Goal: Transaction & Acquisition: Purchase product/service

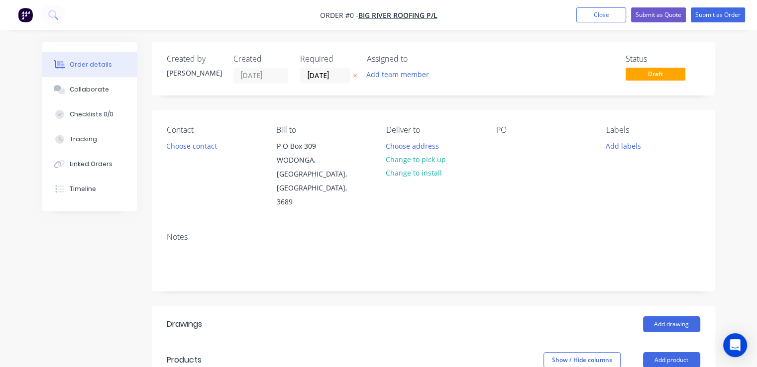
click at [22, 16] on img "button" at bounding box center [25, 14] width 15 height 15
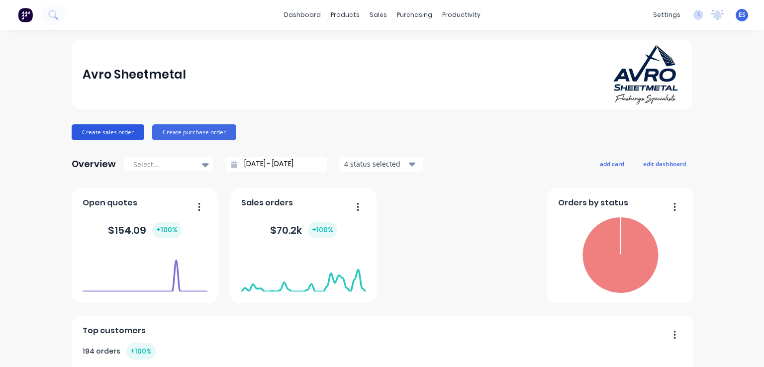
click at [111, 130] on button "Create sales order" at bounding box center [108, 132] width 73 height 16
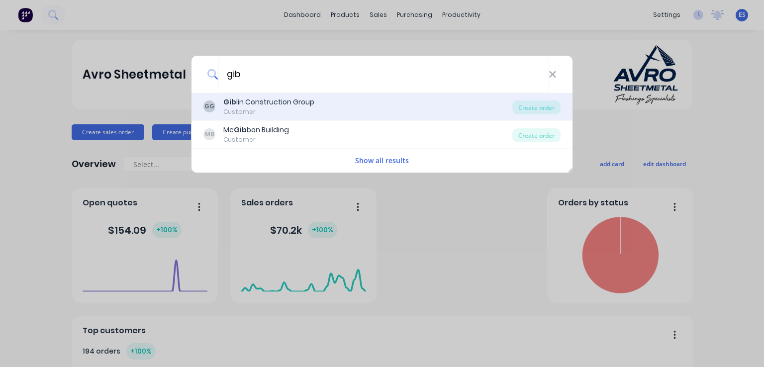
type input "gib"
click at [254, 104] on div "[PERSON_NAME] Construction Group" at bounding box center [268, 102] width 91 height 10
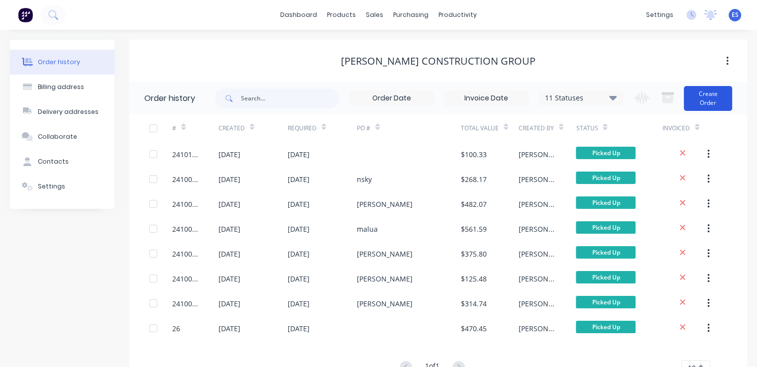
click at [721, 97] on button "Create Order" at bounding box center [708, 98] width 48 height 25
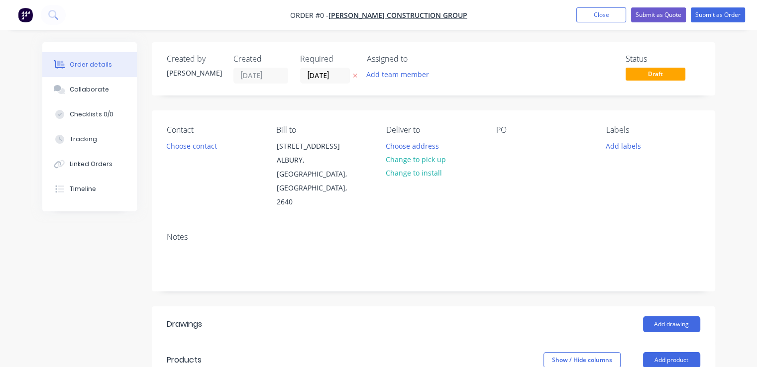
drag, startPoint x: 527, startPoint y: 138, endPoint x: 457, endPoint y: 207, distance: 98.8
click at [457, 232] on div "Notes" at bounding box center [433, 236] width 533 height 9
click at [198, 144] on button "Choose contact" at bounding box center [191, 145] width 61 height 13
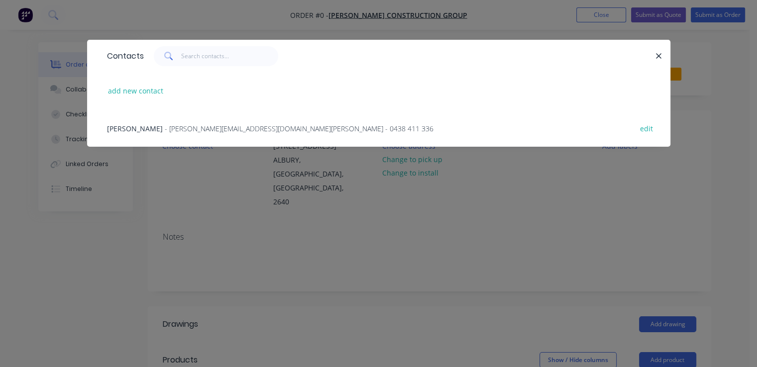
click at [189, 126] on span "- [PERSON_NAME][EMAIL_ADDRESS][DOMAIN_NAME][PERSON_NAME] - 0438 411 336" at bounding box center [299, 128] width 269 height 9
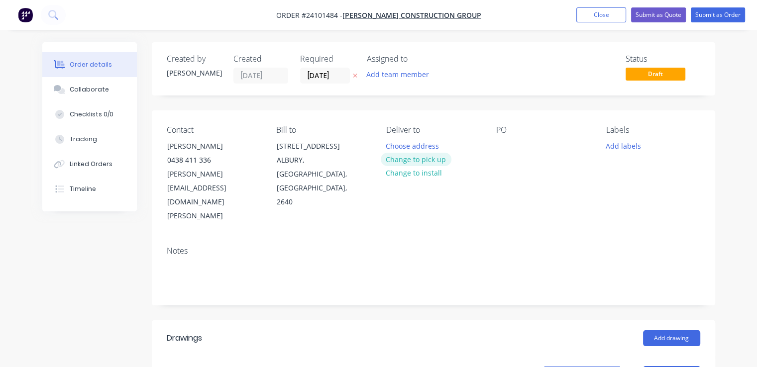
click at [440, 165] on button "Change to pick up" at bounding box center [416, 159] width 71 height 13
click at [501, 140] on div at bounding box center [504, 146] width 16 height 14
click at [686, 330] on button "Add drawing" at bounding box center [671, 338] width 57 height 16
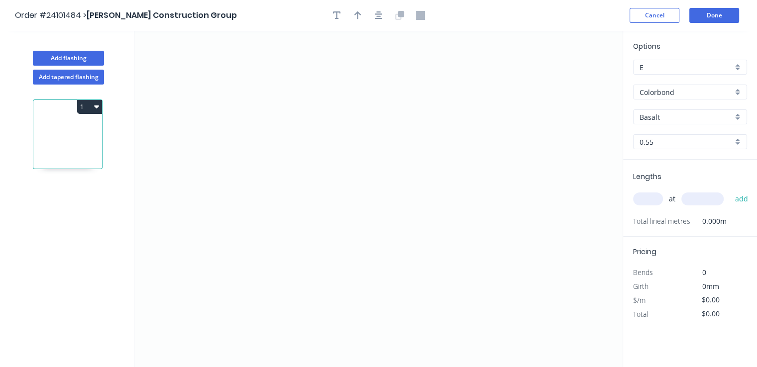
click at [680, 114] on input "Basalt" at bounding box center [685, 117] width 93 height 10
click at [669, 129] on div "Monument" at bounding box center [689, 135] width 113 height 17
type input "Monument"
click at [441, 191] on icon "0" at bounding box center [378, 199] width 488 height 336
click at [325, 195] on icon "0" at bounding box center [378, 199] width 488 height 336
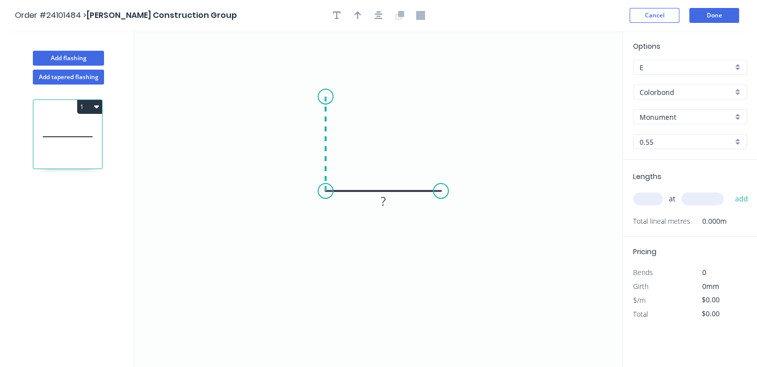
click at [324, 97] on icon "0 ?" at bounding box center [378, 199] width 488 height 336
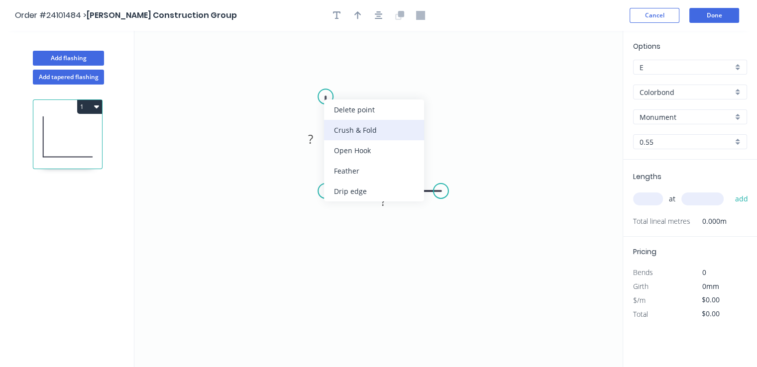
click at [337, 134] on div "Crush & Fold" at bounding box center [374, 130] width 100 height 20
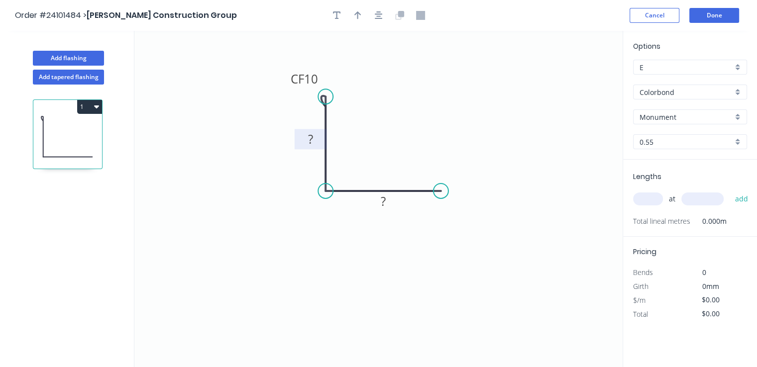
click at [309, 143] on tspan "?" at bounding box center [310, 139] width 5 height 16
click at [386, 210] on rect at bounding box center [383, 201] width 32 height 20
click at [387, 205] on rect at bounding box center [383, 202] width 20 height 14
click at [649, 203] on input "text" at bounding box center [648, 199] width 30 height 13
type input "$7.91"
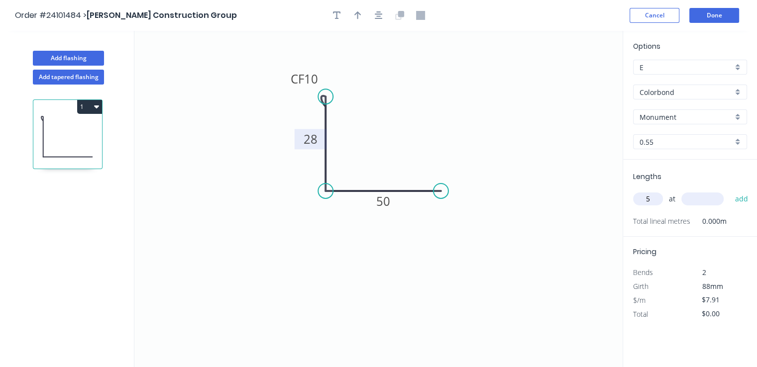
type input "5"
click at [679, 198] on div "5 at add" at bounding box center [691, 199] width 116 height 17
click at [688, 203] on input "text" at bounding box center [702, 199] width 42 height 13
type input "4400"
click at [729, 191] on button "add" at bounding box center [740, 199] width 23 height 17
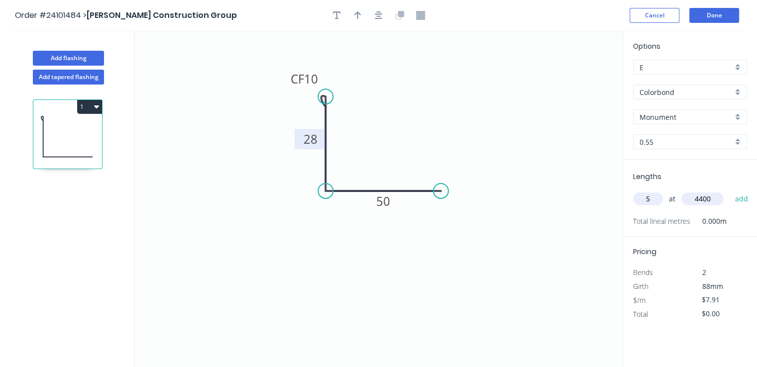
type input "$174.02"
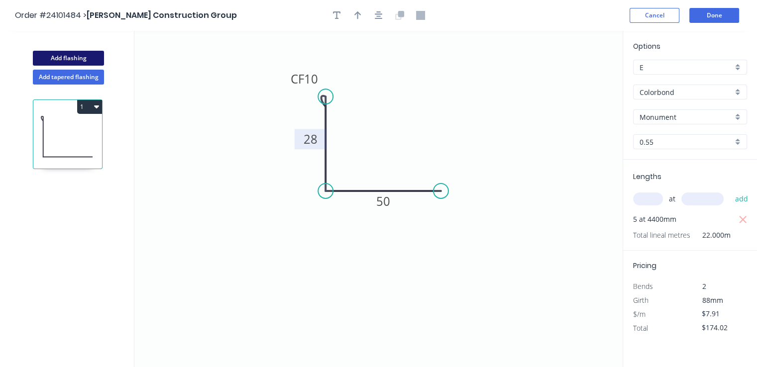
click at [65, 60] on button "Add flashing" at bounding box center [68, 58] width 71 height 15
type input "$0.00"
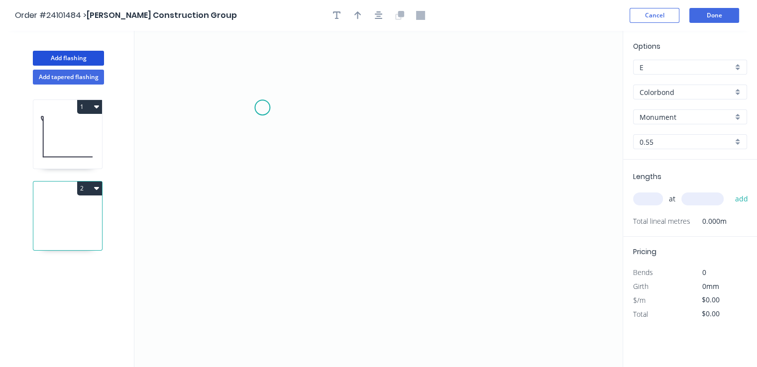
click at [262, 107] on icon "0" at bounding box center [378, 199] width 488 height 336
click at [263, 136] on icon "0" at bounding box center [378, 199] width 488 height 336
click at [402, 143] on icon "0 ?" at bounding box center [378, 199] width 488 height 336
click at [406, 218] on icon "0 ? ?" at bounding box center [378, 199] width 488 height 336
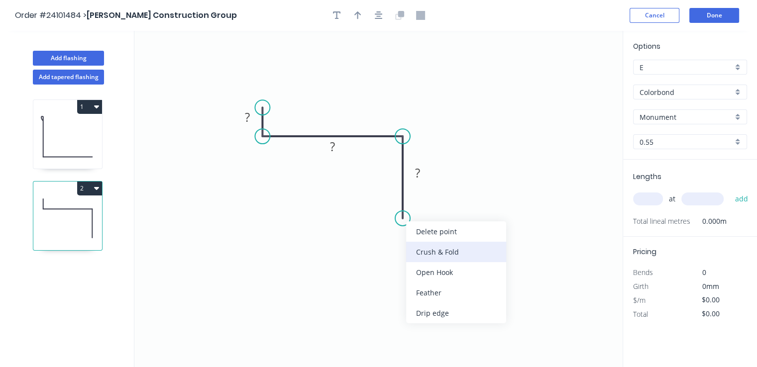
click at [426, 261] on div "Crush & Fold" at bounding box center [456, 252] width 100 height 20
click at [420, 251] on div "Flip bend" at bounding box center [450, 256] width 100 height 20
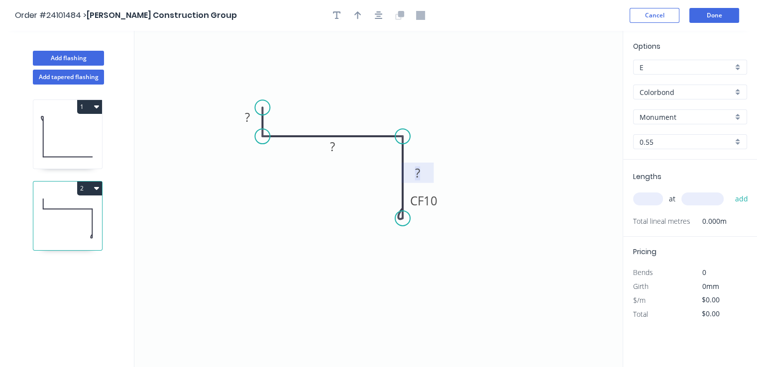
click at [418, 169] on tspan "?" at bounding box center [417, 172] width 5 height 16
click at [339, 152] on rect at bounding box center [332, 147] width 20 height 14
click at [252, 115] on rect at bounding box center [247, 118] width 20 height 14
click at [640, 204] on input "text" at bounding box center [648, 199] width 30 height 13
type input "$12.33"
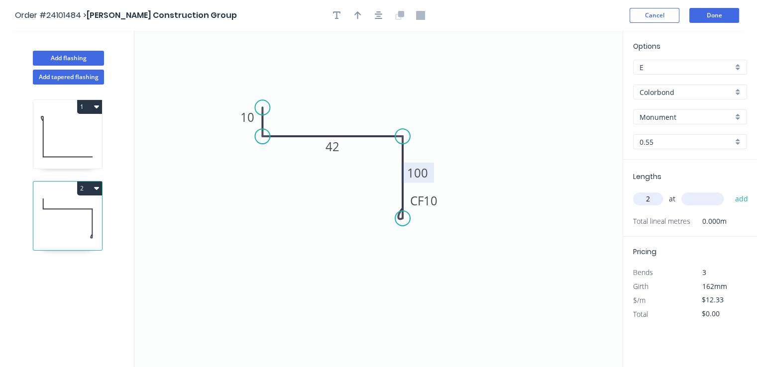
type input "2"
click at [697, 201] on input "text" at bounding box center [702, 199] width 42 height 13
type input "3600"
click at [729, 191] on button "add" at bounding box center [740, 199] width 23 height 17
click at [96, 188] on icon "button" at bounding box center [96, 188] width 5 height 3
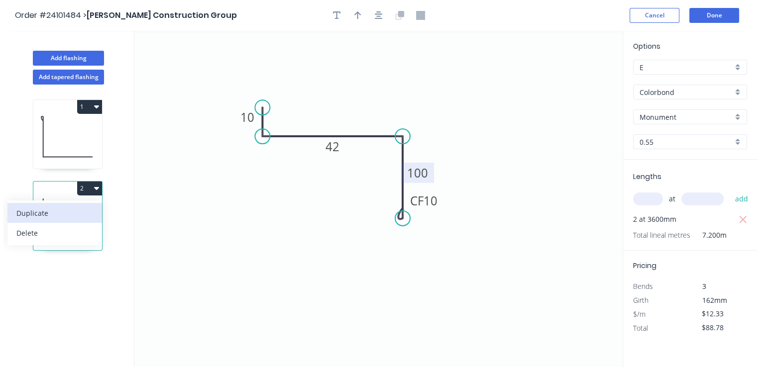
click at [84, 213] on div "Duplicate" at bounding box center [54, 213] width 77 height 14
type input "$0.00"
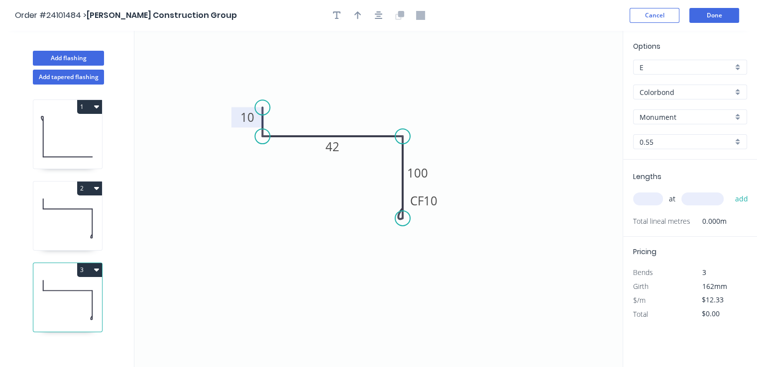
click at [249, 120] on tspan "10" at bounding box center [247, 117] width 14 height 16
click at [637, 197] on input "text" at bounding box center [648, 199] width 30 height 13
type input "$13.63"
type input "3"
click at [704, 203] on input "text" at bounding box center [702, 199] width 42 height 13
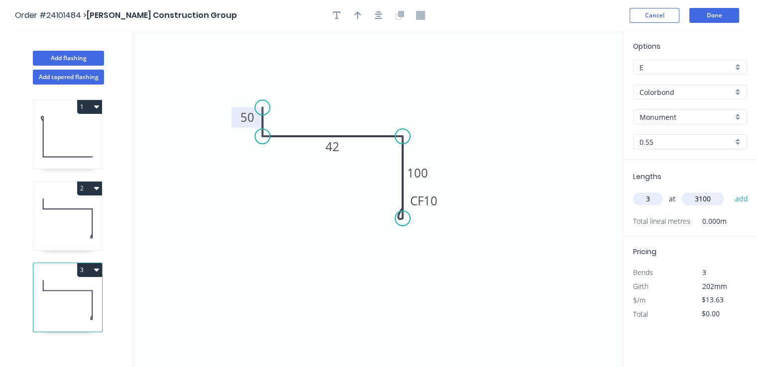
type input "3100"
click at [729, 191] on button "add" at bounding box center [740, 199] width 23 height 17
type input "$126.76"
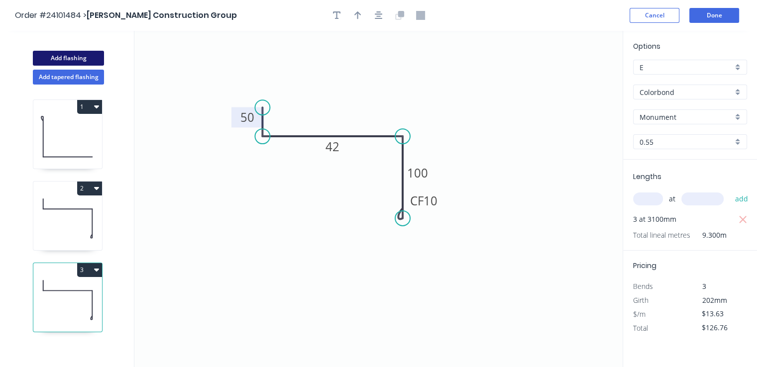
click at [70, 51] on button "Add flashing" at bounding box center [68, 58] width 71 height 15
type input "$0.00"
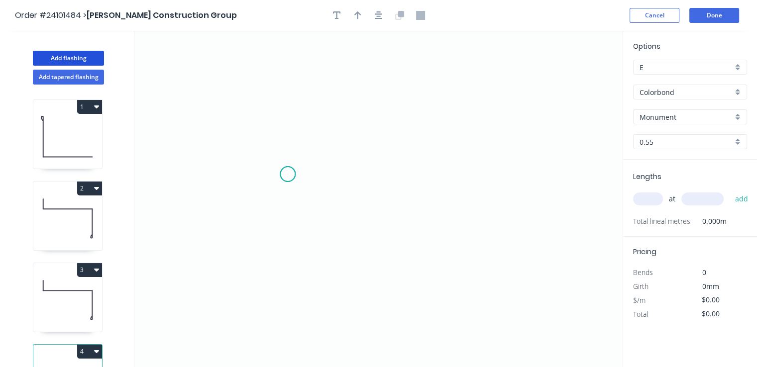
click at [288, 174] on icon "0" at bounding box center [378, 199] width 488 height 336
click at [286, 136] on icon "0" at bounding box center [378, 199] width 488 height 336
click at [454, 139] on icon "0 ?" at bounding box center [378, 199] width 488 height 336
click at [451, 175] on icon "0 ? ?" at bounding box center [378, 199] width 488 height 336
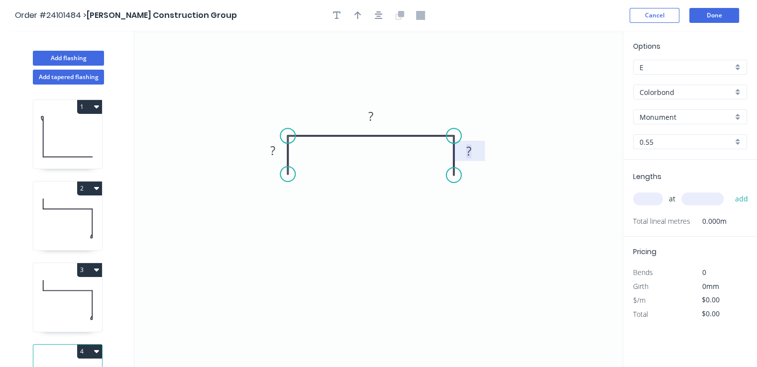
click at [467, 146] on tspan "?" at bounding box center [468, 151] width 5 height 16
click at [273, 151] on tspan "?" at bounding box center [272, 150] width 5 height 16
click at [377, 112] on rect at bounding box center [371, 117] width 20 height 14
click at [645, 196] on input "text" at bounding box center [648, 199] width 30 height 13
type input "$11.17"
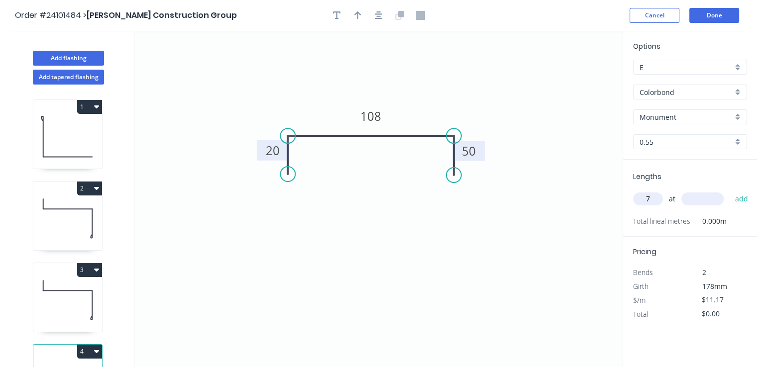
type input "7"
click at [694, 201] on input "text" at bounding box center [702, 199] width 42 height 13
type input "2700"
click at [729, 191] on button "add" at bounding box center [740, 199] width 23 height 17
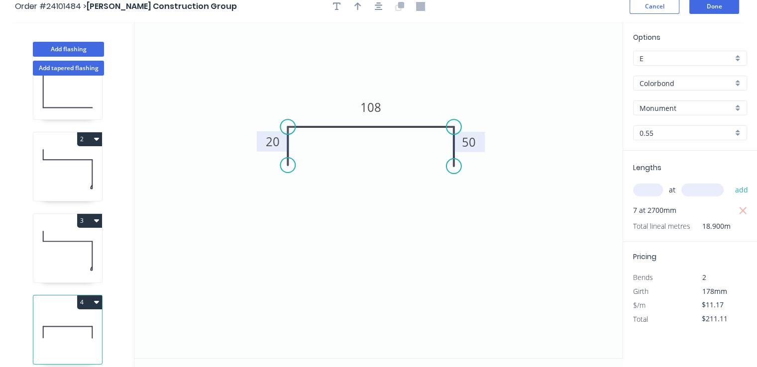
scroll to position [18, 0]
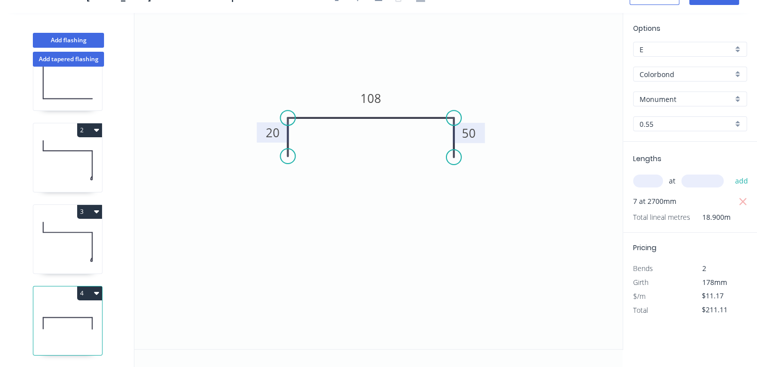
click at [89, 287] on button "4" at bounding box center [89, 294] width 25 height 14
click at [82, 311] on div "Duplicate" at bounding box center [54, 318] width 77 height 14
type input "$0.00"
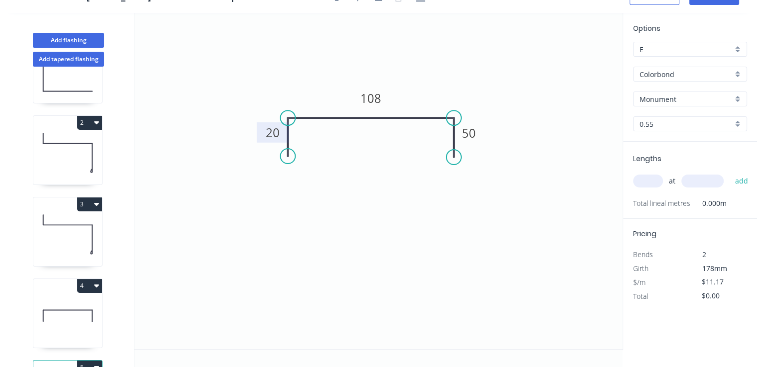
click at [276, 137] on tspan "20" at bounding box center [273, 132] width 14 height 16
click at [474, 136] on tspan "50" at bounding box center [469, 133] width 14 height 16
click at [377, 95] on tspan "108" at bounding box center [370, 98] width 21 height 16
click at [651, 179] on input "text" at bounding box center [648, 181] width 30 height 13
type input "1"
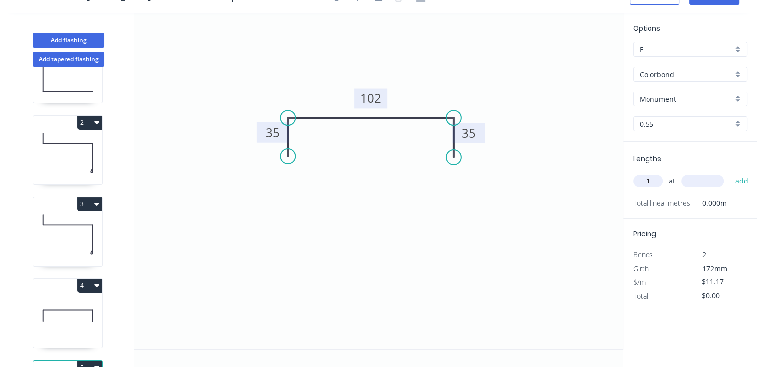
click at [706, 184] on input "text" at bounding box center [702, 181] width 42 height 13
type input "2800"
click at [729, 173] on button "add" at bounding box center [740, 181] width 23 height 17
type input "$31.28"
type input "1"
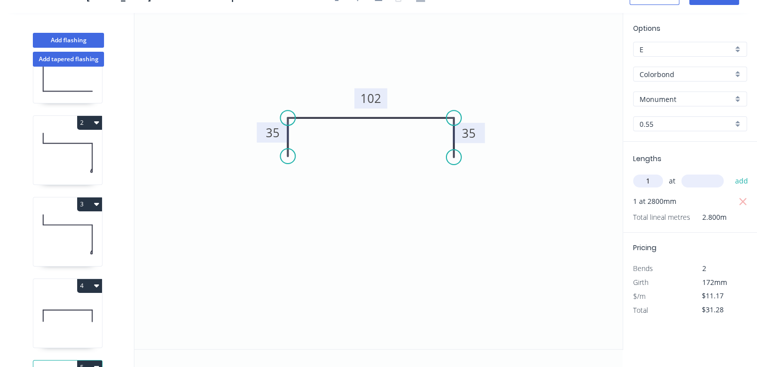
click at [706, 184] on input "text" at bounding box center [702, 181] width 42 height 13
type input "2200"
click at [729, 173] on button "add" at bounding box center [740, 181] width 23 height 17
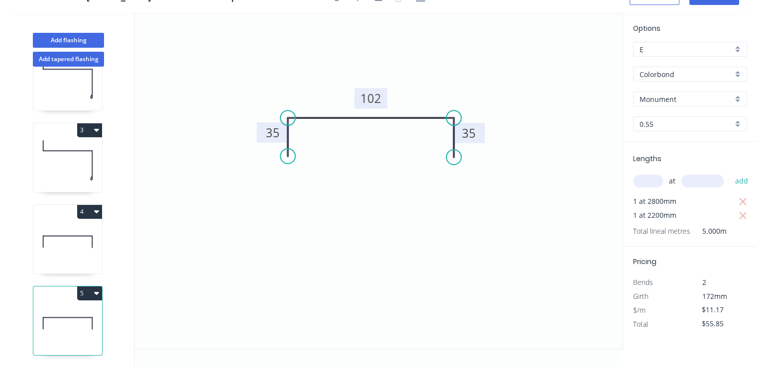
scroll to position [129, 0]
click at [83, 287] on button "5" at bounding box center [89, 294] width 25 height 14
click at [69, 308] on button "Duplicate" at bounding box center [54, 318] width 95 height 20
type input "$0.00"
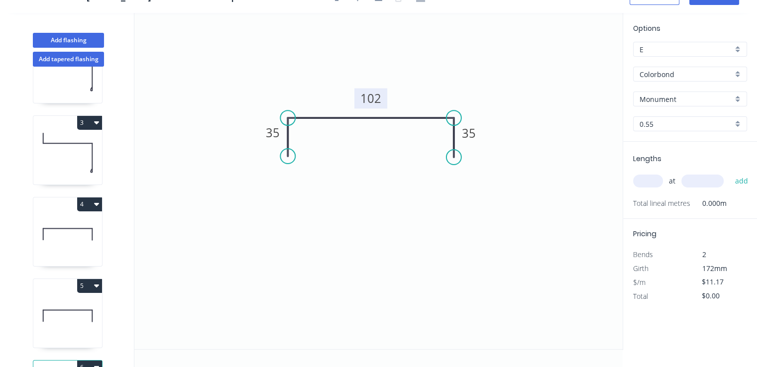
click at [373, 108] on rect at bounding box center [370, 99] width 33 height 20
click at [375, 102] on tspan "102" at bounding box center [370, 98] width 21 height 16
click at [651, 183] on input "text" at bounding box center [648, 181] width 30 height 13
type input "$14.42"
type input "1"
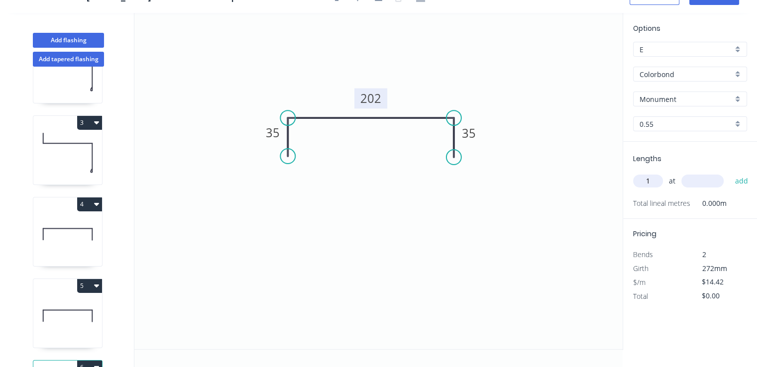
click at [703, 182] on input "text" at bounding box center [702, 181] width 42 height 13
type input "1000"
click at [729, 173] on button "add" at bounding box center [740, 181] width 23 height 17
type input "$14.42"
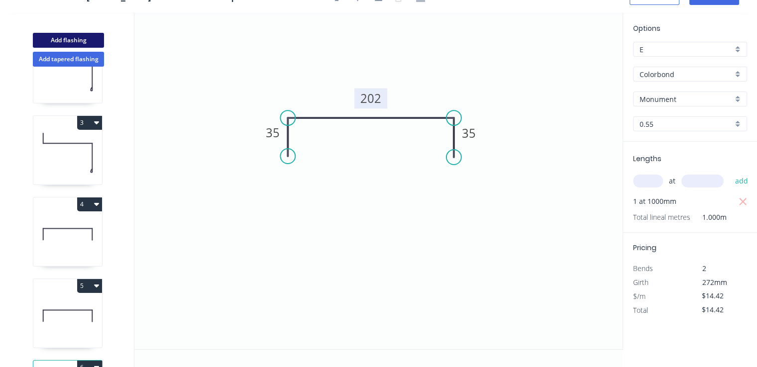
click at [90, 39] on button "Add flashing" at bounding box center [68, 40] width 71 height 15
type input "$0.00"
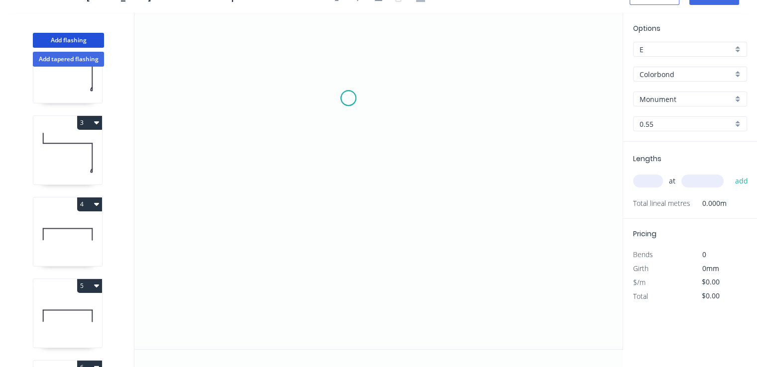
click at [348, 98] on icon "0" at bounding box center [378, 181] width 488 height 336
click at [350, 181] on icon "0" at bounding box center [378, 181] width 488 height 336
click at [448, 181] on icon "0 ?" at bounding box center [378, 181] width 488 height 336
click at [448, 181] on circle at bounding box center [447, 180] width 15 height 15
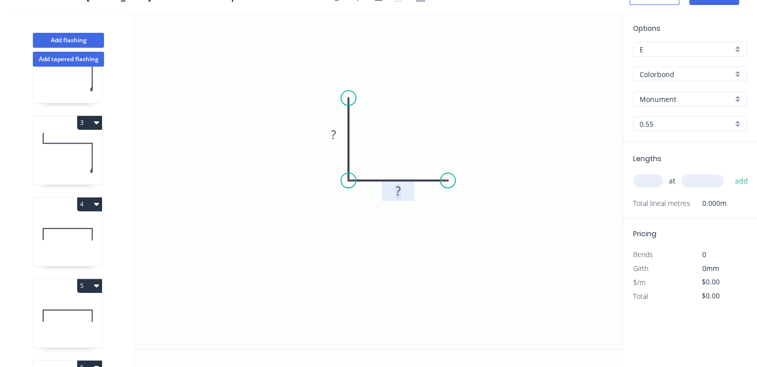
click at [403, 191] on rect at bounding box center [398, 192] width 20 height 14
click at [330, 134] on rect at bounding box center [333, 135] width 20 height 14
click at [639, 183] on input "text" at bounding box center [648, 181] width 30 height 13
type input "$10.01"
click at [718, 185] on input "text" at bounding box center [702, 181] width 42 height 13
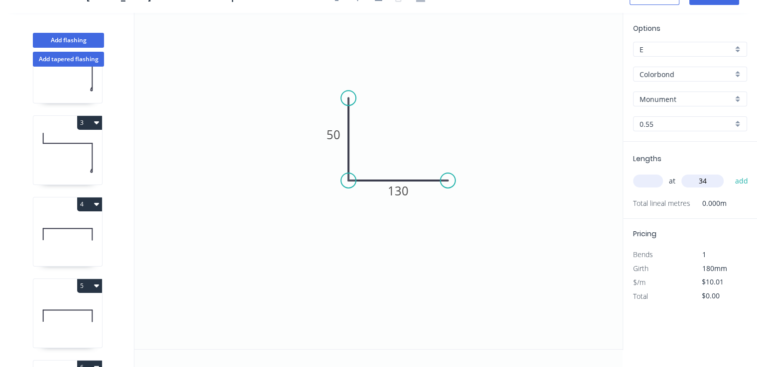
type input "3"
click at [645, 179] on input "text" at bounding box center [648, 181] width 30 height 13
type input "3"
click at [683, 180] on input "text" at bounding box center [702, 181] width 42 height 13
type input "4000"
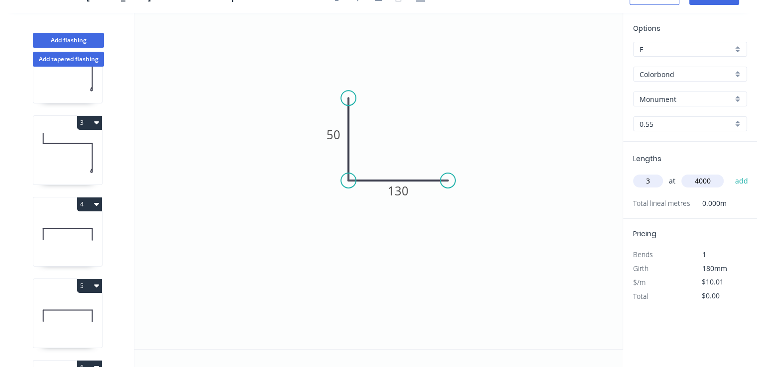
click at [729, 173] on button "add" at bounding box center [740, 181] width 23 height 17
type input "$120.12"
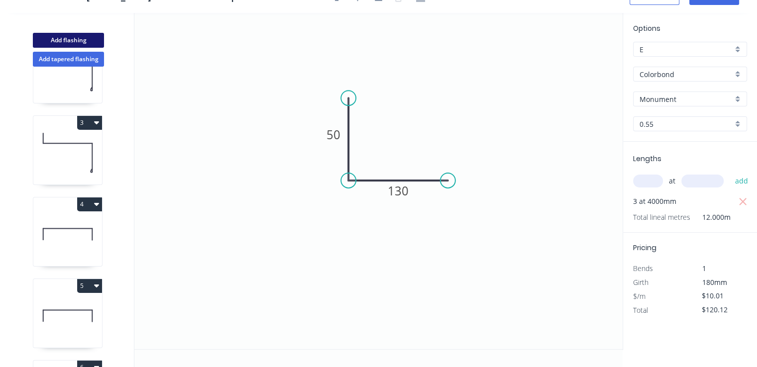
click at [58, 42] on button "Add flashing" at bounding box center [68, 40] width 71 height 15
type input "$0.00"
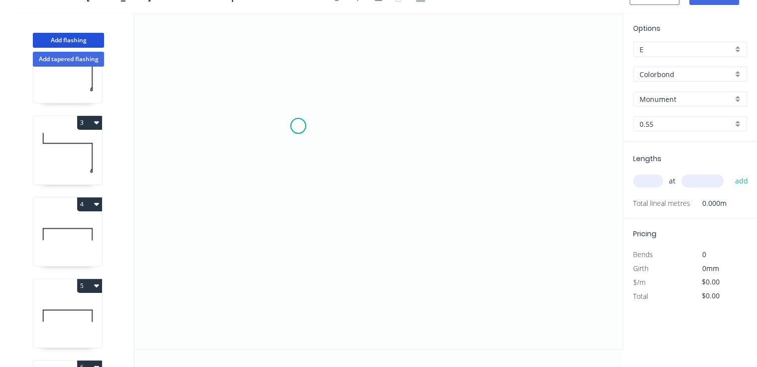
click at [298, 126] on icon "0" at bounding box center [378, 181] width 488 height 336
click at [443, 124] on icon "0" at bounding box center [378, 181] width 488 height 336
click at [443, 199] on icon "0 ?" at bounding box center [378, 181] width 488 height 336
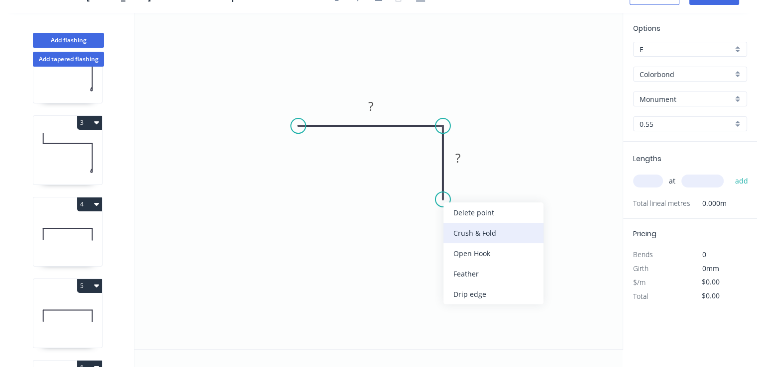
click at [458, 232] on div "Crush & Fold" at bounding box center [493, 233] width 100 height 20
click at [456, 235] on div "Flip bend" at bounding box center [491, 236] width 100 height 20
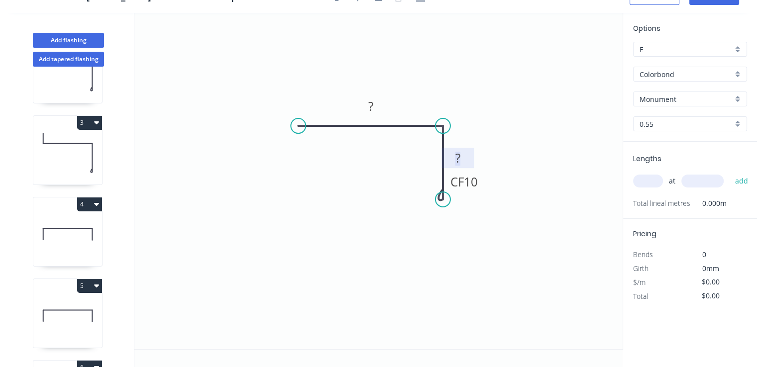
click at [455, 162] on tspan "?" at bounding box center [457, 158] width 5 height 16
click at [380, 104] on rect at bounding box center [371, 107] width 20 height 14
click at [649, 178] on input "text" at bounding box center [648, 181] width 30 height 13
type input "$17.68"
type input "1"
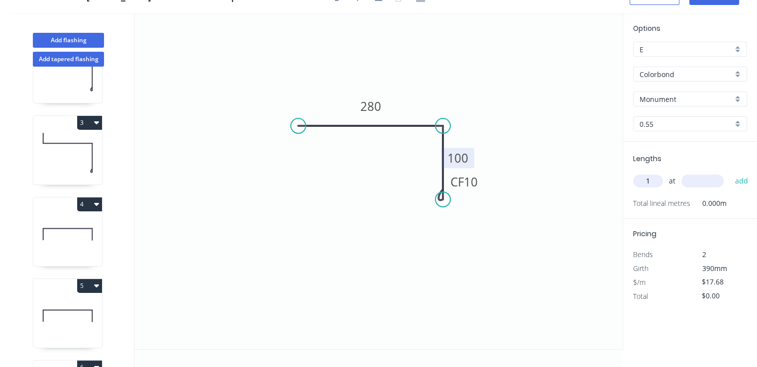
click at [718, 183] on input "text" at bounding box center [702, 181] width 42 height 13
type input "1400"
click at [729, 173] on button "add" at bounding box center [740, 181] width 23 height 17
type input "$24.75"
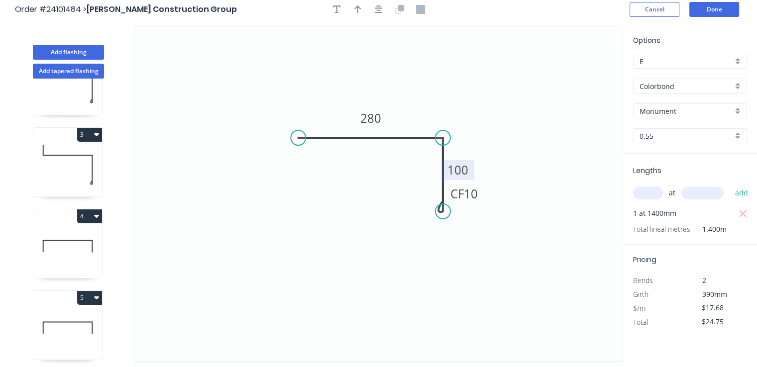
scroll to position [0, 0]
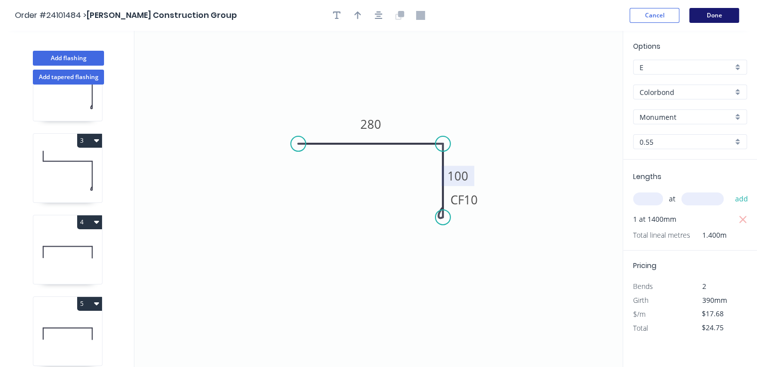
click at [713, 13] on button "Done" at bounding box center [714, 15] width 50 height 15
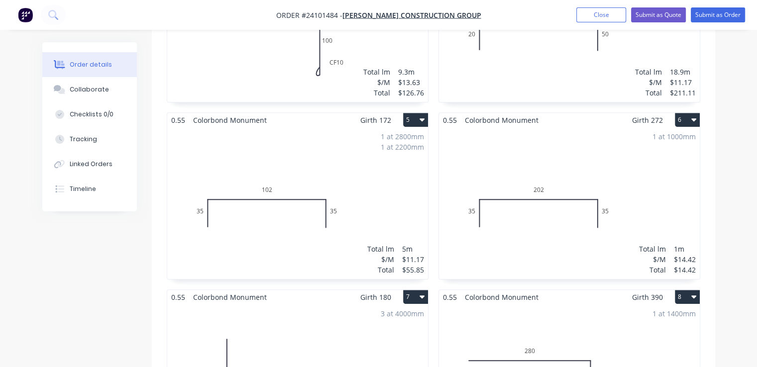
scroll to position [398, 0]
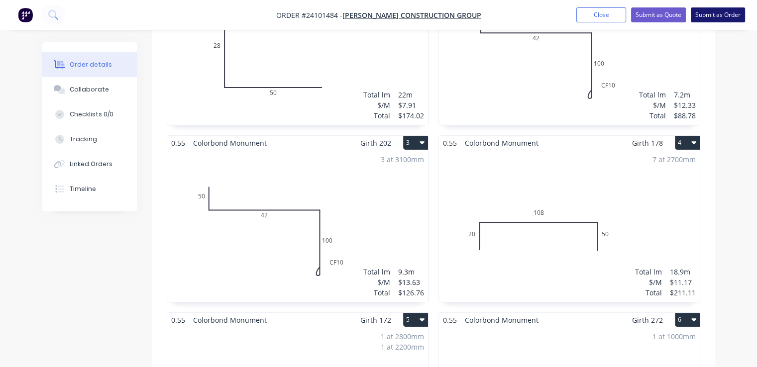
click at [729, 7] on button "Submit as Order" at bounding box center [717, 14] width 54 height 15
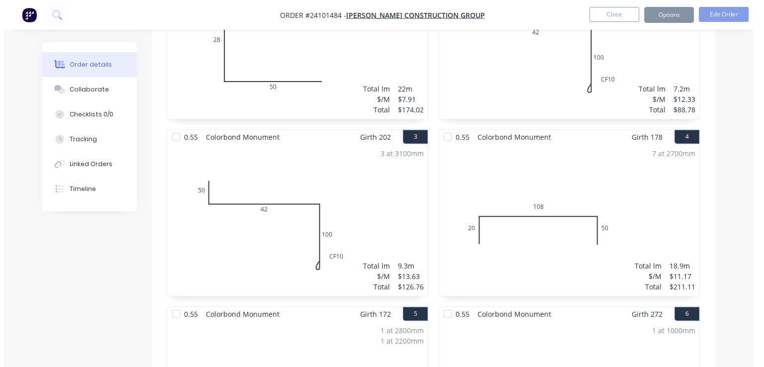
scroll to position [0, 0]
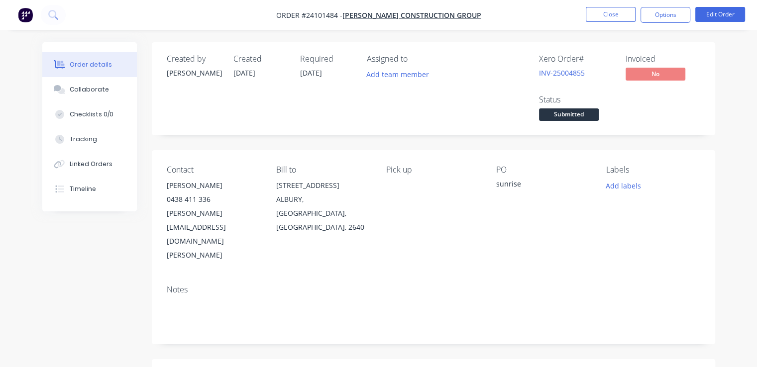
click at [30, 18] on img "button" at bounding box center [25, 14] width 15 height 15
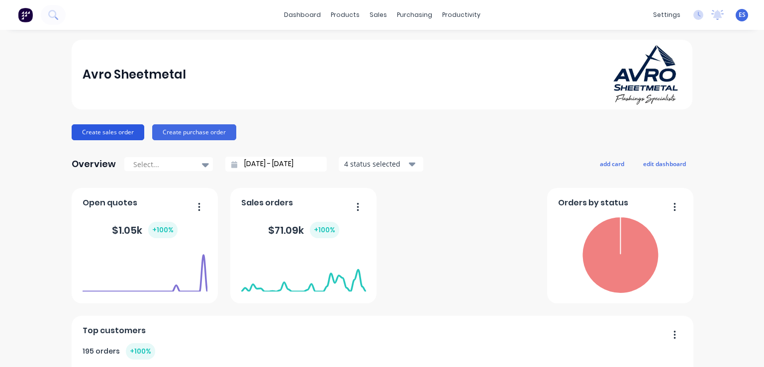
click at [99, 129] on button "Create sales order" at bounding box center [108, 132] width 73 height 16
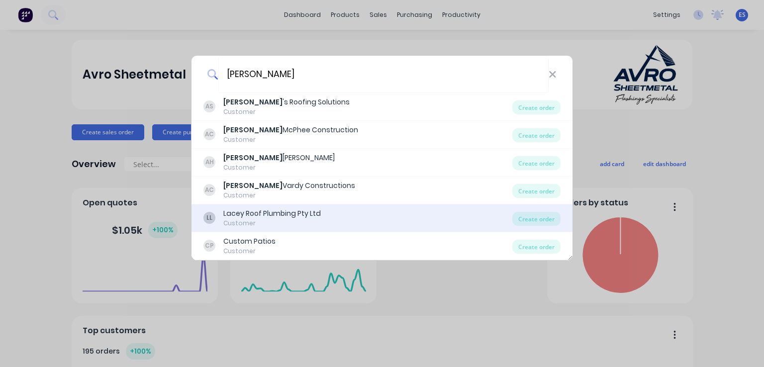
type input "[PERSON_NAME]"
click at [259, 220] on div "Customer" at bounding box center [272, 223] width 98 height 9
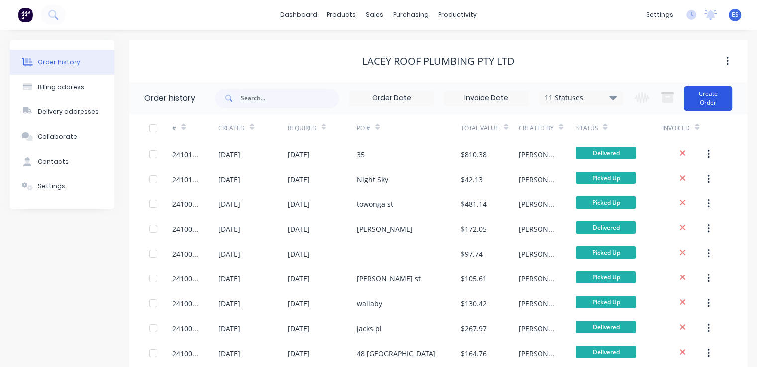
click at [713, 94] on button "Create Order" at bounding box center [708, 98] width 48 height 25
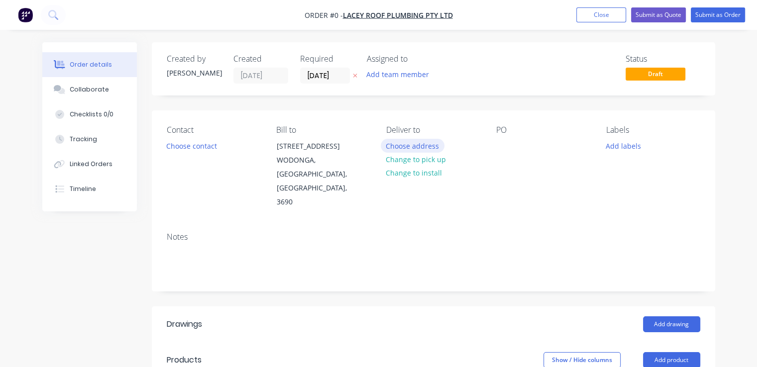
click at [420, 146] on button "Choose address" at bounding box center [413, 145] width 64 height 13
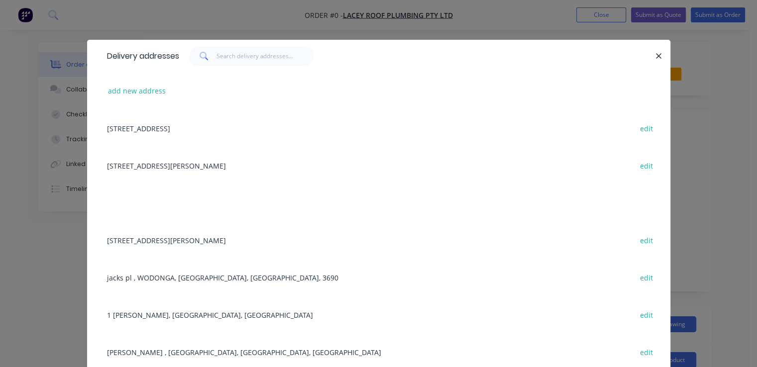
click at [215, 126] on div "[STREET_ADDRESS] edit" at bounding box center [378, 127] width 553 height 37
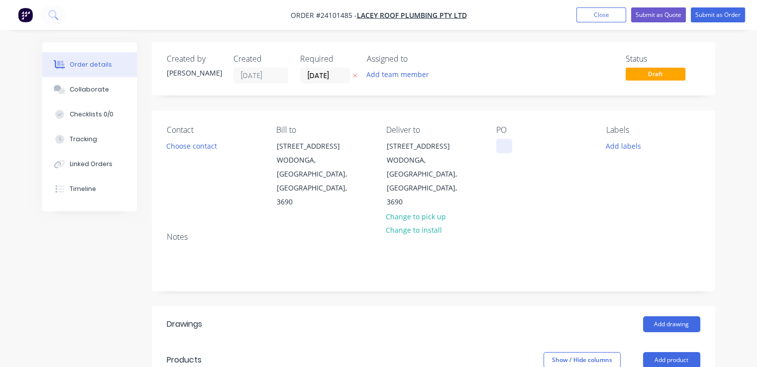
click at [500, 144] on div at bounding box center [504, 146] width 16 height 14
click at [674, 316] on button "Add drawing" at bounding box center [671, 324] width 57 height 16
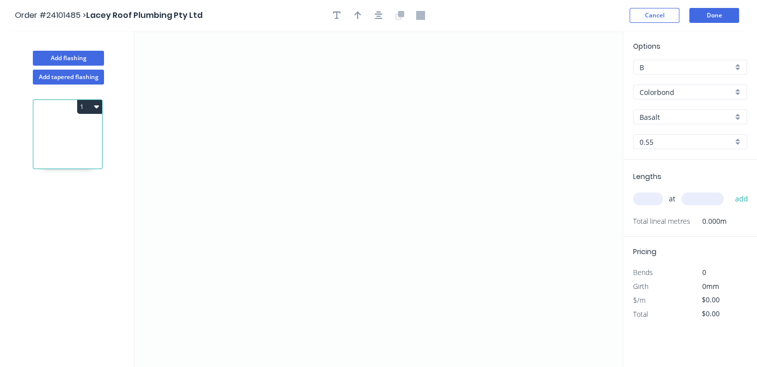
click at [668, 115] on input "Basalt" at bounding box center [685, 117] width 93 height 10
click at [668, 135] on div "Monument" at bounding box center [689, 135] width 113 height 17
type input "Monument"
click at [305, 91] on icon "0" at bounding box center [378, 199] width 488 height 336
click at [304, 153] on icon "0" at bounding box center [378, 199] width 488 height 336
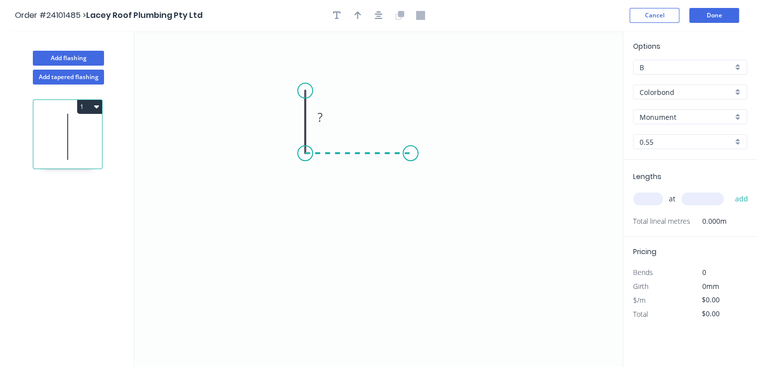
click at [410, 156] on icon "0 ?" at bounding box center [378, 199] width 488 height 336
click at [409, 218] on icon "0 ? ?" at bounding box center [378, 199] width 488 height 336
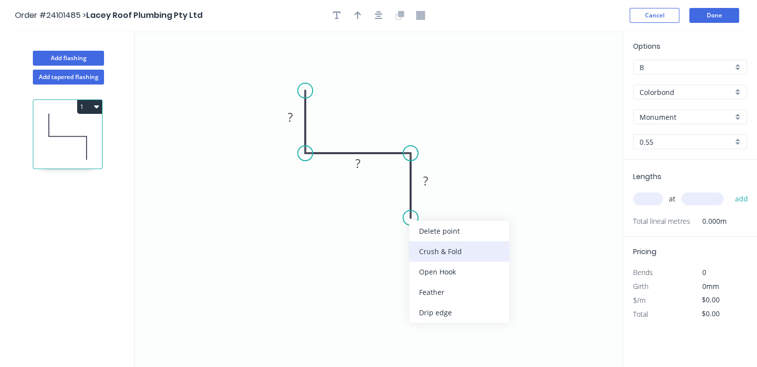
click at [424, 252] on div "Crush & Fold" at bounding box center [459, 251] width 100 height 20
click at [426, 244] on div "Flip bend" at bounding box center [457, 249] width 100 height 20
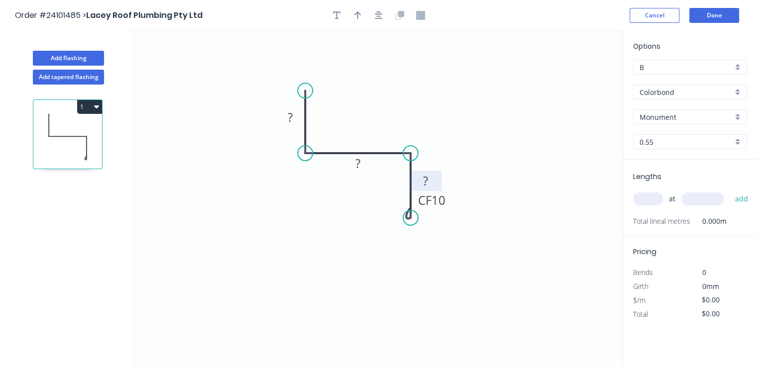
click at [432, 174] on rect at bounding box center [425, 181] width 32 height 20
click at [431, 175] on rect at bounding box center [425, 182] width 20 height 14
click at [368, 167] on rect at bounding box center [358, 163] width 32 height 20
click at [365, 166] on rect at bounding box center [358, 164] width 20 height 14
click at [299, 118] on rect at bounding box center [290, 118] width 20 height 14
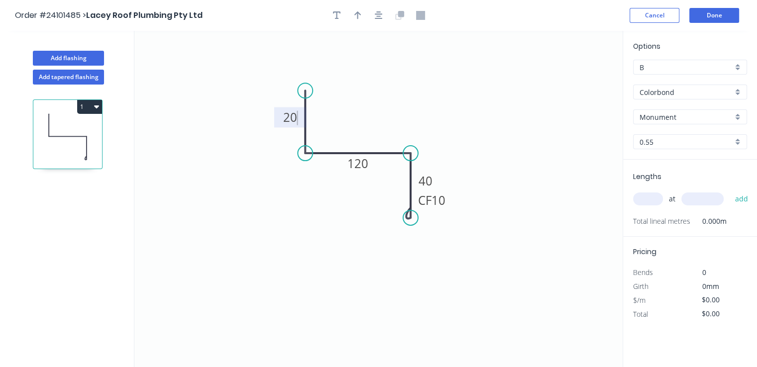
click at [657, 199] on input "text" at bounding box center [648, 199] width 30 height 13
type input "$10.08"
type input "1"
click at [704, 198] on input "text" at bounding box center [702, 199] width 42 height 13
type input "5000"
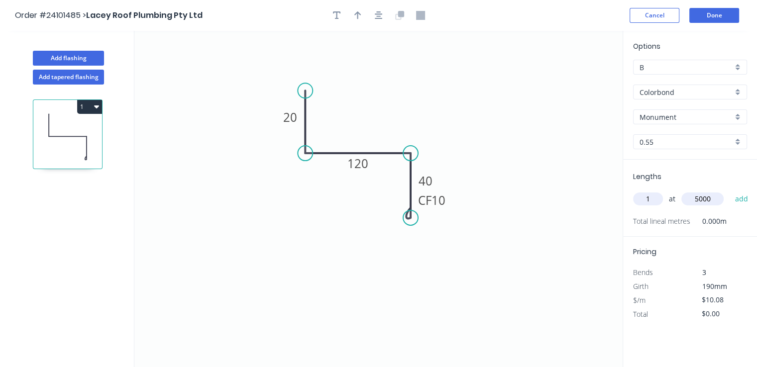
click at [729, 191] on button "add" at bounding box center [740, 199] width 23 height 17
type input "$50.40"
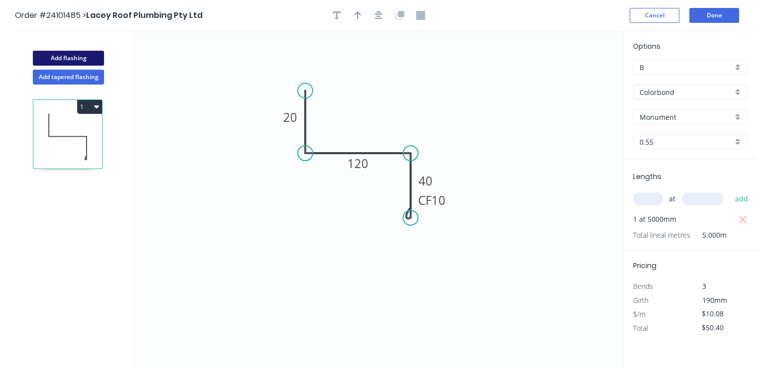
click at [66, 55] on button "Add flashing" at bounding box center [68, 58] width 71 height 15
type input "$0.00"
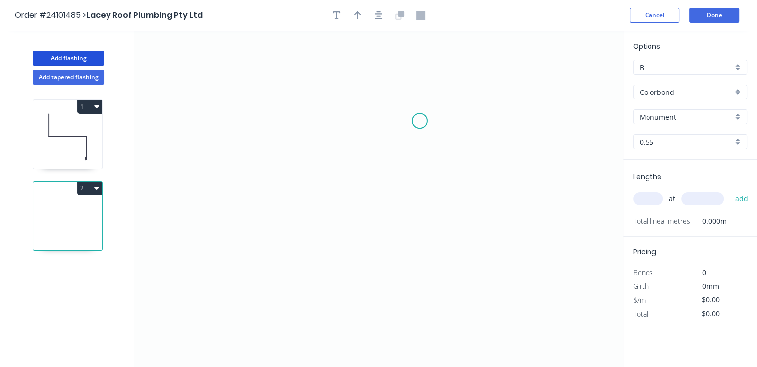
click at [419, 121] on icon "0" at bounding box center [378, 199] width 488 height 336
click at [420, 203] on icon "0" at bounding box center [378, 199] width 488 height 336
click at [318, 201] on icon "0 ?" at bounding box center [378, 199] width 488 height 336
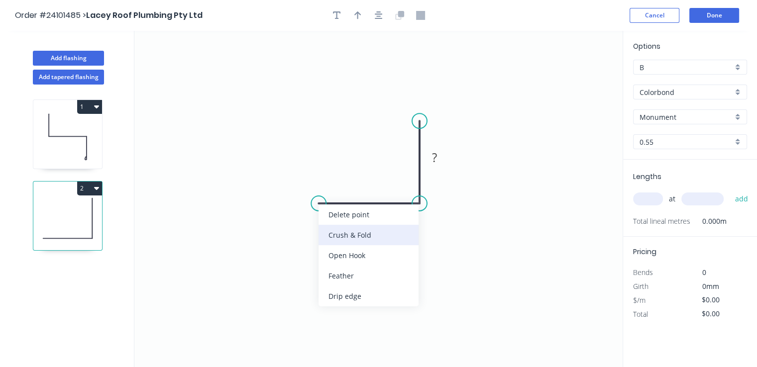
click at [346, 233] on div "Crush & Fold" at bounding box center [368, 235] width 100 height 20
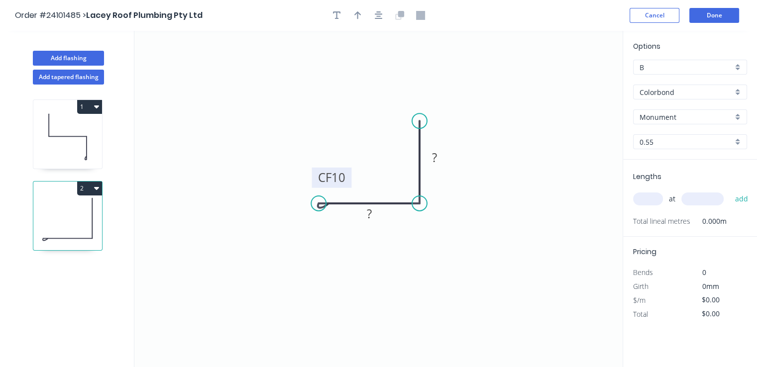
click at [343, 178] on tspan "10" at bounding box center [338, 177] width 14 height 16
click at [363, 213] on rect at bounding box center [369, 214] width 20 height 14
click at [438, 160] on rect at bounding box center [434, 158] width 20 height 14
type input "$9.13"
click at [643, 199] on input "text" at bounding box center [648, 199] width 30 height 13
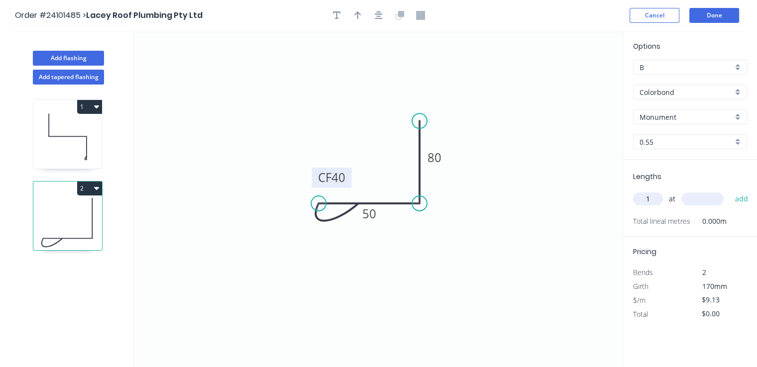
type input "1"
click at [696, 199] on input "text" at bounding box center [702, 199] width 42 height 13
type input "5000"
click at [729, 191] on button "add" at bounding box center [740, 199] width 23 height 17
type input "$45.65"
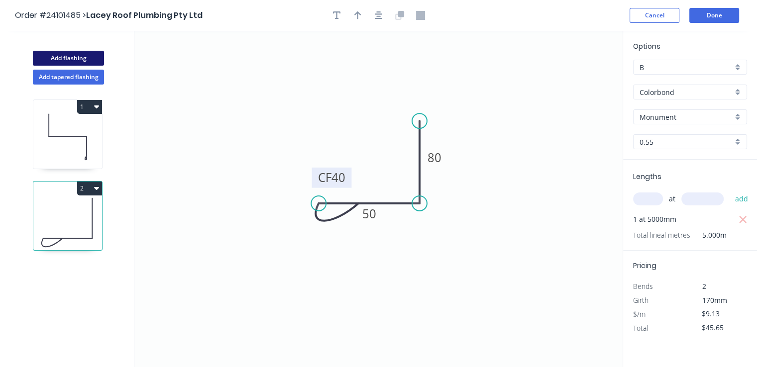
click at [82, 60] on button "Add flashing" at bounding box center [68, 58] width 71 height 15
type input "$0.00"
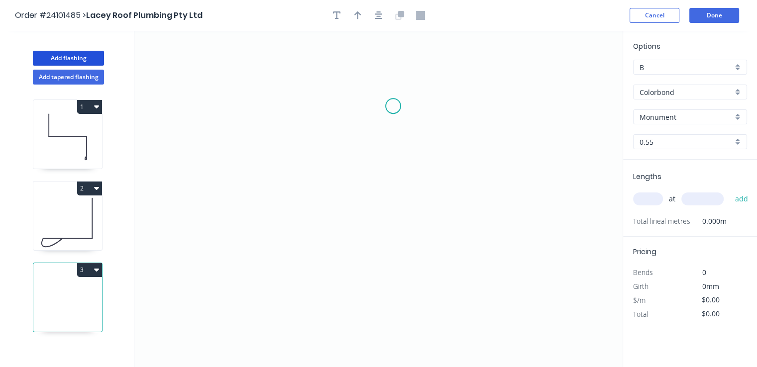
click at [392, 104] on icon "0" at bounding box center [378, 199] width 488 height 336
click at [392, 153] on icon "0" at bounding box center [378, 199] width 488 height 336
click at [334, 155] on icon "0 ?" at bounding box center [378, 199] width 488 height 336
click at [334, 259] on icon "0 ? ?" at bounding box center [378, 199] width 488 height 336
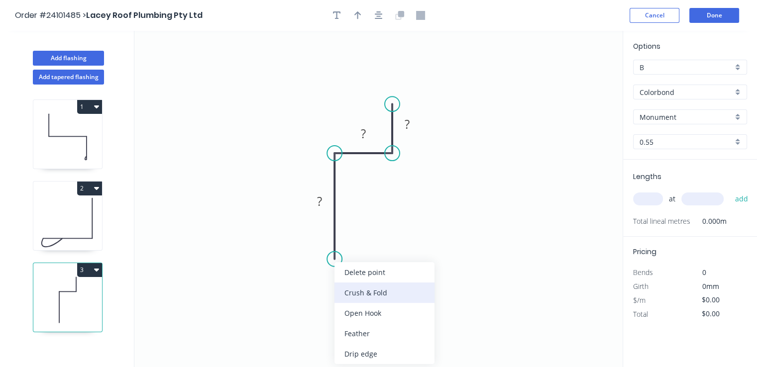
click at [376, 291] on div "Crush & Fold" at bounding box center [384, 293] width 100 height 20
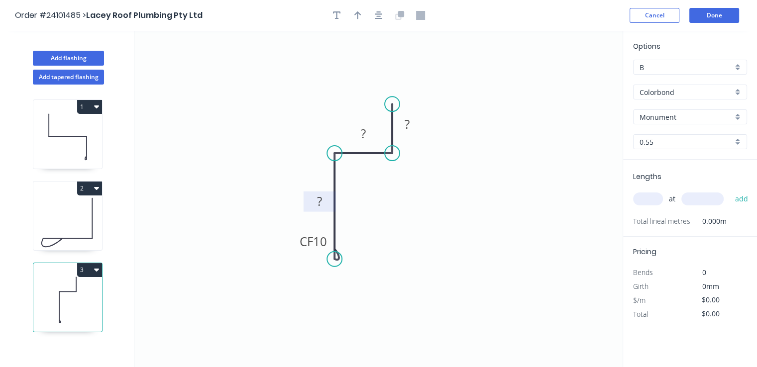
click at [326, 199] on rect at bounding box center [319, 202] width 20 height 14
click at [368, 132] on rect at bounding box center [363, 134] width 20 height 14
click at [410, 124] on rect at bounding box center [407, 125] width 20 height 14
click at [645, 197] on input "text" at bounding box center [648, 199] width 30 height 13
type input "$8.75"
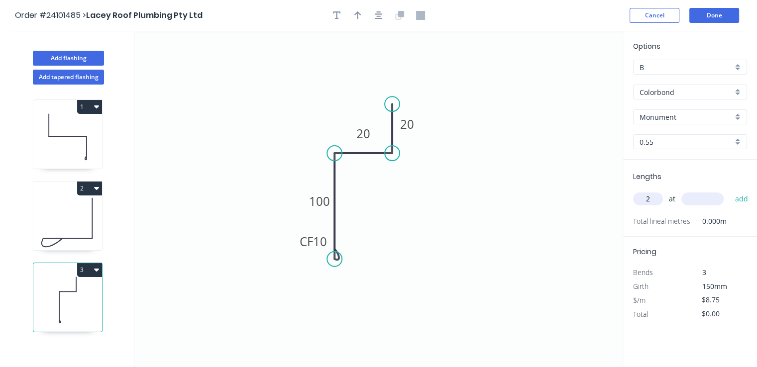
type input "2"
click at [698, 199] on input "text" at bounding box center [702, 199] width 42 height 13
type input "3800"
click at [729, 191] on button "add" at bounding box center [740, 199] width 23 height 17
type input "$66.50"
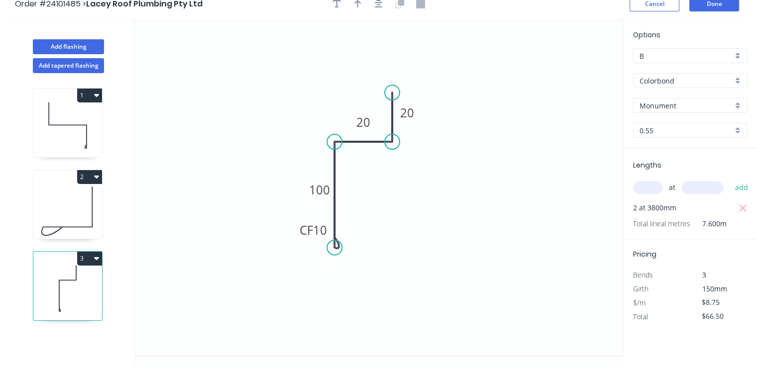
scroll to position [18, 0]
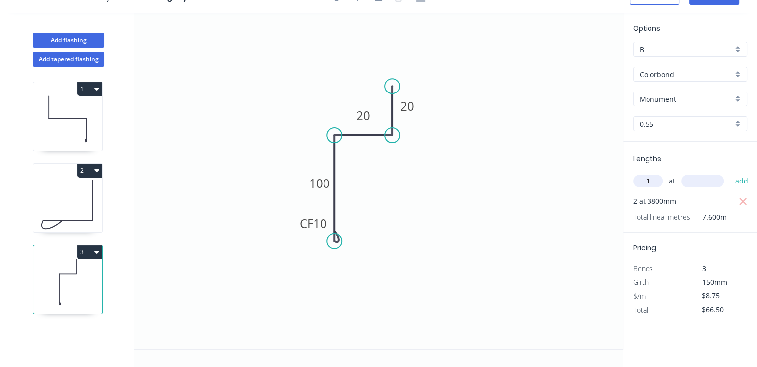
type input "1"
click at [696, 184] on input "text" at bounding box center [702, 181] width 42 height 13
type input "6200"
click at [729, 173] on button "add" at bounding box center [740, 181] width 23 height 17
type input "$120.75"
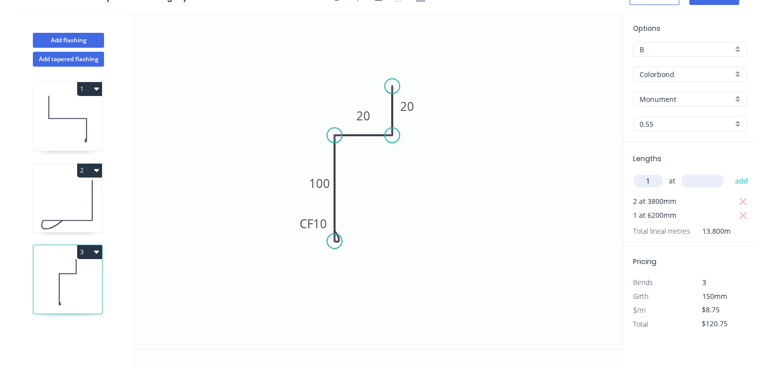
type input "1"
click at [696, 184] on input "text" at bounding box center [702, 181] width 42 height 13
type input "2600"
click at [729, 173] on button "add" at bounding box center [740, 181] width 23 height 17
type input "$143.50"
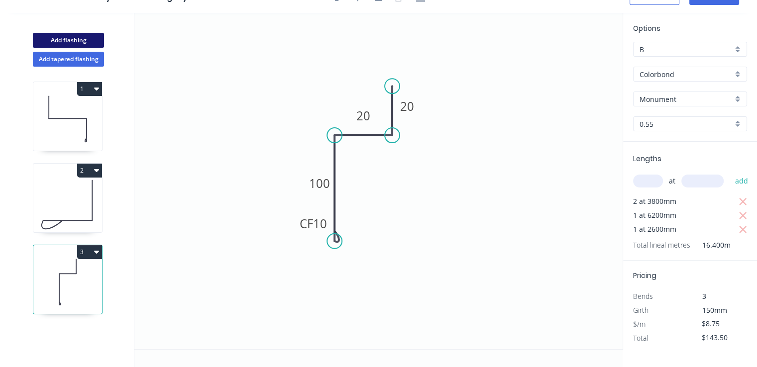
click at [57, 39] on button "Add flashing" at bounding box center [68, 40] width 71 height 15
type input "$0.00"
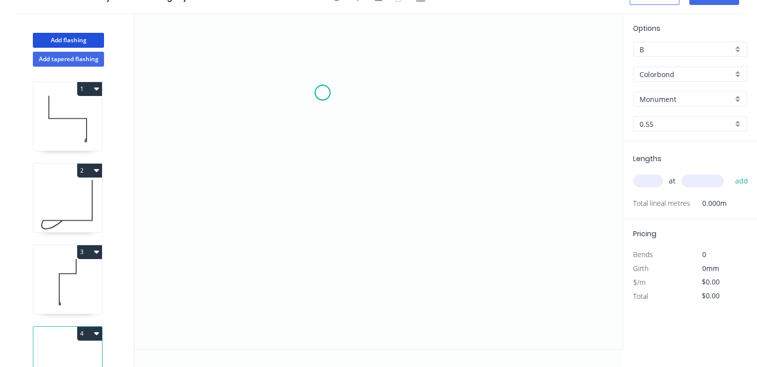
click at [322, 93] on icon "0" at bounding box center [378, 181] width 488 height 336
click at [323, 159] on icon "0" at bounding box center [378, 181] width 488 height 336
click at [424, 161] on icon "0 ?" at bounding box center [378, 181] width 488 height 336
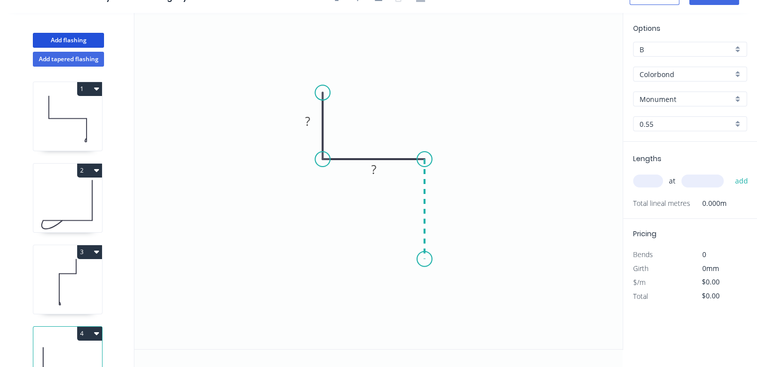
click at [422, 259] on icon "0 ? ?" at bounding box center [378, 181] width 488 height 336
click at [336, 257] on icon "0 ? ? ?" at bounding box center [378, 181] width 488 height 336
click at [336, 257] on circle at bounding box center [335, 259] width 15 height 15
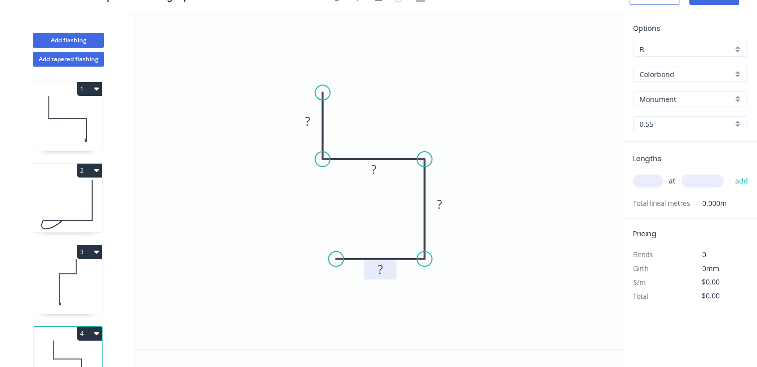
click at [386, 276] on rect at bounding box center [380, 270] width 20 height 14
click at [436, 203] on rect at bounding box center [439, 205] width 20 height 14
click at [374, 169] on tspan "?" at bounding box center [373, 169] width 5 height 16
click at [308, 122] on tspan "?" at bounding box center [307, 121] width 5 height 16
click at [658, 186] on input "text" at bounding box center [648, 181] width 30 height 13
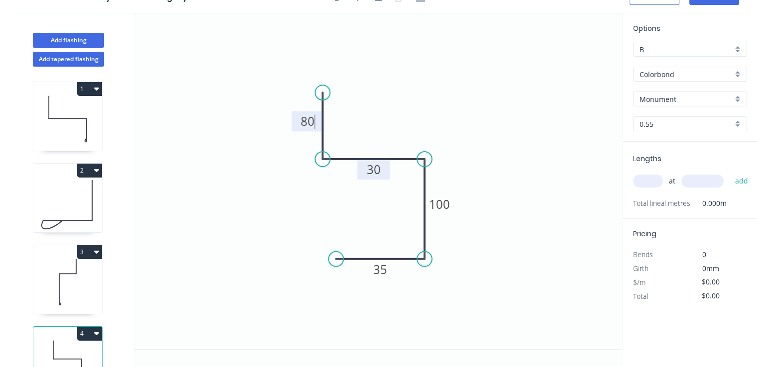
type input "$12.73"
type input "1"
click at [700, 177] on input "text" at bounding box center [702, 181] width 42 height 13
type input "6200"
click at [729, 173] on button "add" at bounding box center [740, 181] width 23 height 17
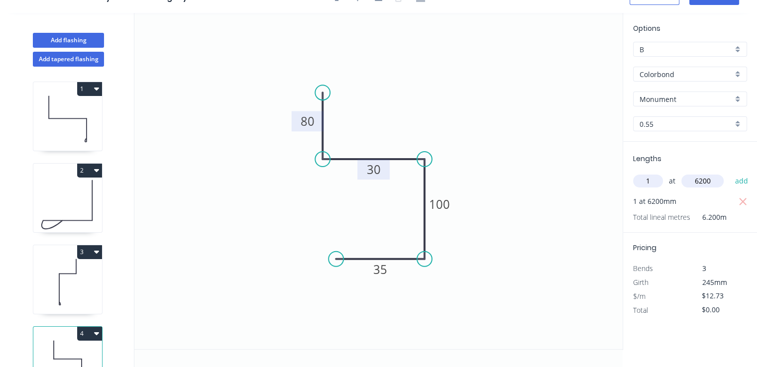
type input "$78.93"
type input "2"
click at [700, 177] on input "text" at bounding box center [702, 181] width 42 height 13
type input "1200"
click at [729, 173] on button "add" at bounding box center [740, 181] width 23 height 17
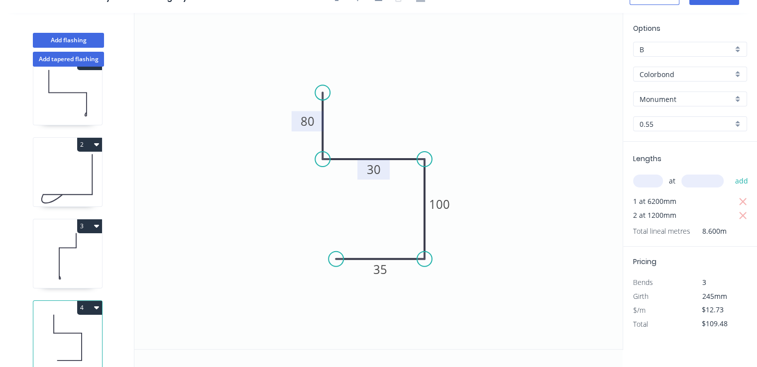
scroll to position [48, 0]
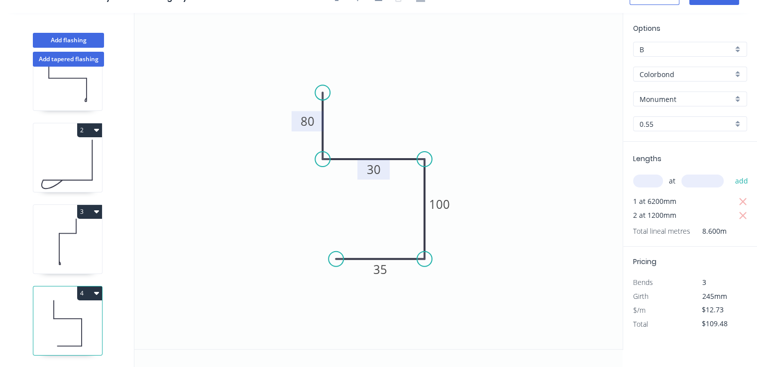
click at [97, 292] on icon "button" at bounding box center [96, 293] width 5 height 3
click at [70, 311] on div "Duplicate" at bounding box center [54, 318] width 77 height 14
type input "$0.00"
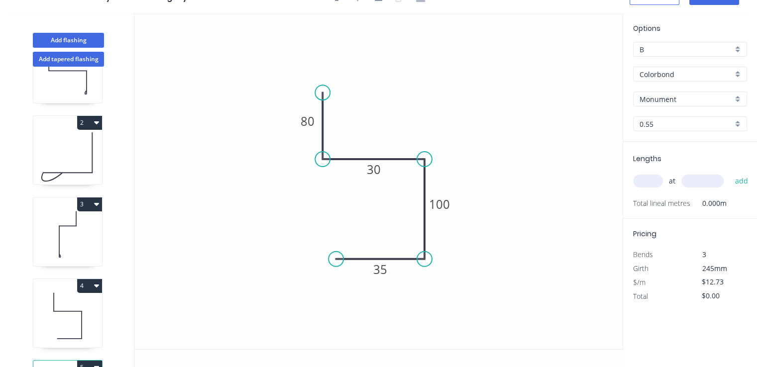
click at [649, 98] on input "Monument" at bounding box center [685, 99] width 93 height 10
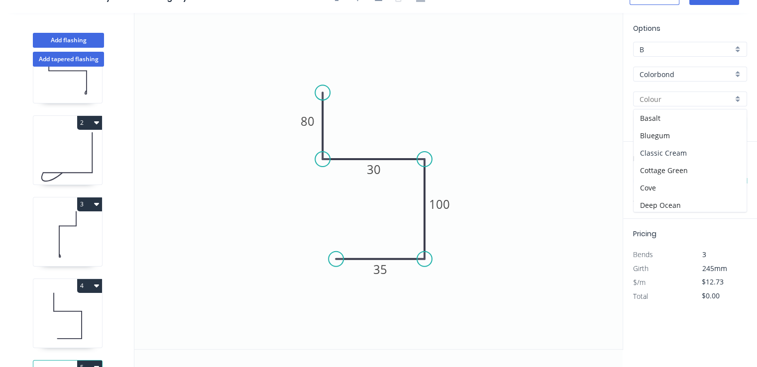
click at [659, 150] on div "Classic Cream" at bounding box center [689, 152] width 113 height 17
type input "Classic Cream"
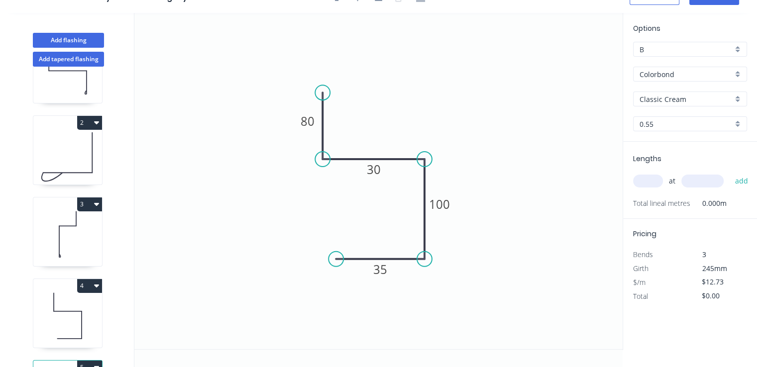
click at [644, 178] on input "text" at bounding box center [648, 181] width 30 height 13
type input "1"
click at [689, 181] on input "text" at bounding box center [702, 181] width 42 height 13
type input "6200"
click at [729, 173] on button "add" at bounding box center [740, 181] width 23 height 17
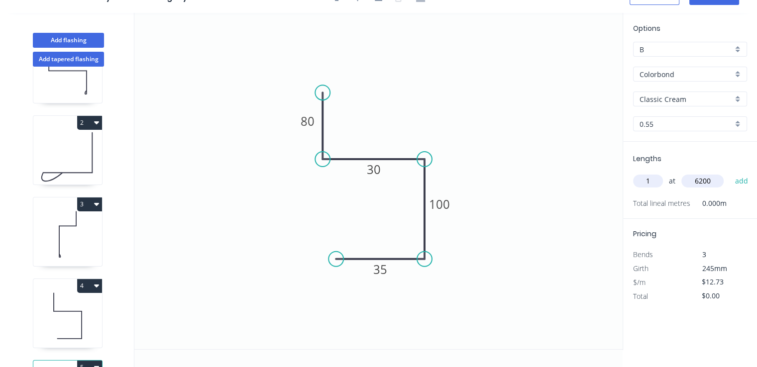
type input "$78.93"
click at [87, 246] on icon at bounding box center [67, 234] width 69 height 64
type input "Monument"
type input "$8.75"
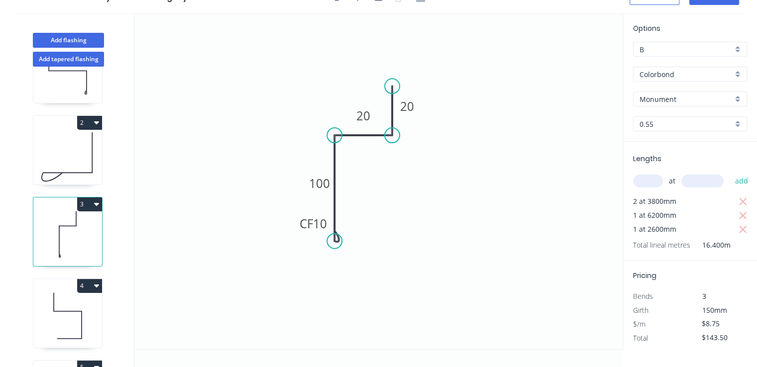
click at [100, 205] on button "3" at bounding box center [89, 204] width 25 height 14
click at [88, 227] on div "Duplicate" at bounding box center [54, 229] width 77 height 14
type input "$0.00"
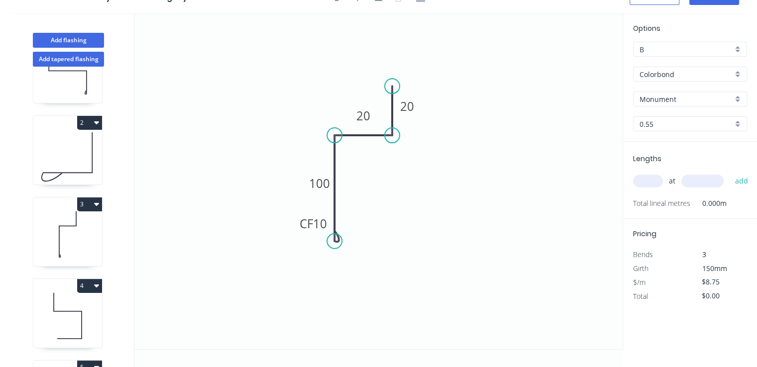
click at [676, 100] on input "Monument" at bounding box center [685, 99] width 93 height 10
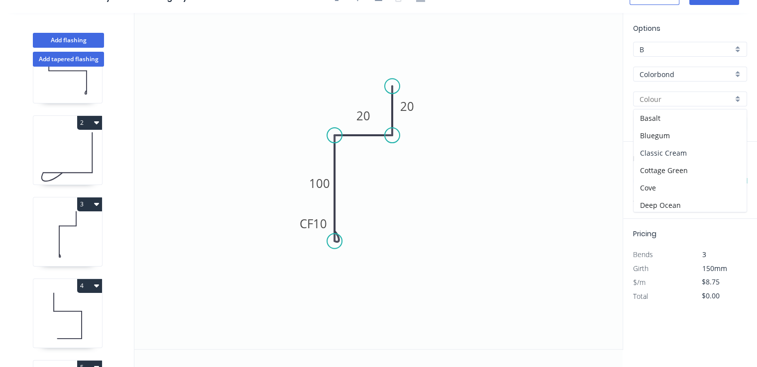
click at [661, 148] on div "Classic Cream" at bounding box center [689, 152] width 113 height 17
type input "Classic Cream"
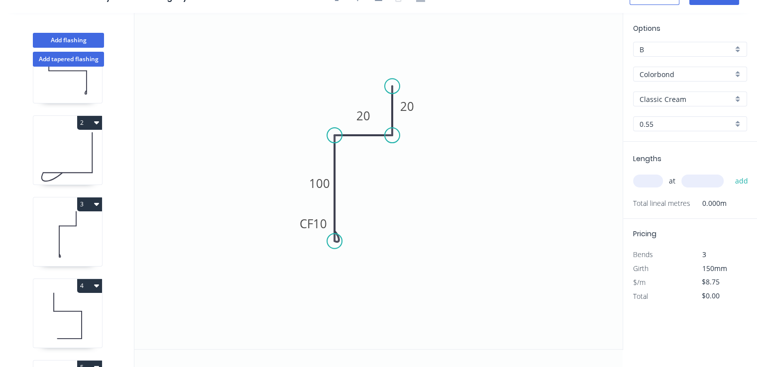
click at [659, 182] on input "text" at bounding box center [648, 181] width 30 height 13
type input "1"
click at [698, 180] on input "text" at bounding box center [702, 181] width 42 height 13
type input "6200"
click at [729, 173] on button "add" at bounding box center [740, 181] width 23 height 17
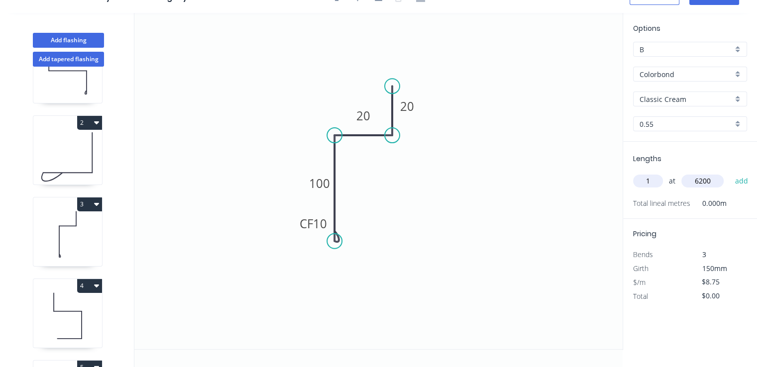
type input "$54.25"
click at [638, 182] on input "text" at bounding box center [648, 181] width 30 height 13
type input "1"
click at [706, 182] on input "text" at bounding box center [702, 181] width 42 height 13
type input "2600"
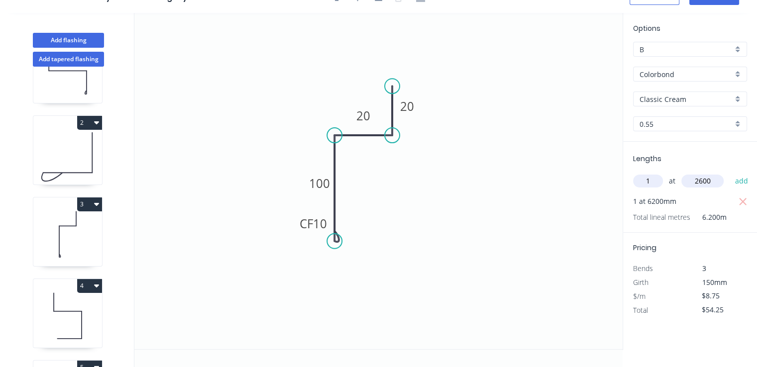
click at [729, 173] on button "add" at bounding box center [740, 181] width 23 height 17
type input "$77.00"
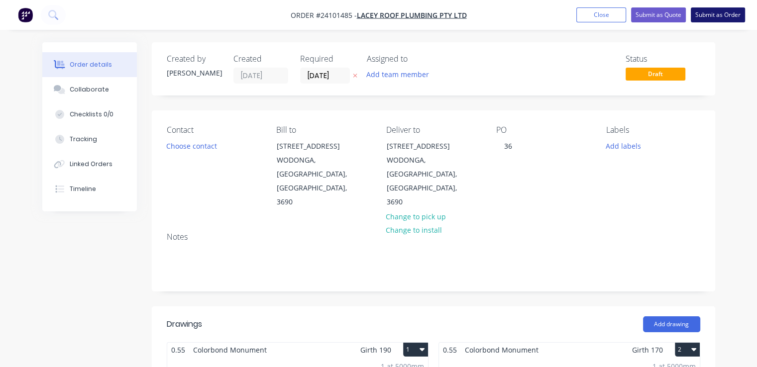
click at [704, 19] on button "Submit as Order" at bounding box center [717, 14] width 54 height 15
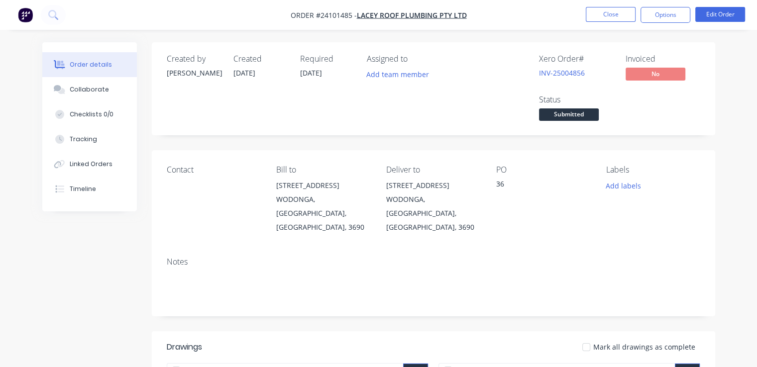
click at [24, 20] on img "button" at bounding box center [25, 14] width 15 height 15
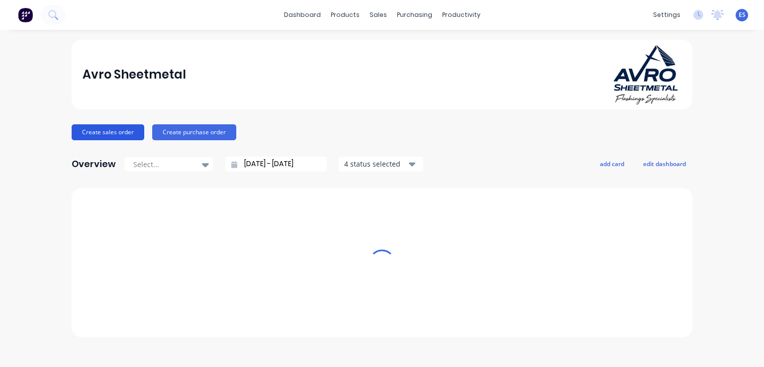
click at [98, 130] on button "Create sales order" at bounding box center [108, 132] width 73 height 16
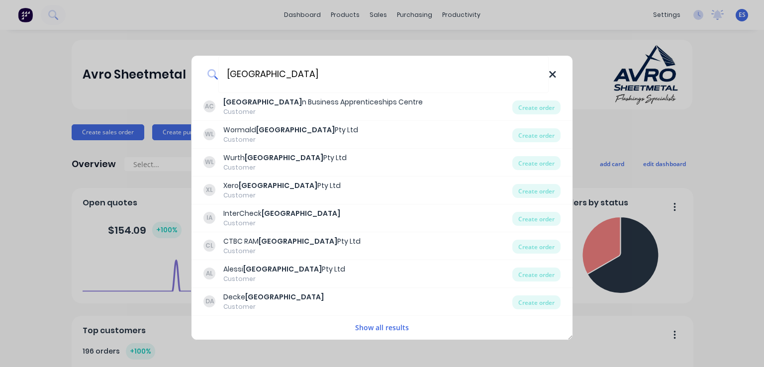
type input "[GEOGRAPHIC_DATA]"
click at [553, 73] on icon at bounding box center [552, 74] width 6 height 6
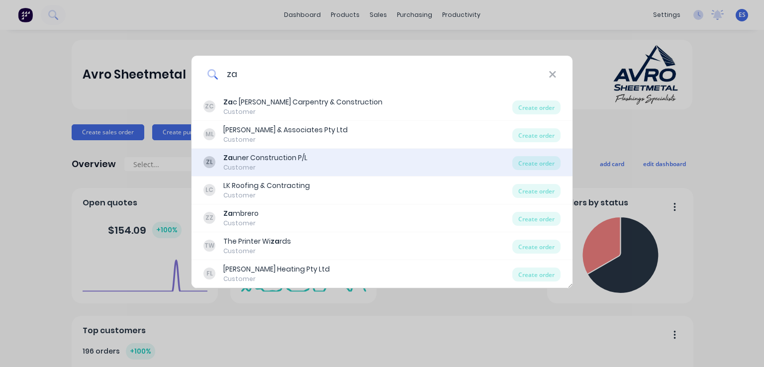
type input "za"
click at [264, 163] on div "Za uner Construction P/L" at bounding box center [265, 158] width 84 height 10
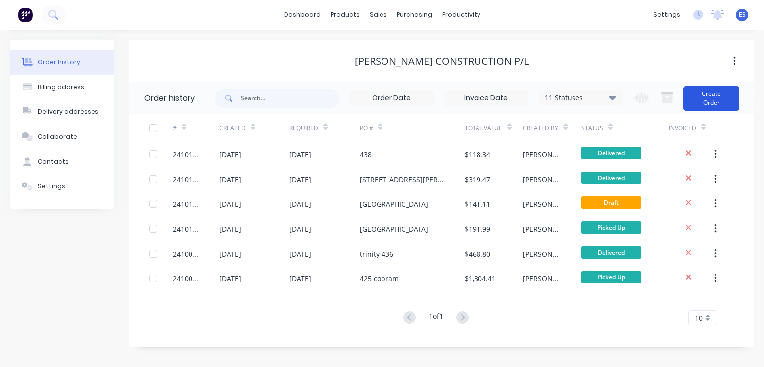
click at [702, 101] on button "Create Order" at bounding box center [712, 98] width 56 height 25
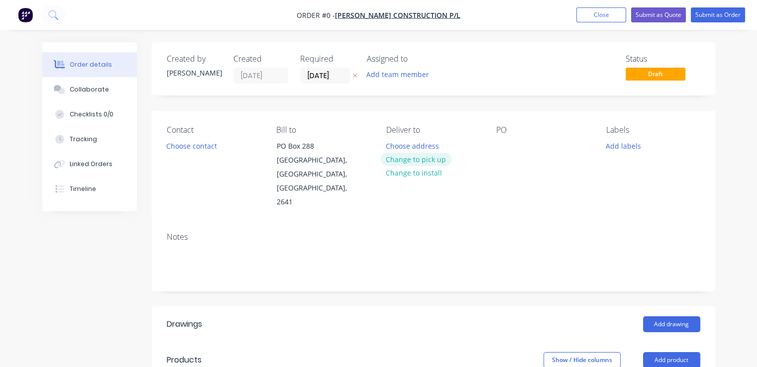
click at [413, 163] on button "Change to pick up" at bounding box center [416, 159] width 71 height 13
click at [503, 144] on div at bounding box center [504, 146] width 16 height 14
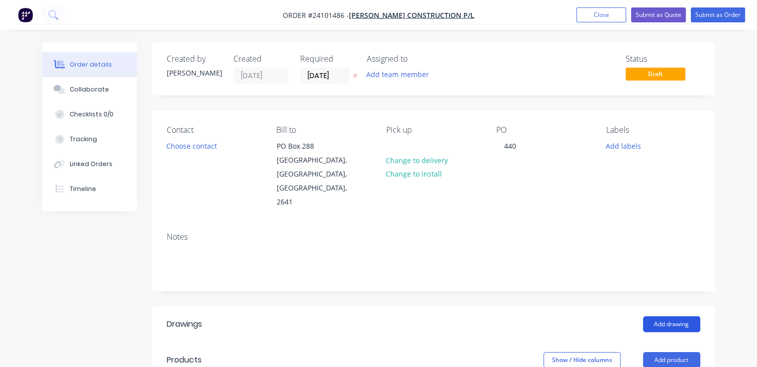
click at [662, 316] on button "Add drawing" at bounding box center [671, 324] width 57 height 16
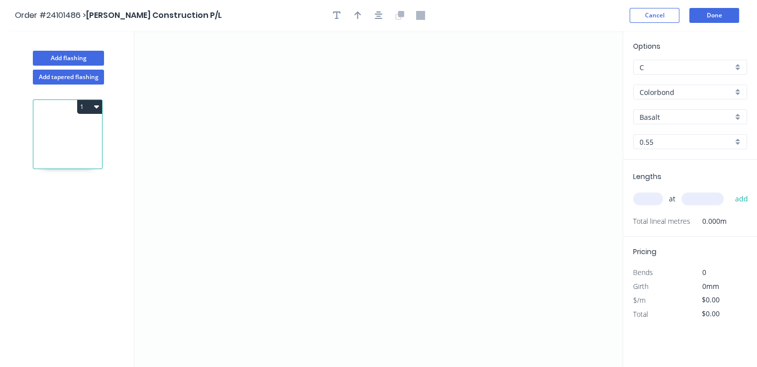
click at [669, 113] on input "Basalt" at bounding box center [685, 117] width 93 height 10
click at [665, 213] on div "Ironstone" at bounding box center [689, 210] width 113 height 17
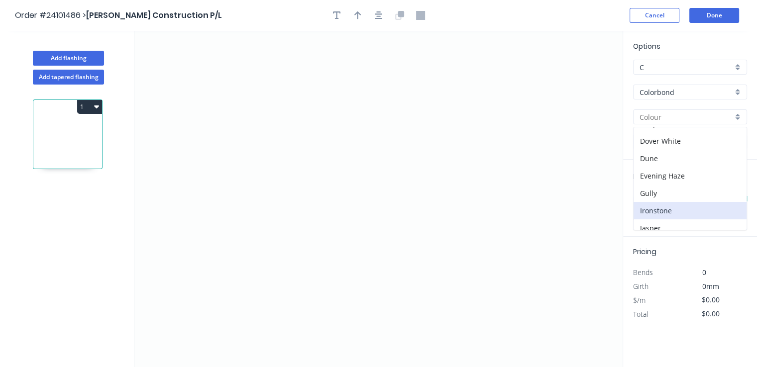
type input "Ironstone"
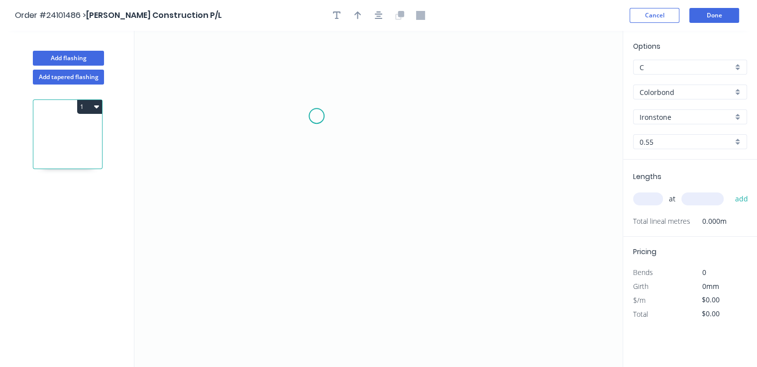
click at [316, 116] on icon "0" at bounding box center [378, 199] width 488 height 336
click at [365, 117] on icon "0" at bounding box center [378, 199] width 488 height 336
click at [364, 227] on icon "0 ?" at bounding box center [378, 199] width 488 height 336
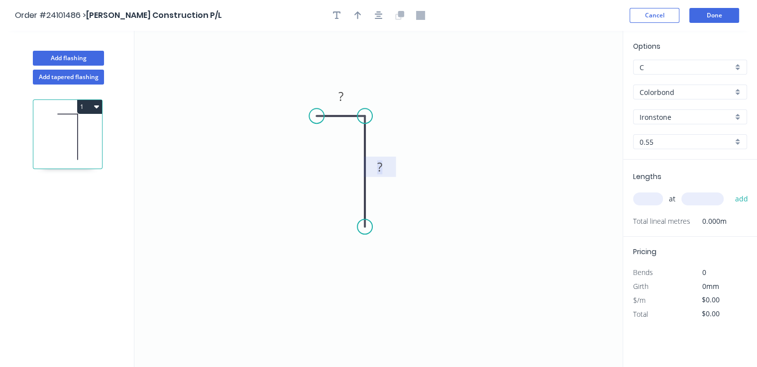
click at [379, 168] on tspan "?" at bounding box center [379, 166] width 5 height 16
click at [348, 99] on rect at bounding box center [341, 97] width 20 height 14
click at [652, 197] on input "text" at bounding box center [648, 199] width 30 height 13
type input "$7.52"
type input "3"
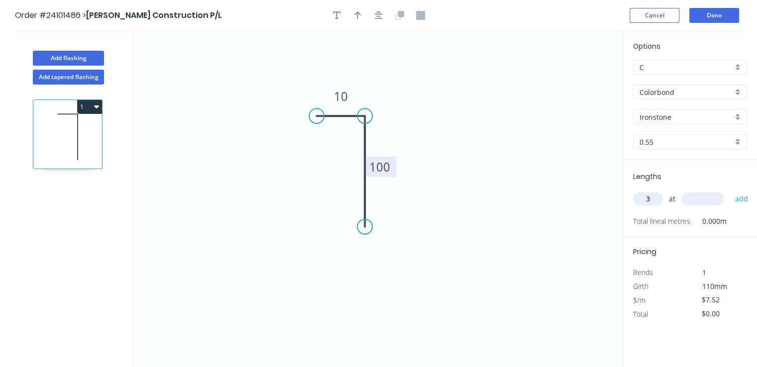
click at [693, 199] on input "text" at bounding box center [702, 199] width 42 height 13
type input "3600"
click at [729, 191] on button "add" at bounding box center [740, 199] width 23 height 17
type input "$81.22"
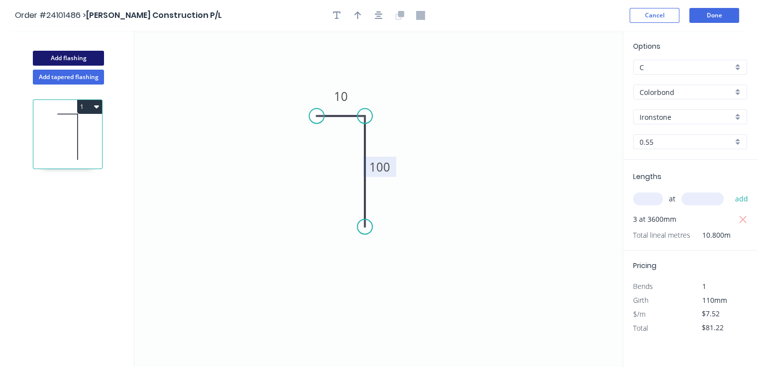
click at [66, 55] on button "Add flashing" at bounding box center [68, 58] width 71 height 15
type input "$0.00"
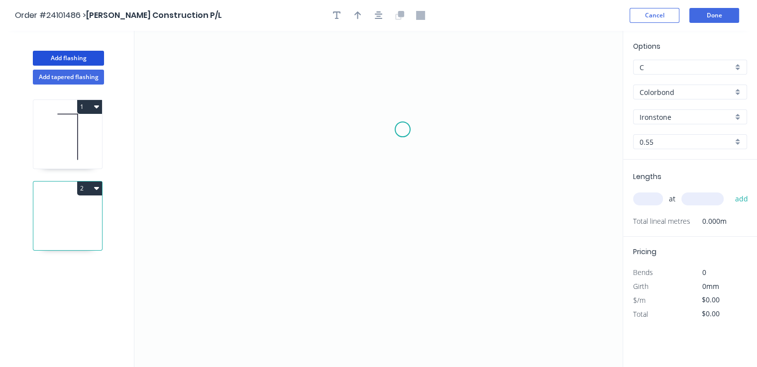
click at [402, 129] on icon "0" at bounding box center [378, 199] width 488 height 336
click at [404, 162] on icon "0" at bounding box center [378, 199] width 488 height 336
click at [306, 166] on icon "0 ?" at bounding box center [378, 199] width 488 height 336
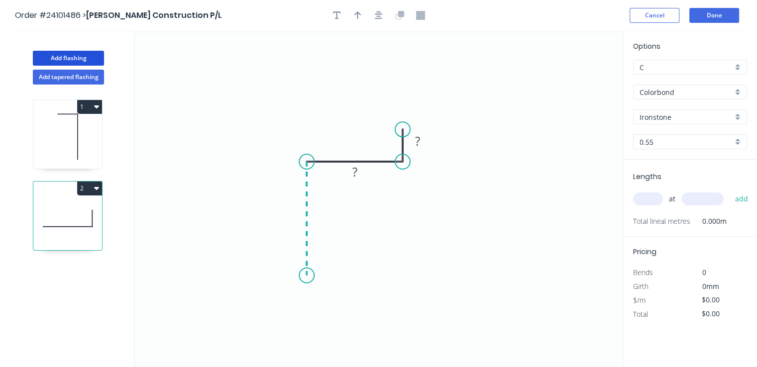
click at [307, 276] on icon "0 ? ?" at bounding box center [378, 199] width 488 height 336
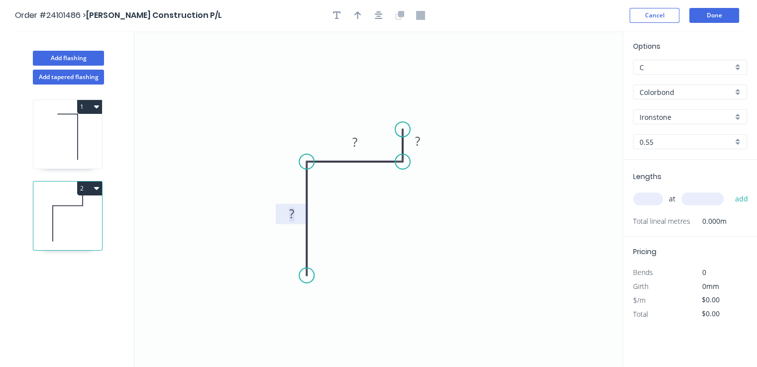
click at [290, 212] on tspan "?" at bounding box center [291, 213] width 5 height 16
click at [361, 150] on rect at bounding box center [354, 142] width 32 height 20
click at [359, 140] on rect at bounding box center [355, 143] width 20 height 14
click at [425, 140] on rect at bounding box center [417, 142] width 20 height 14
click at [649, 199] on input "text" at bounding box center [648, 199] width 30 height 13
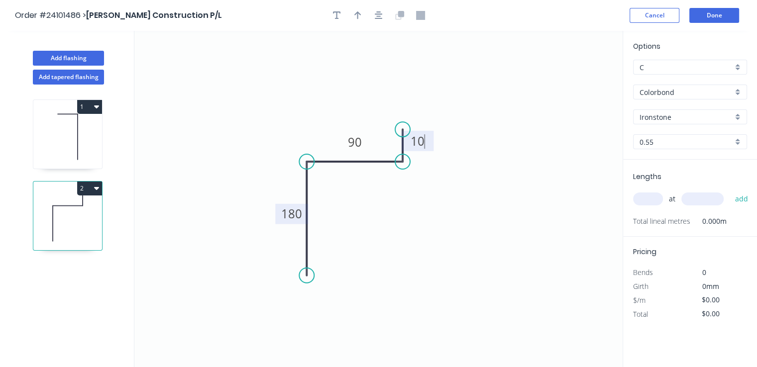
type input "$12.96"
type input "1"
click at [688, 203] on input "text" at bounding box center [702, 199] width 42 height 13
type input "2300"
click at [729, 191] on button "add" at bounding box center [740, 199] width 23 height 17
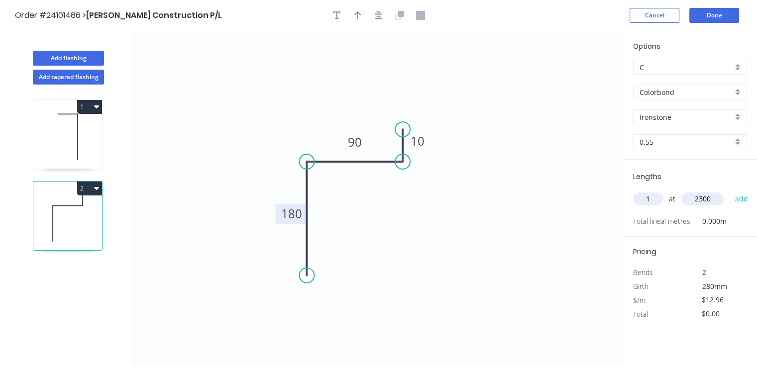
type input "$29.81"
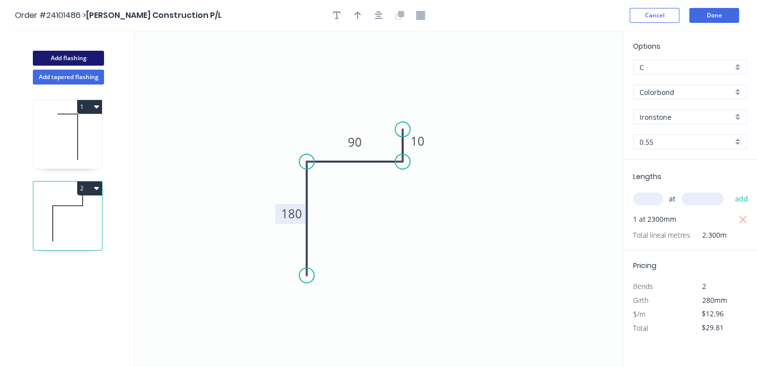
click at [81, 61] on button "Add flashing" at bounding box center [68, 58] width 71 height 15
type input "$0.00"
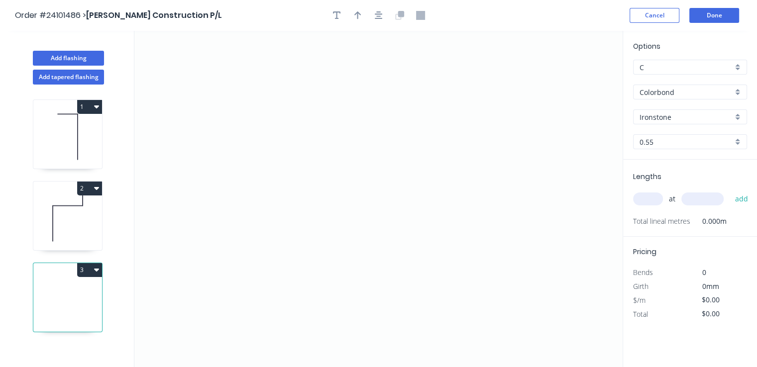
click at [681, 115] on input "Ironstone" at bounding box center [685, 117] width 93 height 10
click at [682, 140] on div "Windspray" at bounding box center [689, 135] width 113 height 17
type input "Windspray"
click at [412, 202] on icon "0" at bounding box center [378, 199] width 488 height 336
click at [355, 202] on icon "0" at bounding box center [378, 199] width 488 height 336
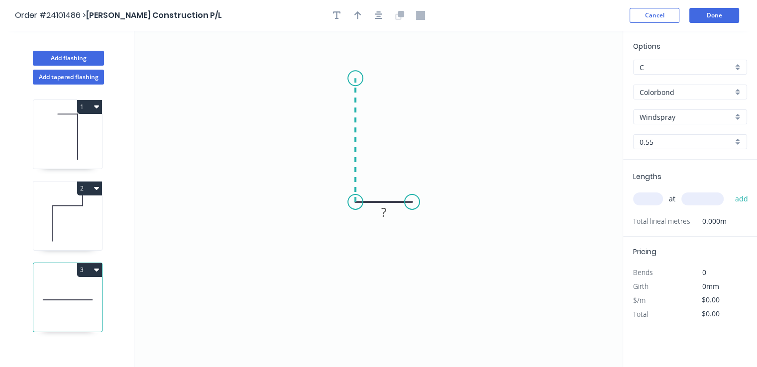
click at [355, 78] on icon at bounding box center [355, 140] width 0 height 124
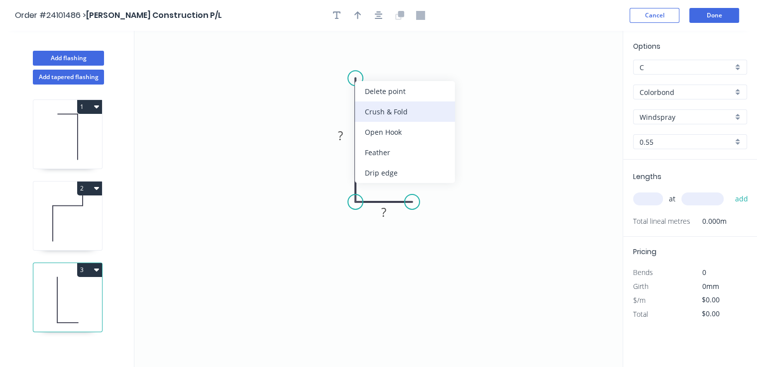
click at [364, 108] on div "Crush & Fold" at bounding box center [405, 111] width 100 height 20
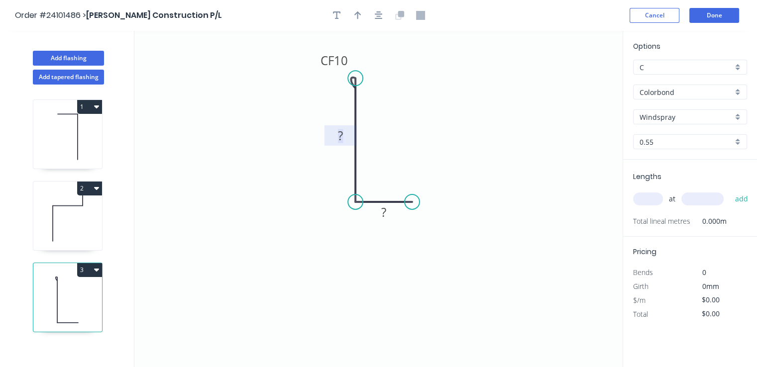
click at [340, 136] on tspan "?" at bounding box center [340, 135] width 5 height 16
click at [385, 218] on tspan "?" at bounding box center [383, 212] width 5 height 16
click at [641, 194] on input "text" at bounding box center [648, 199] width 30 height 13
type input "$8.57"
type input "2"
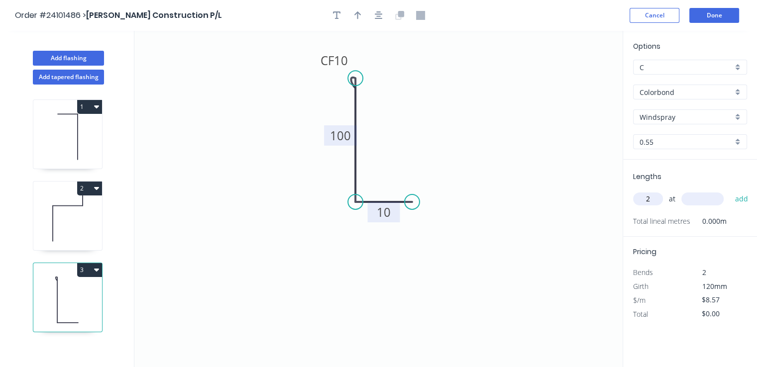
click at [693, 196] on input "text" at bounding box center [702, 199] width 42 height 13
type input "2100"
click at [729, 191] on button "add" at bounding box center [740, 199] width 23 height 17
type input "$35.99"
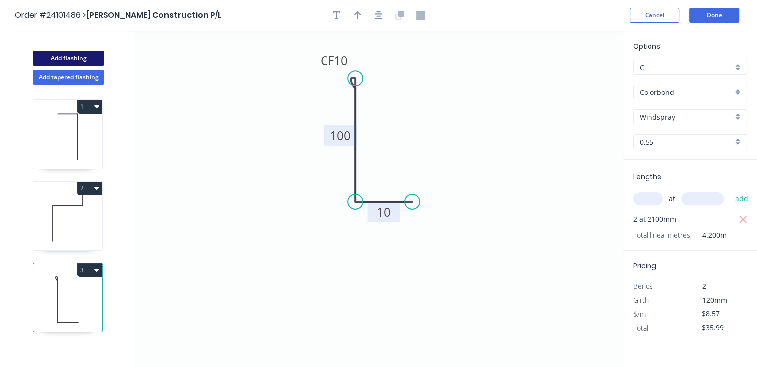
click at [85, 55] on button "Add flashing" at bounding box center [68, 58] width 71 height 15
type input "$0.00"
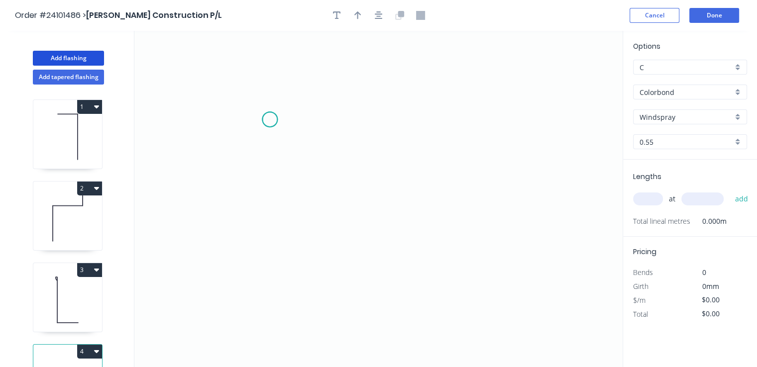
click at [270, 119] on icon "0" at bounding box center [378, 199] width 488 height 336
click at [295, 94] on icon "0" at bounding box center [378, 199] width 488 height 336
click at [411, 96] on icon "0 ?" at bounding box center [378, 199] width 488 height 336
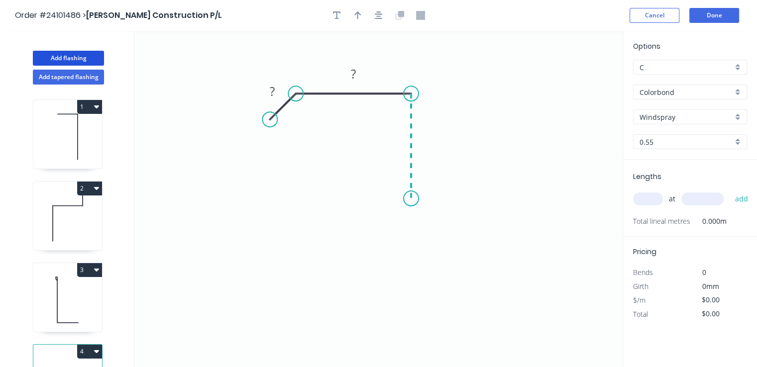
click at [411, 198] on icon "0 ? ?" at bounding box center [378, 199] width 488 height 336
click at [460, 196] on icon "0 ? ? ?" at bounding box center [378, 199] width 488 height 336
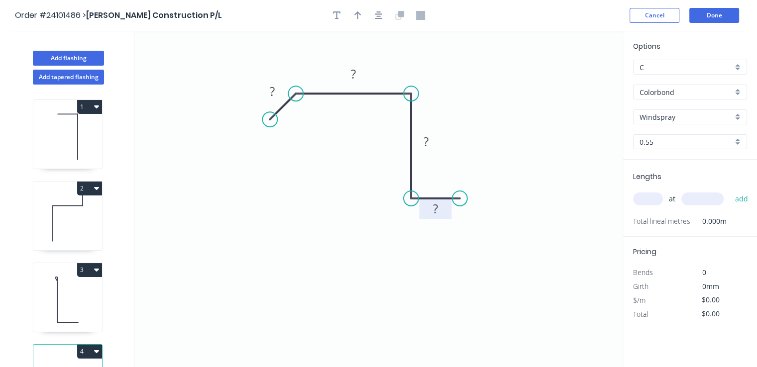
click at [437, 211] on tspan "?" at bounding box center [435, 208] width 5 height 16
click at [434, 135] on rect at bounding box center [426, 142] width 20 height 14
click at [347, 75] on rect at bounding box center [353, 75] width 20 height 14
click at [273, 95] on tspan "?" at bounding box center [272, 91] width 5 height 16
click at [652, 200] on input "text" at bounding box center [648, 199] width 30 height 13
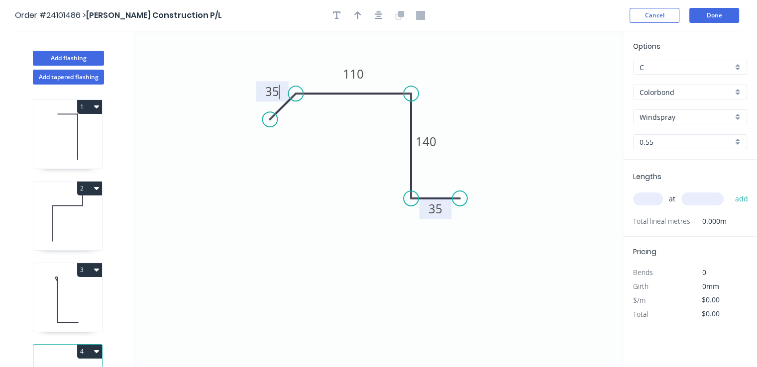
type input "$15.47"
type input "1"
click at [704, 198] on input "text" at bounding box center [702, 199] width 42 height 13
type input "1000"
click at [729, 191] on button "add" at bounding box center [740, 199] width 23 height 17
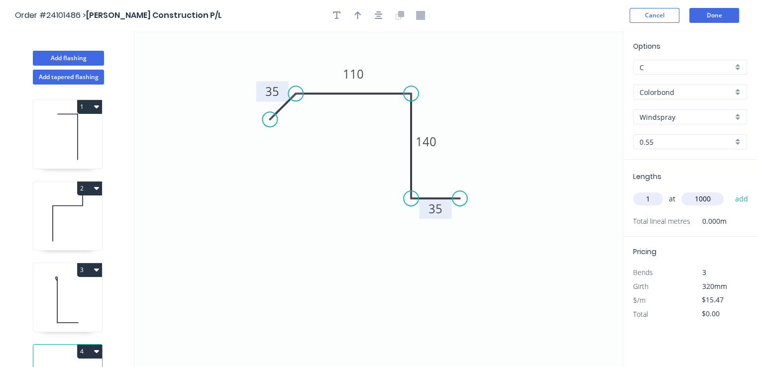
type input "$15.47"
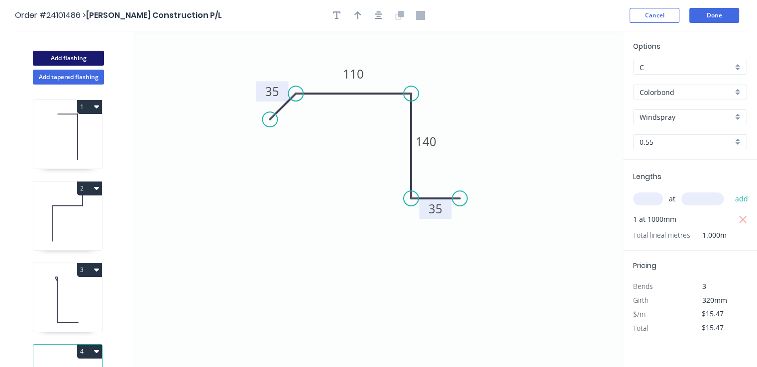
click at [82, 56] on button "Add flashing" at bounding box center [68, 58] width 71 height 15
type input "$0.00"
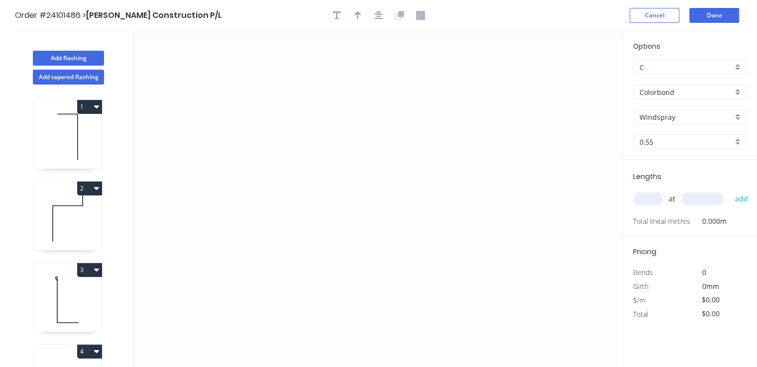
click at [694, 91] on input "Colorbond" at bounding box center [685, 92] width 93 height 10
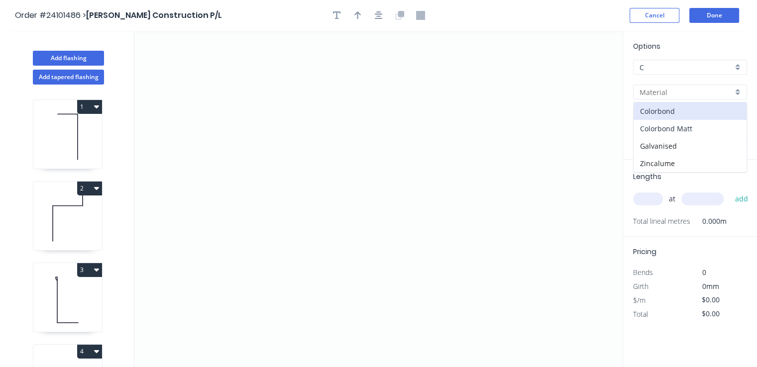
click at [679, 125] on div "Colorbond Matt" at bounding box center [689, 128] width 113 height 17
type input "Colorbond Matt"
type input "Basalt"
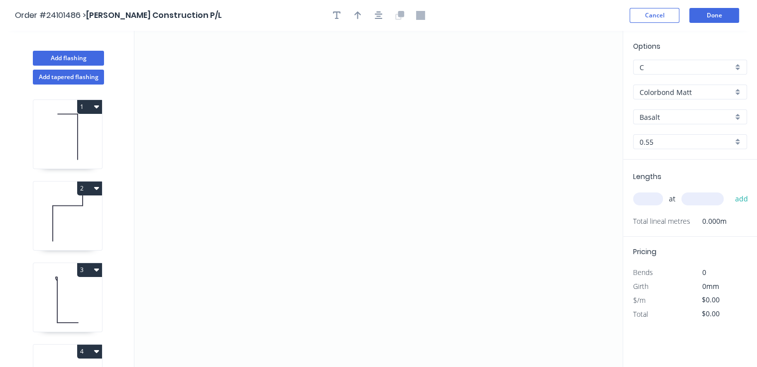
click at [681, 118] on input "Basalt" at bounding box center [685, 117] width 93 height 10
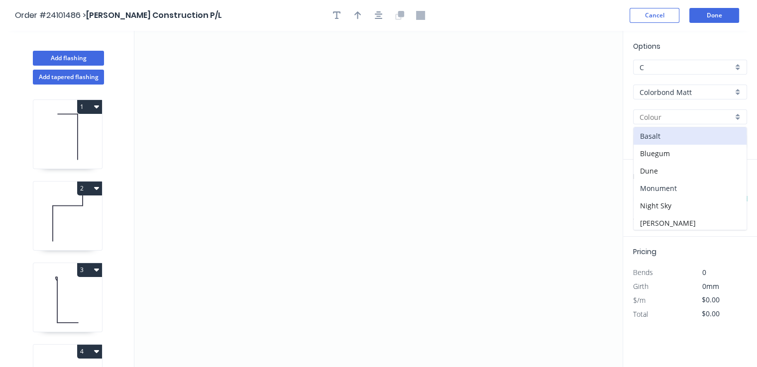
click at [674, 190] on div "Monument" at bounding box center [689, 188] width 113 height 17
type input "Monument"
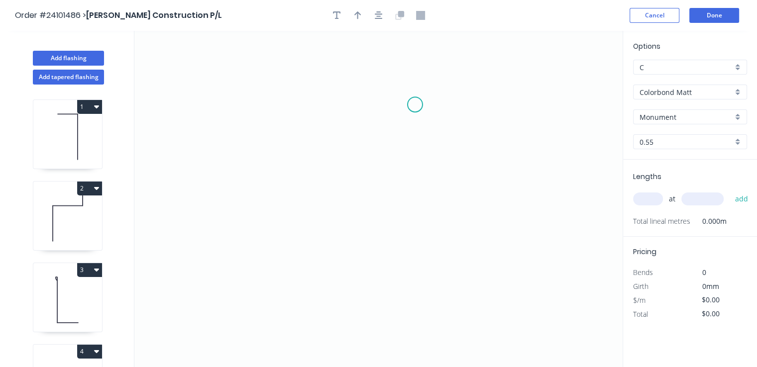
click at [415, 104] on icon "0" at bounding box center [378, 199] width 488 height 336
click at [368, 106] on icon "0" at bounding box center [378, 199] width 488 height 336
click at [370, 222] on icon "0 ?" at bounding box center [378, 199] width 488 height 336
click at [318, 223] on icon "0 ? ?" at bounding box center [378, 199] width 488 height 336
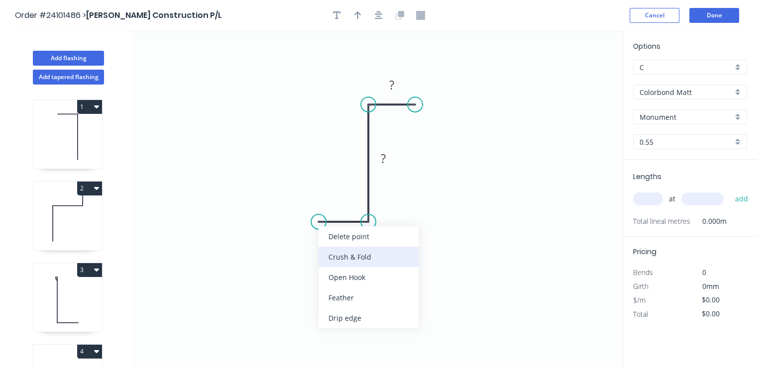
click at [344, 253] on div "Crush & Fold" at bounding box center [368, 257] width 100 height 20
click at [335, 256] on div "Flip bend" at bounding box center [370, 257] width 100 height 20
click at [344, 226] on tspan "?" at bounding box center [343, 232] width 5 height 16
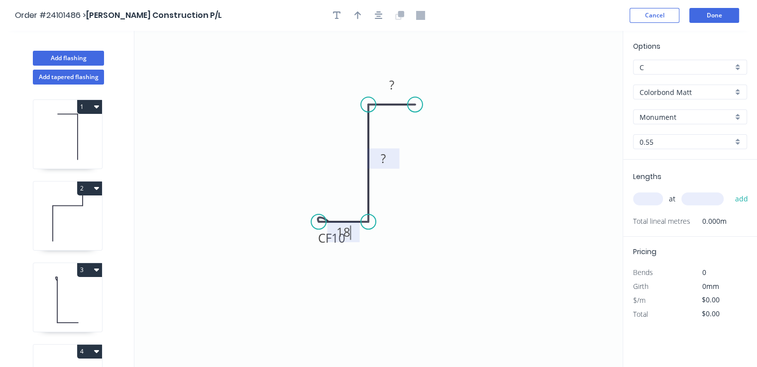
click at [388, 160] on rect at bounding box center [383, 159] width 20 height 14
click at [390, 86] on tspan "?" at bounding box center [391, 85] width 5 height 16
click at [638, 201] on input "text" at bounding box center [648, 199] width 30 height 13
type input "$15.54"
type input "1"
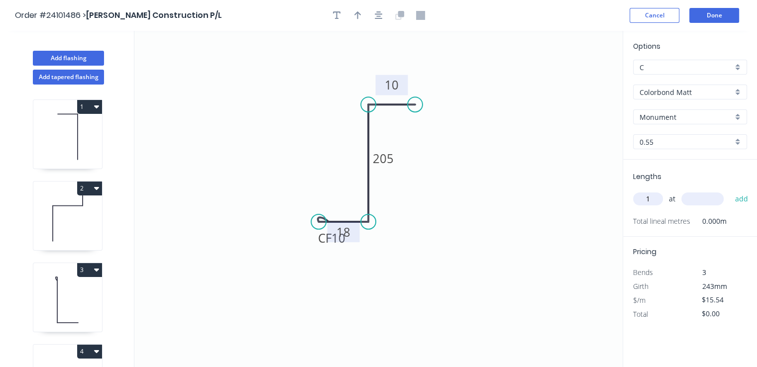
click at [706, 201] on input "text" at bounding box center [702, 199] width 42 height 13
type input "4100"
click at [729, 191] on button "add" at bounding box center [740, 199] width 23 height 17
type input "$63.71"
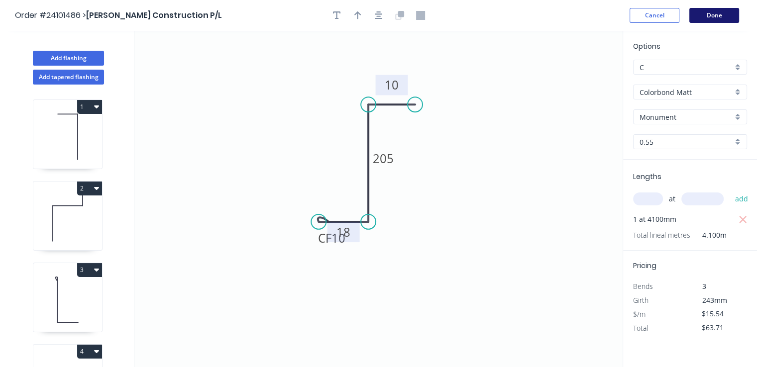
click at [712, 18] on button "Done" at bounding box center [714, 15] width 50 height 15
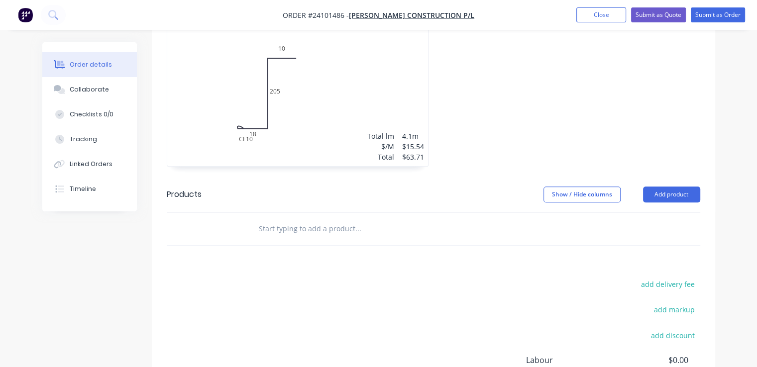
scroll to position [796, 0]
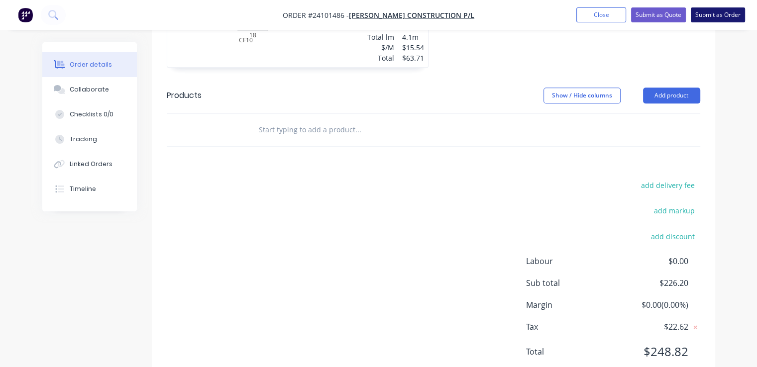
click at [700, 15] on button "Submit as Order" at bounding box center [717, 14] width 54 height 15
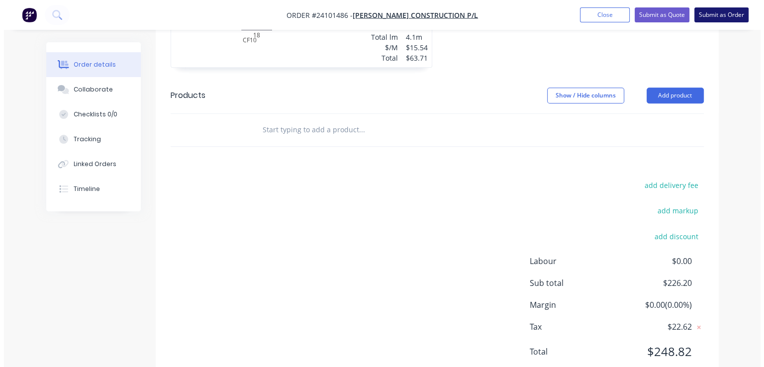
scroll to position [0, 0]
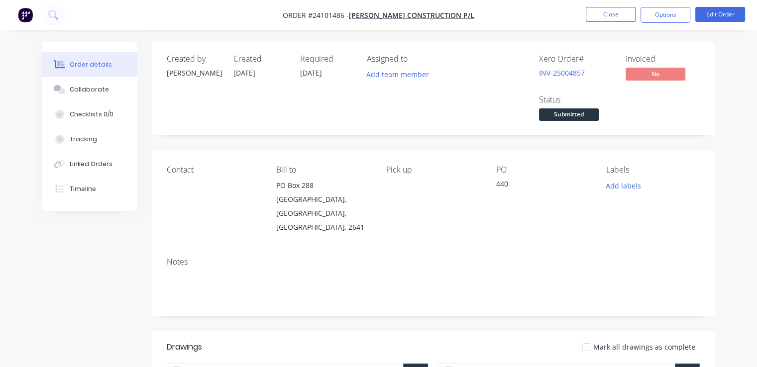
click at [34, 13] on button "button" at bounding box center [25, 15] width 21 height 16
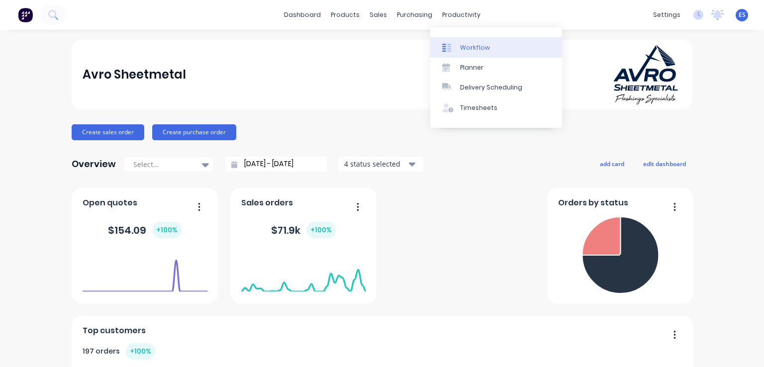
click at [455, 41] on link "Workflow" at bounding box center [496, 47] width 132 height 20
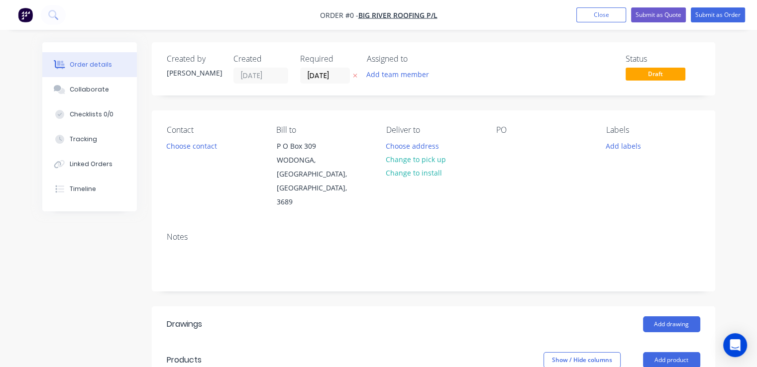
click at [30, 17] on img "button" at bounding box center [25, 14] width 15 height 15
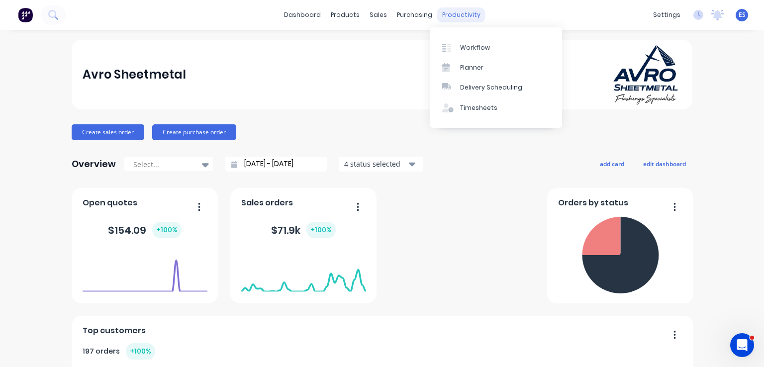
click at [464, 19] on div "productivity" at bounding box center [461, 14] width 48 height 15
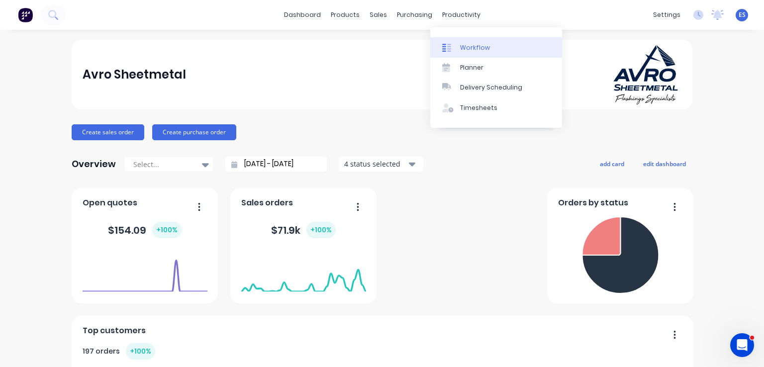
click at [467, 50] on div "Workflow" at bounding box center [475, 47] width 30 height 9
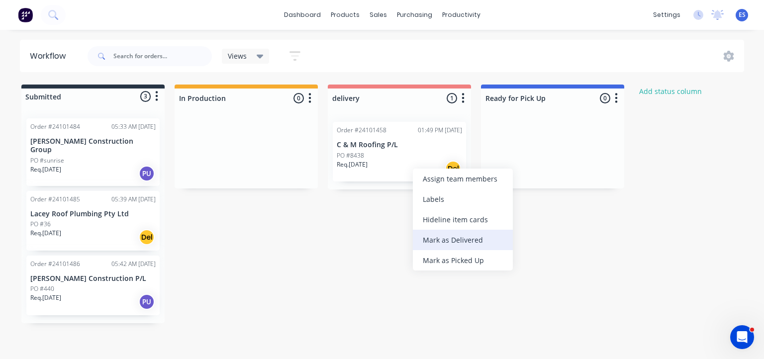
click at [458, 240] on div "Mark as Delivered" at bounding box center [463, 240] width 100 height 20
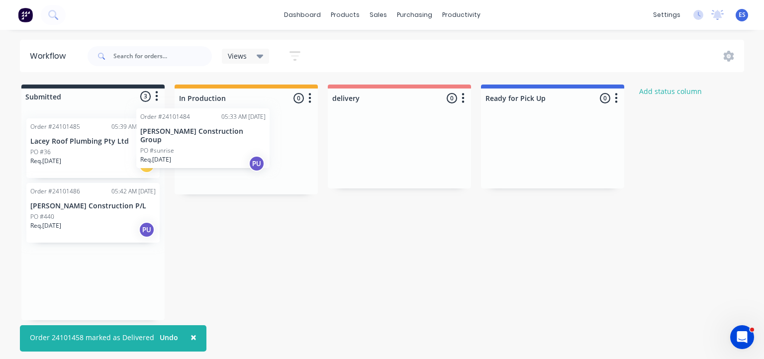
drag, startPoint x: 98, startPoint y: 160, endPoint x: 222, endPoint y: 150, distance: 124.3
click at [222, 150] on div "Submitted 3 Status colour #273444 hex #273444 Save Cancel Summaries Total order…" at bounding box center [462, 203] width 938 height 236
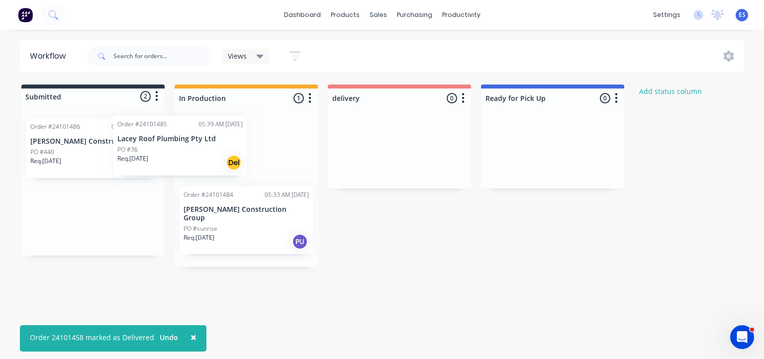
drag, startPoint x: 96, startPoint y: 153, endPoint x: 190, endPoint y: 151, distance: 94.1
click at [190, 151] on div "Submitted 2 Status colour #273444 hex #273444 Save Cancel Summaries Total order…" at bounding box center [462, 176] width 938 height 183
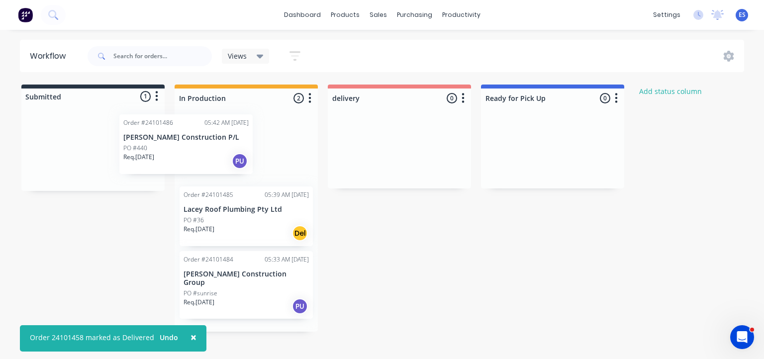
drag, startPoint x: 88, startPoint y: 155, endPoint x: 189, endPoint y: 151, distance: 101.6
click at [189, 151] on div "Submitted 1 Status colour #273444 hex #273444 Save Cancel Summaries Total order…" at bounding box center [462, 208] width 938 height 247
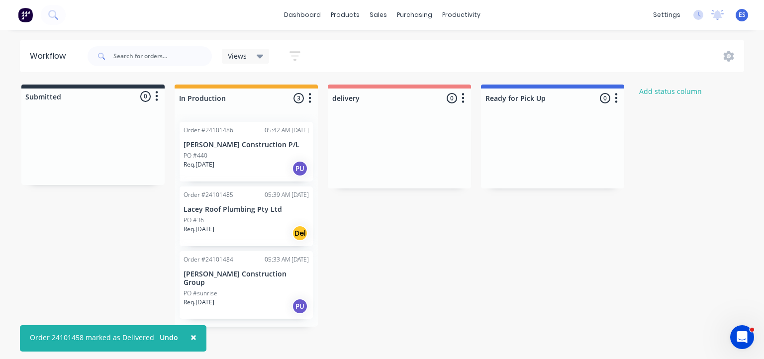
click at [18, 14] on img at bounding box center [25, 14] width 15 height 15
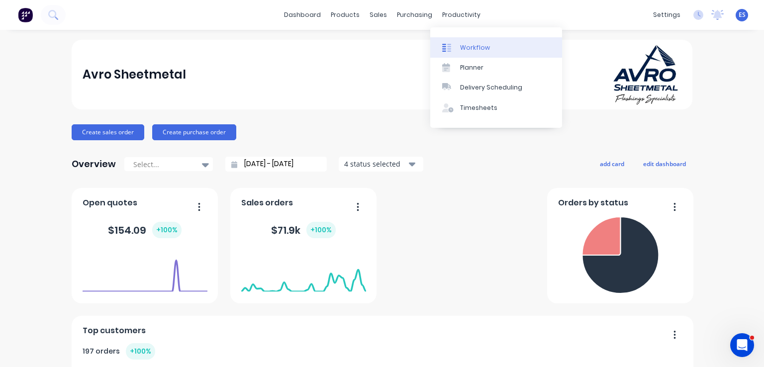
click at [462, 46] on div "Workflow" at bounding box center [475, 47] width 30 height 9
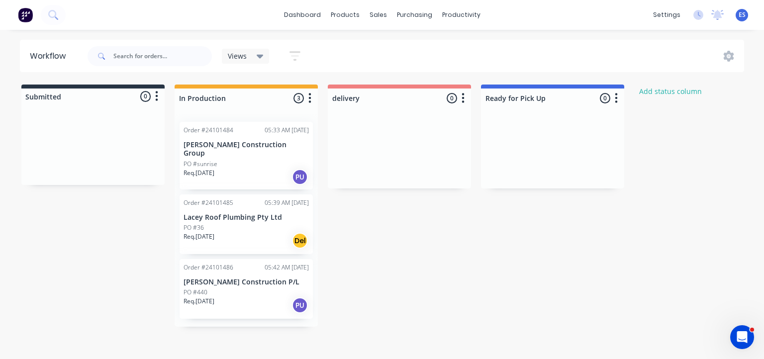
click at [20, 20] on img at bounding box center [25, 14] width 15 height 15
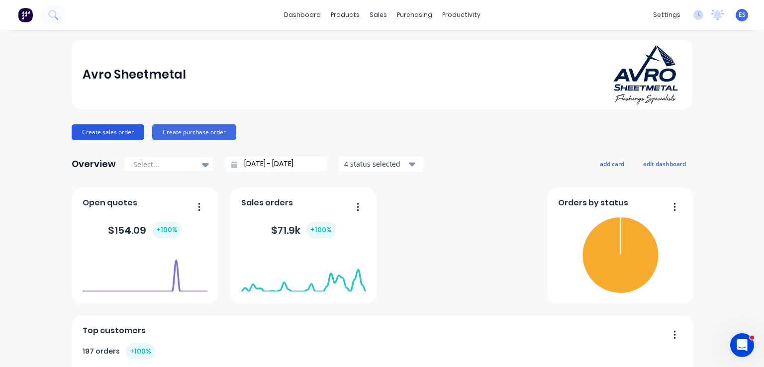
click at [109, 129] on button "Create sales order" at bounding box center [108, 132] width 73 height 16
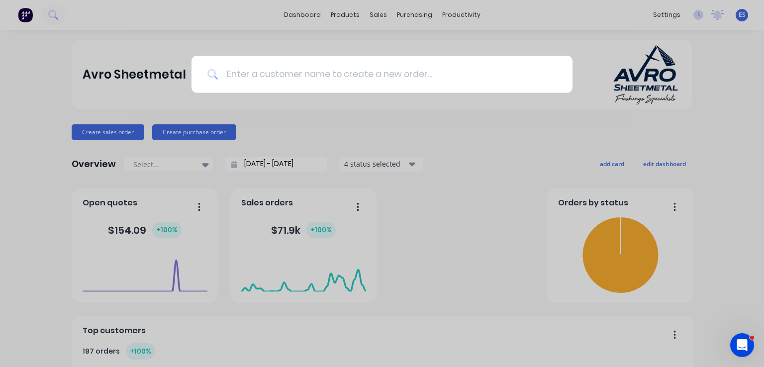
click at [283, 78] on input at bounding box center [387, 74] width 338 height 37
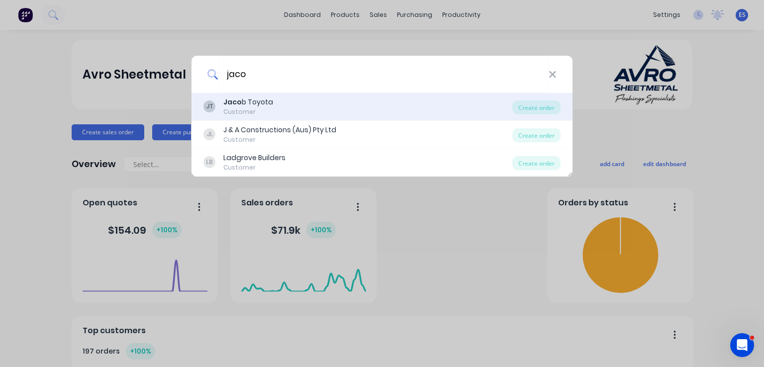
type input "jaco"
click at [289, 101] on div "JT Jaco b Toyota Customer" at bounding box center [357, 106] width 309 height 19
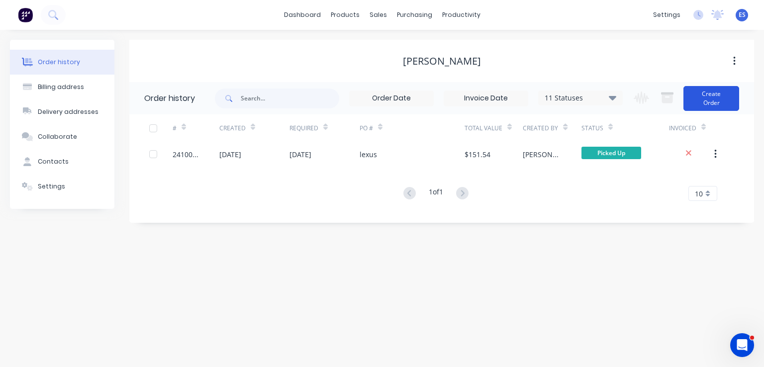
click at [709, 106] on button "Create Order" at bounding box center [712, 98] width 56 height 25
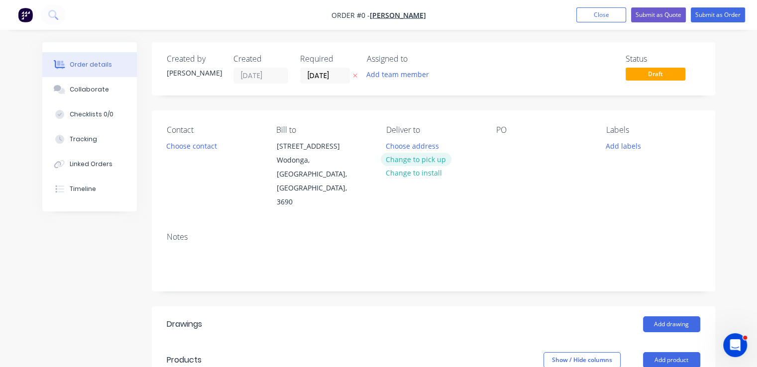
click at [425, 161] on button "Change to pick up" at bounding box center [416, 159] width 71 height 13
click at [507, 148] on div at bounding box center [504, 146] width 16 height 14
click at [672, 316] on button "Add drawing" at bounding box center [671, 324] width 57 height 16
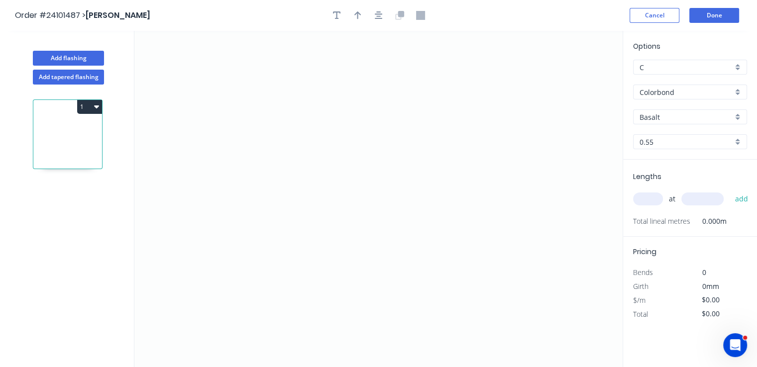
click at [694, 119] on input "Basalt" at bounding box center [685, 117] width 93 height 10
click at [661, 132] on div "Jasper" at bounding box center [689, 135] width 113 height 17
type input "Jasper"
click at [408, 184] on icon "0" at bounding box center [378, 199] width 488 height 336
click at [408, 227] on icon "0" at bounding box center [378, 199] width 488 height 336
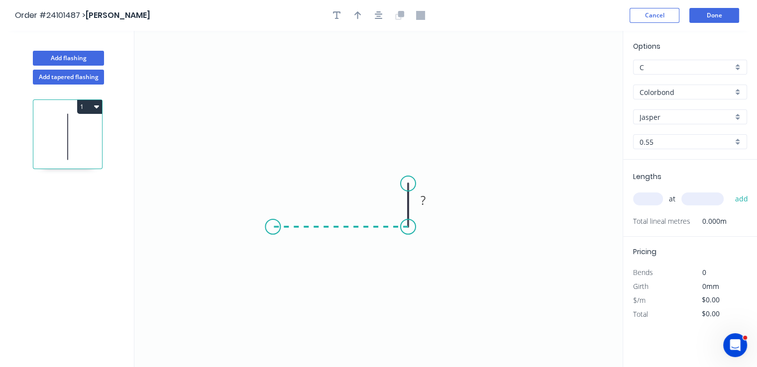
click at [273, 220] on icon "0 ?" at bounding box center [378, 199] width 488 height 336
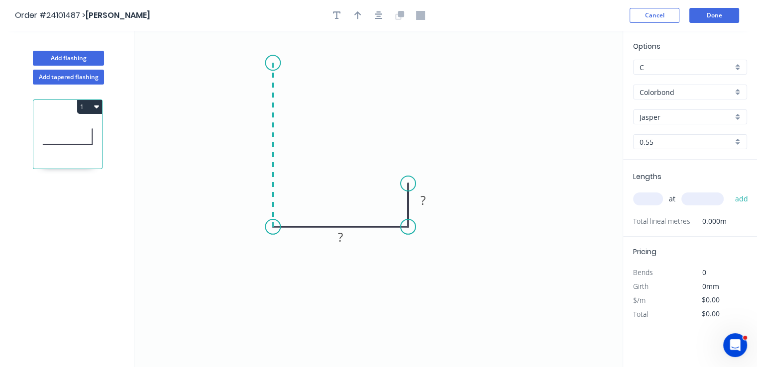
click at [271, 63] on icon "0 ? ?" at bounding box center [378, 199] width 488 height 336
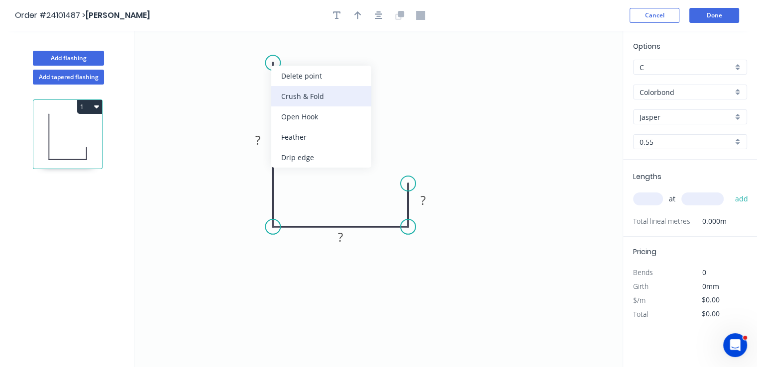
click at [293, 100] on div "Crush & Fold" at bounding box center [321, 96] width 100 height 20
click at [287, 97] on div "Flip bend" at bounding box center [324, 96] width 100 height 20
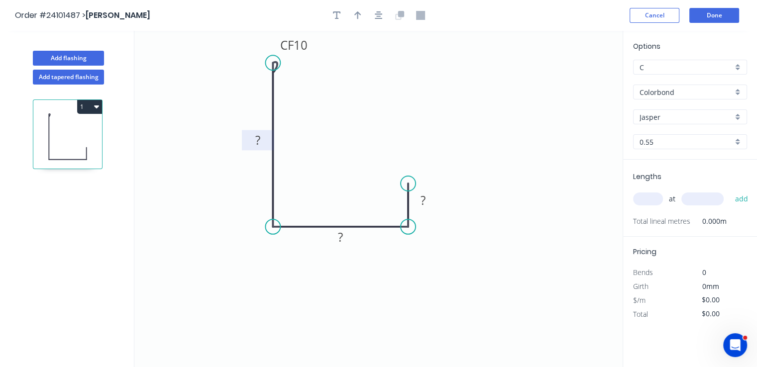
click at [265, 143] on rect at bounding box center [258, 141] width 20 height 14
click at [350, 243] on rect at bounding box center [340, 237] width 32 height 20
click at [337, 236] on rect at bounding box center [340, 238] width 20 height 14
click at [430, 205] on rect at bounding box center [423, 201] width 20 height 14
click at [648, 197] on input "text" at bounding box center [648, 199] width 30 height 13
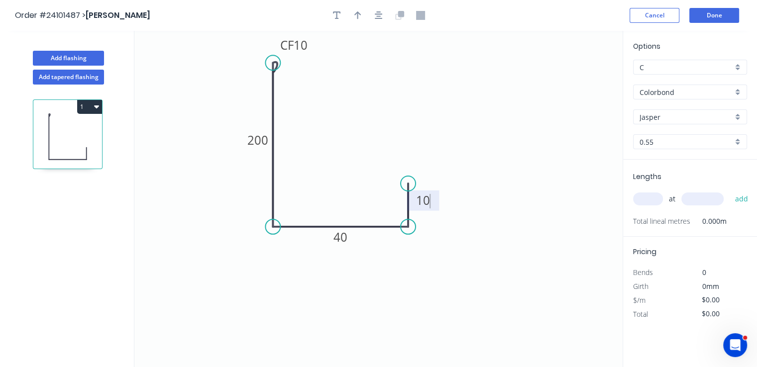
type input "$14.01"
type input "2"
click at [702, 201] on input "text" at bounding box center [702, 199] width 42 height 13
type input "4600"
click at [729, 191] on button "add" at bounding box center [740, 199] width 23 height 17
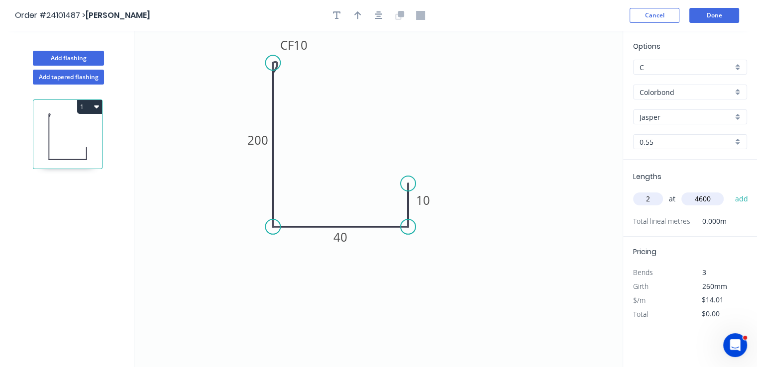
type input "$128.89"
type input "2"
click at [708, 202] on input "text" at bounding box center [702, 199] width 42 height 13
type input "3600"
click at [729, 191] on button "add" at bounding box center [740, 199] width 23 height 17
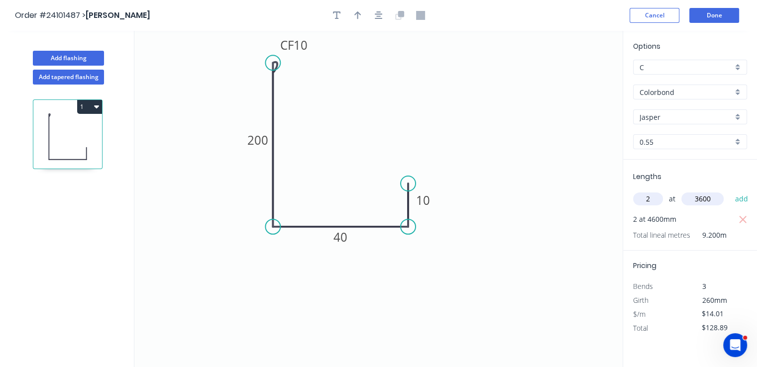
type input "$229.76"
type input "1"
click at [708, 202] on input "text" at bounding box center [702, 199] width 42 height 13
type input "1900"
click at [729, 191] on button "add" at bounding box center [740, 199] width 23 height 17
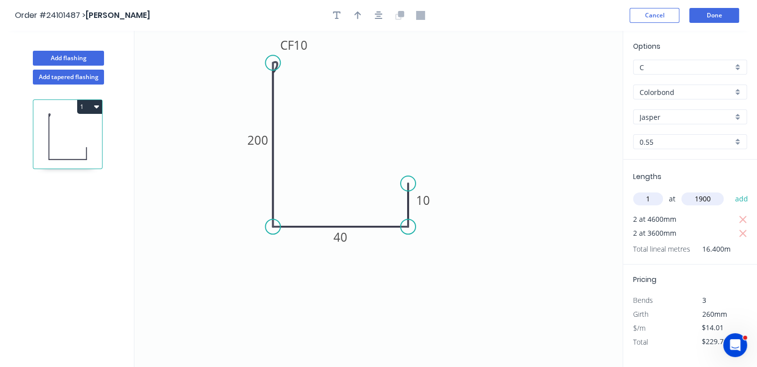
type input "$256.38"
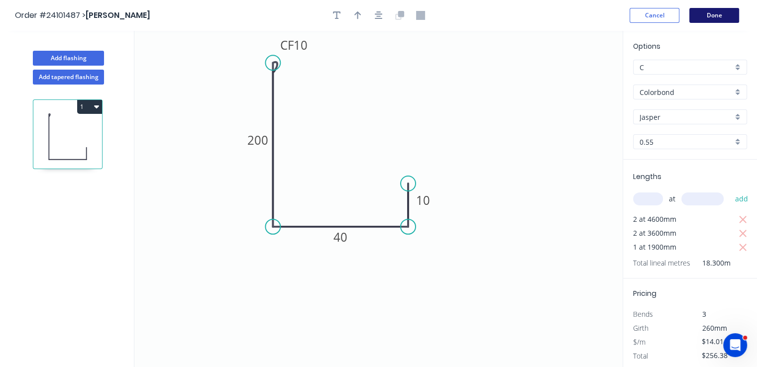
click at [733, 18] on button "Done" at bounding box center [714, 15] width 50 height 15
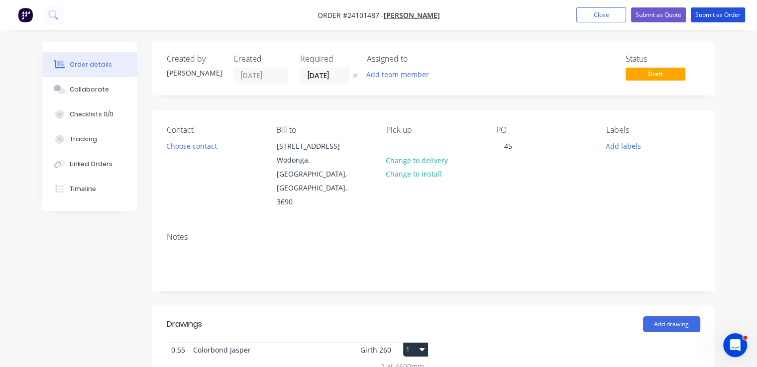
click at [733, 18] on button "Submit as Order" at bounding box center [717, 14] width 54 height 15
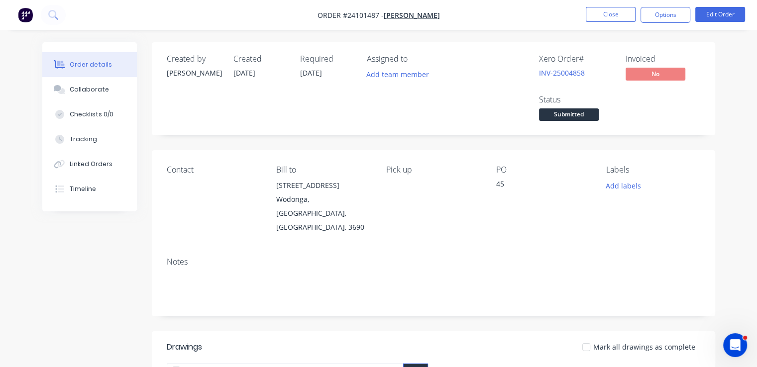
click at [33, 16] on button "button" at bounding box center [25, 15] width 21 height 16
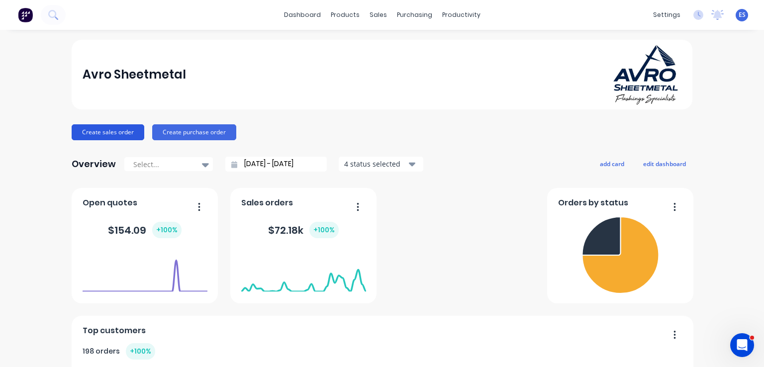
click at [83, 131] on button "Create sales order" at bounding box center [108, 132] width 73 height 16
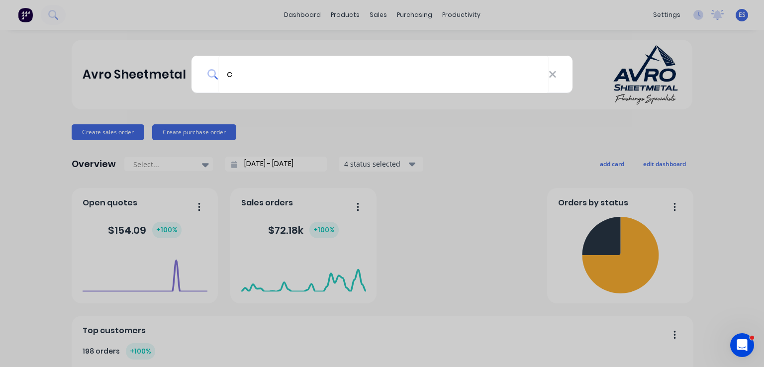
type input "cm"
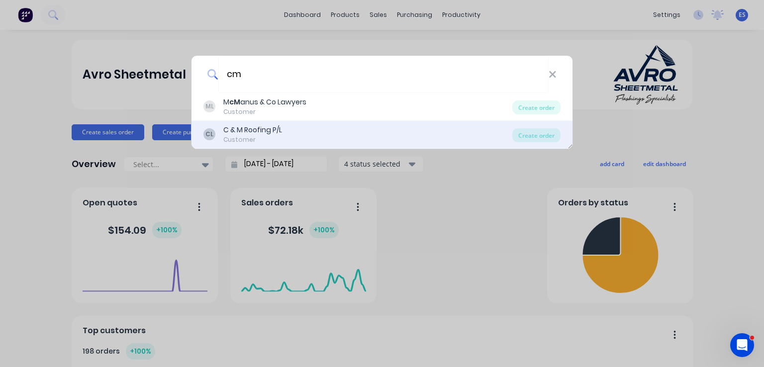
click at [302, 130] on div "CL C & M Roofing P/L Customer" at bounding box center [357, 134] width 309 height 19
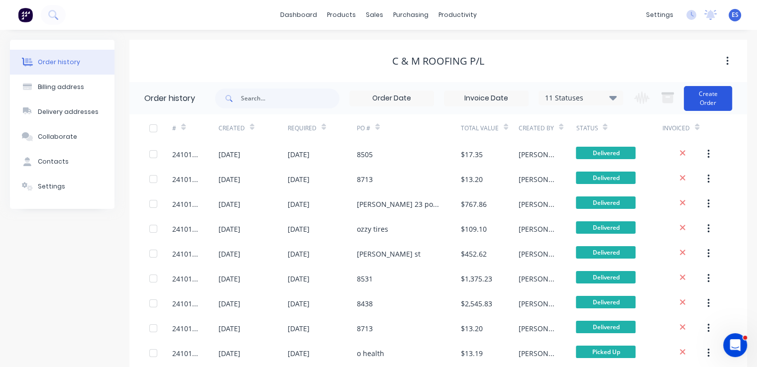
click at [718, 103] on button "Create Order" at bounding box center [708, 98] width 48 height 25
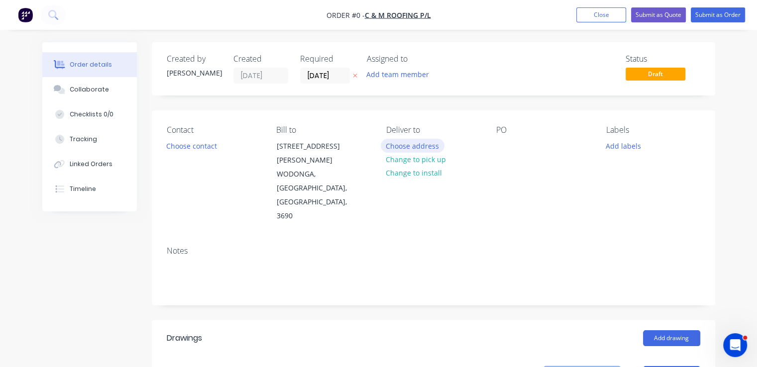
click at [416, 148] on button "Choose address" at bounding box center [413, 145] width 64 height 13
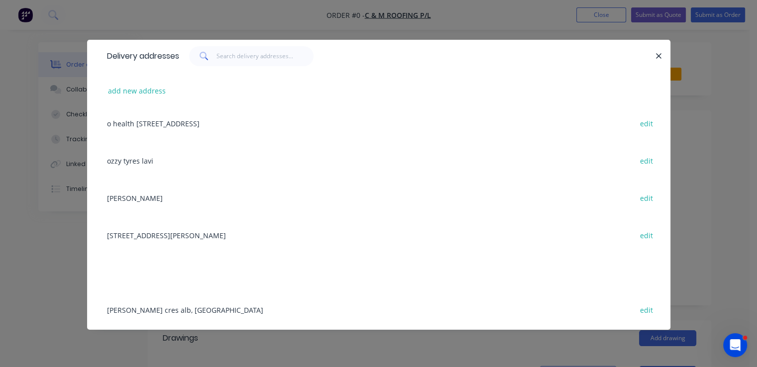
scroll to position [398, 0]
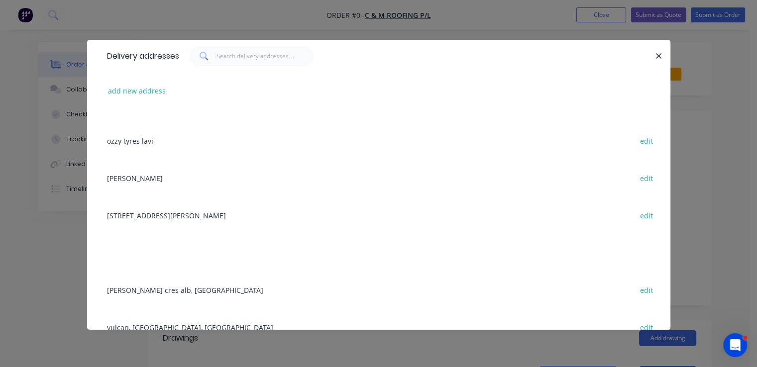
click at [134, 217] on div "43 merkel st edit" at bounding box center [378, 214] width 553 height 37
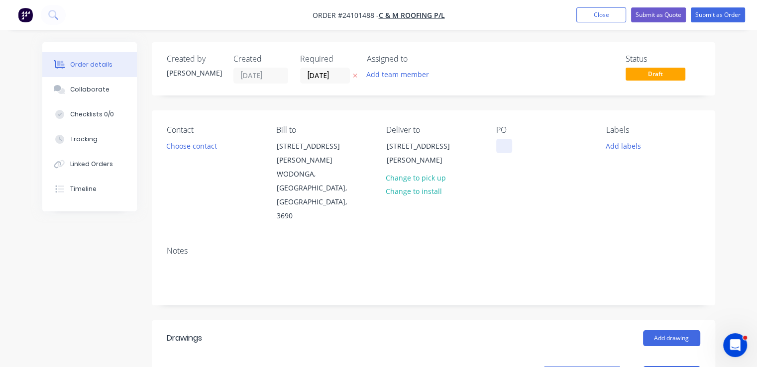
click at [499, 141] on div at bounding box center [504, 146] width 16 height 14
click at [658, 330] on button "Add drawing" at bounding box center [671, 338] width 57 height 16
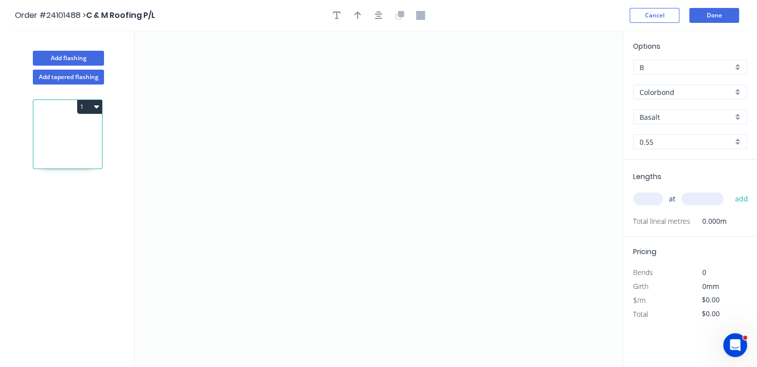
click at [657, 113] on input "Basalt" at bounding box center [685, 117] width 93 height 10
click at [662, 134] on div "Woodland Grey" at bounding box center [689, 135] width 113 height 17
type input "Woodland Grey"
click at [307, 165] on icon "0" at bounding box center [378, 199] width 488 height 336
click at [285, 181] on icon "0" at bounding box center [378, 199] width 488 height 336
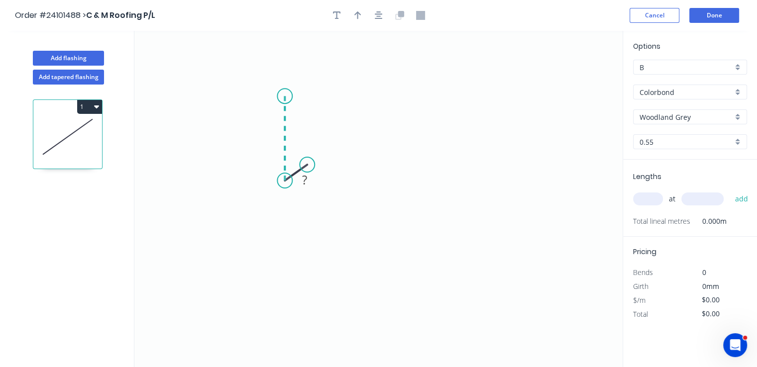
click at [292, 96] on icon "0 ?" at bounding box center [378, 199] width 488 height 336
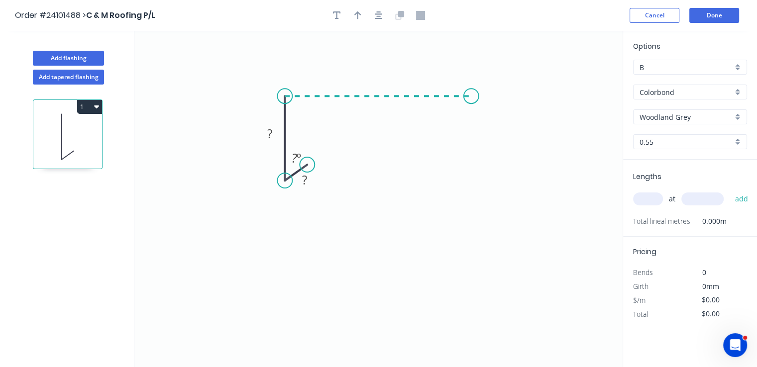
click at [471, 92] on icon "0 ? ? ? º" at bounding box center [378, 199] width 488 height 336
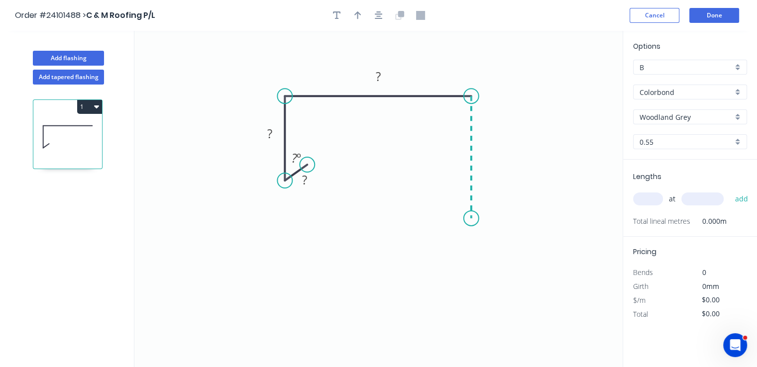
click at [474, 218] on icon "0 ? ? ? ? º" at bounding box center [378, 199] width 488 height 336
click at [458, 233] on icon "0 ? ? ? ? ? º" at bounding box center [378, 199] width 488 height 336
click at [458, 233] on circle at bounding box center [457, 231] width 15 height 15
click at [474, 230] on tspan "?" at bounding box center [474, 231] width 5 height 16
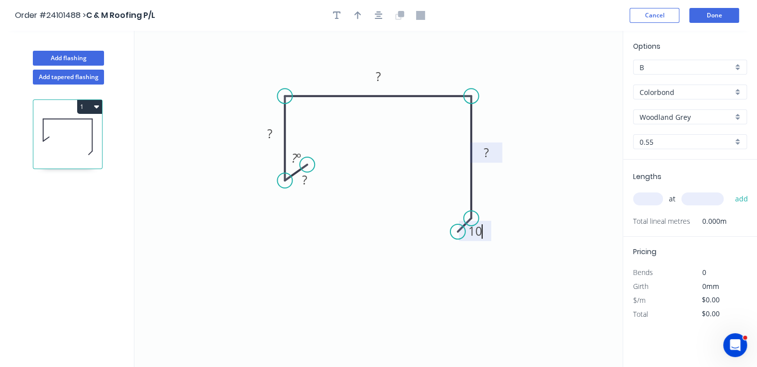
click at [486, 154] on tspan "?" at bounding box center [486, 152] width 5 height 16
click at [380, 76] on g "?" at bounding box center [378, 76] width 20 height 16
click at [279, 136] on rect at bounding box center [270, 134] width 20 height 14
click at [306, 184] on tspan "?" at bounding box center [304, 180] width 5 height 16
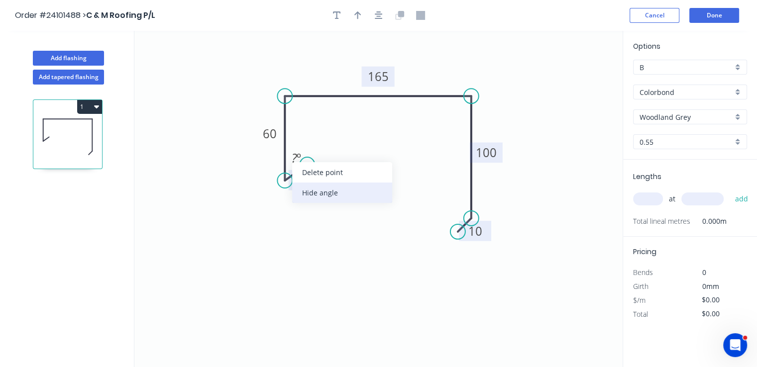
click at [316, 195] on div "Hide angle" at bounding box center [342, 193] width 100 height 20
type input "$15.02"
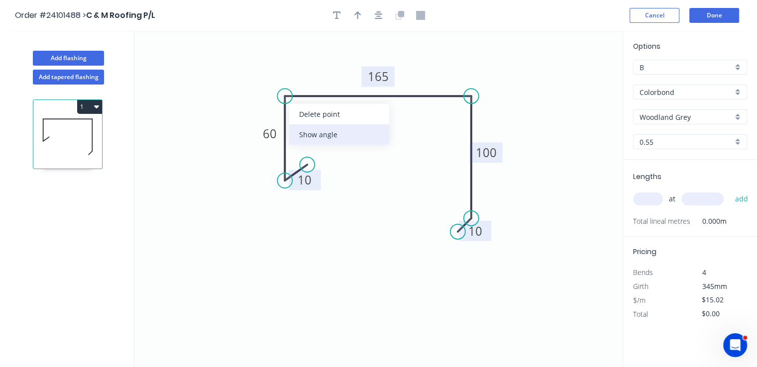
click at [309, 130] on div "Show angle" at bounding box center [339, 134] width 100 height 20
click at [304, 116] on tspan "º" at bounding box center [304, 112] width 4 height 16
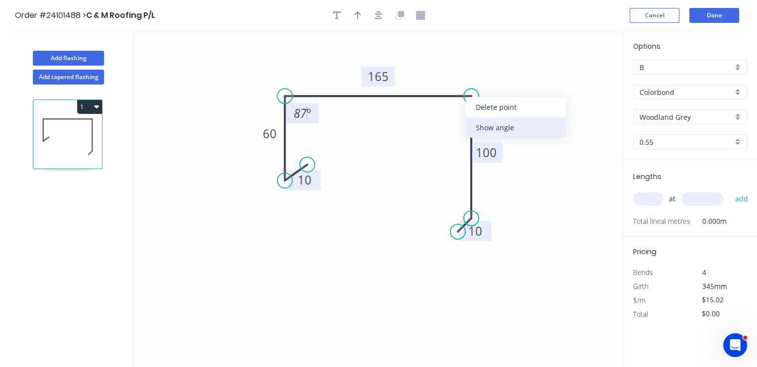
click at [476, 127] on div "Show angle" at bounding box center [516, 127] width 100 height 20
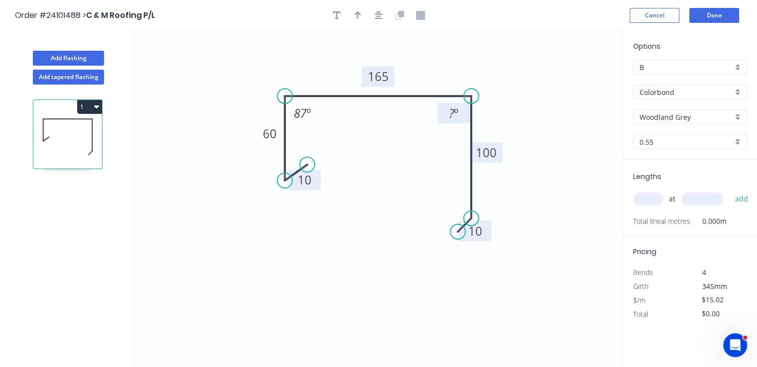
click at [458, 111] on tspan "º" at bounding box center [456, 112] width 4 height 16
click at [653, 200] on input "text" at bounding box center [648, 199] width 30 height 13
type input "4"
click at [710, 201] on input "text" at bounding box center [702, 199] width 42 height 13
type input "5850"
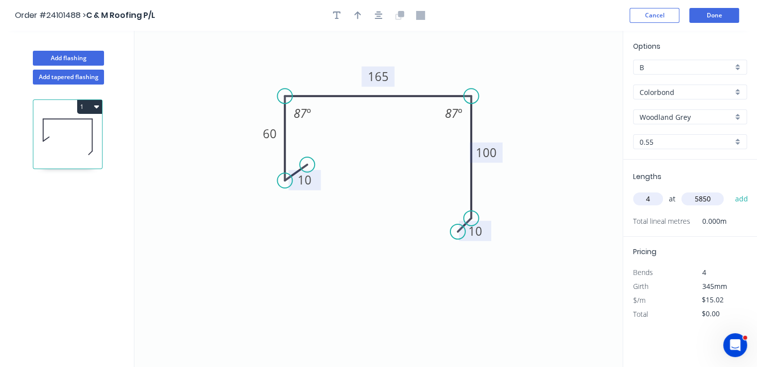
click at [729, 191] on button "add" at bounding box center [740, 199] width 23 height 17
click at [94, 114] on icon at bounding box center [67, 137] width 69 height 64
click at [98, 105] on icon "button" at bounding box center [96, 106] width 5 height 3
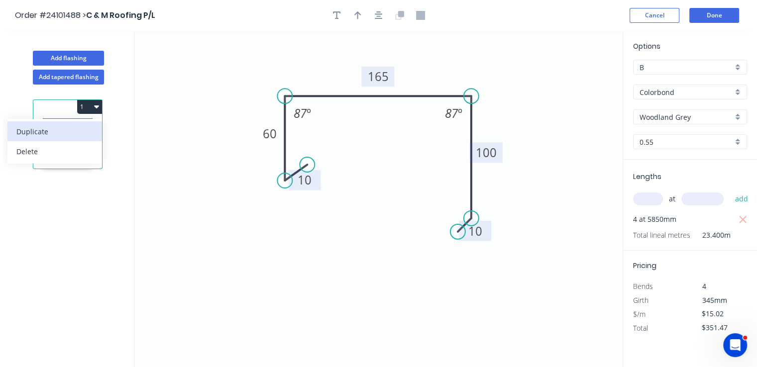
click at [71, 131] on div "Duplicate" at bounding box center [54, 131] width 77 height 14
type input "$0.00"
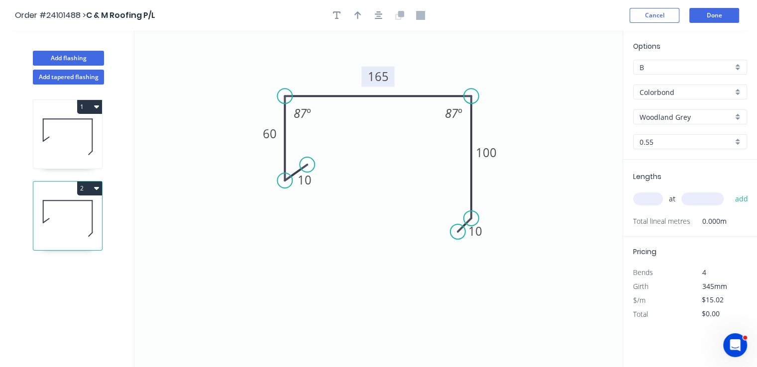
click at [379, 78] on tspan "165" at bounding box center [378, 76] width 21 height 16
click at [491, 150] on tspan "100" at bounding box center [486, 152] width 21 height 16
click at [653, 197] on input "text" at bounding box center [648, 199] width 30 height 13
type input "$32.29"
type input "5"
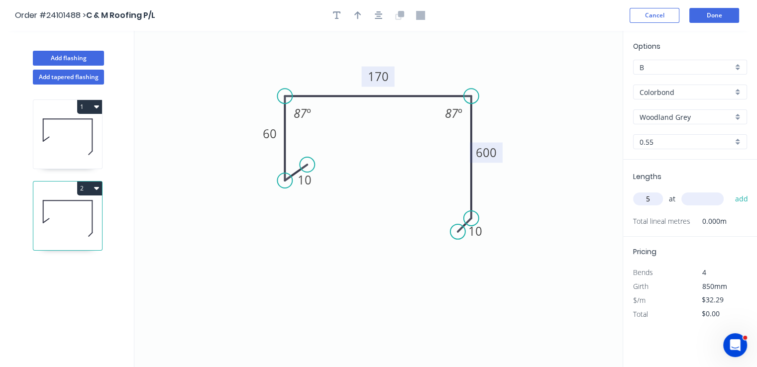
click at [687, 195] on input "text" at bounding box center [702, 199] width 42 height 13
type input "6500"
click at [729, 191] on button "add" at bounding box center [740, 199] width 23 height 17
type input "$1,049.43"
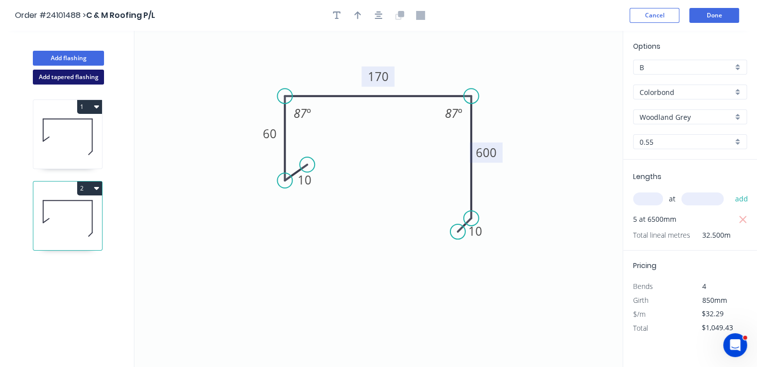
click at [86, 71] on button "Add tapered flashing" at bounding box center [68, 77] width 71 height 15
type input "$0.00"
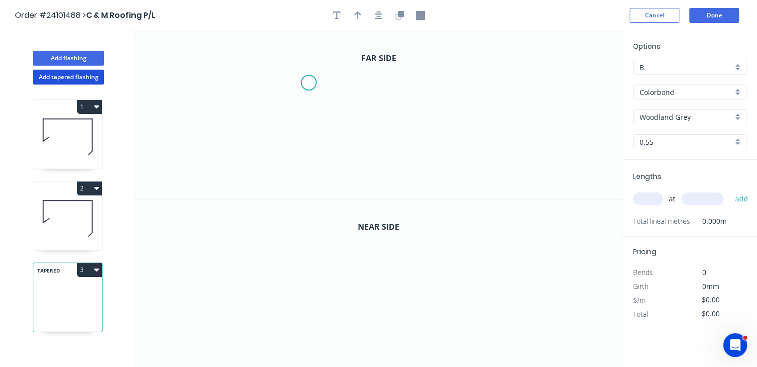
click at [308, 83] on icon "0" at bounding box center [378, 115] width 488 height 168
click at [307, 140] on icon "0" at bounding box center [378, 115] width 488 height 168
click at [447, 139] on icon "0 ?" at bounding box center [378, 115] width 488 height 168
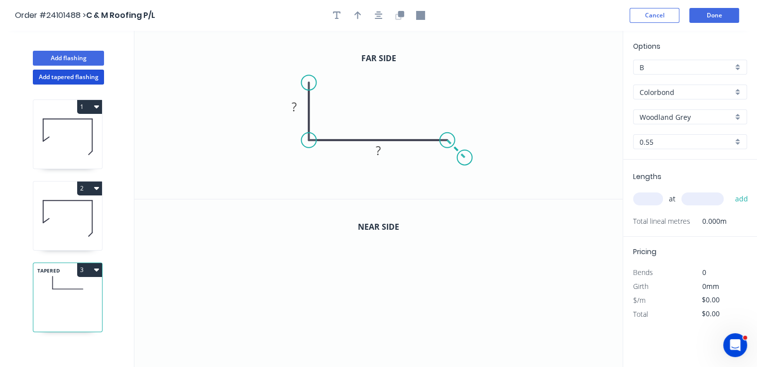
click at [465, 161] on icon "0 ? ?" at bounding box center [378, 115] width 488 height 168
click at [466, 135] on tspan "?" at bounding box center [466, 133] width 5 height 16
click at [386, 151] on rect at bounding box center [378, 151] width 20 height 14
click at [294, 107] on tspan "?" at bounding box center [294, 106] width 5 height 16
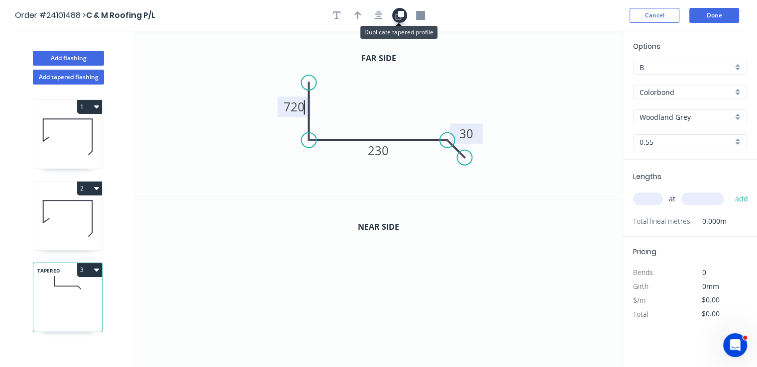
click at [399, 12] on icon "button" at bounding box center [400, 14] width 6 height 6
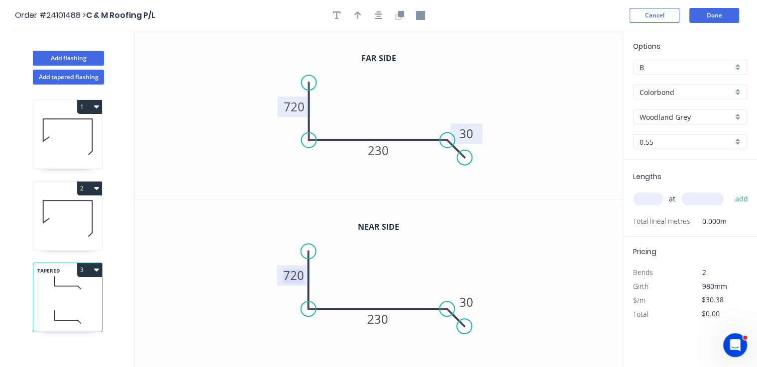
click at [303, 274] on tspan "720" at bounding box center [293, 275] width 21 height 16
click at [643, 201] on input "text" at bounding box center [648, 199] width 30 height 13
type input "$34.07"
type input "1"
click at [696, 200] on input "text" at bounding box center [702, 199] width 42 height 13
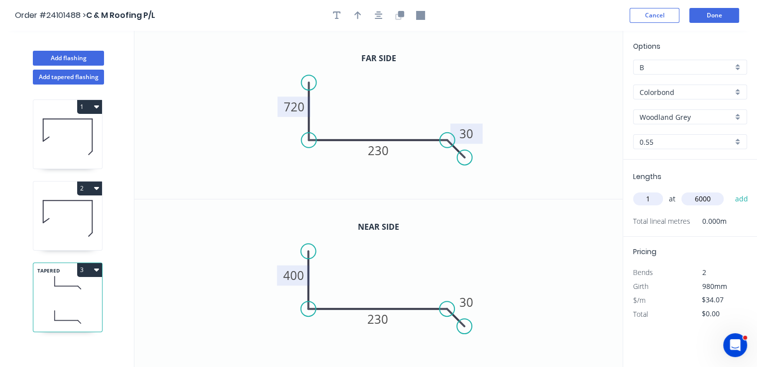
type input "6000"
click at [729, 191] on button "add" at bounding box center [740, 199] width 23 height 17
click at [92, 271] on button "3" at bounding box center [89, 270] width 25 height 14
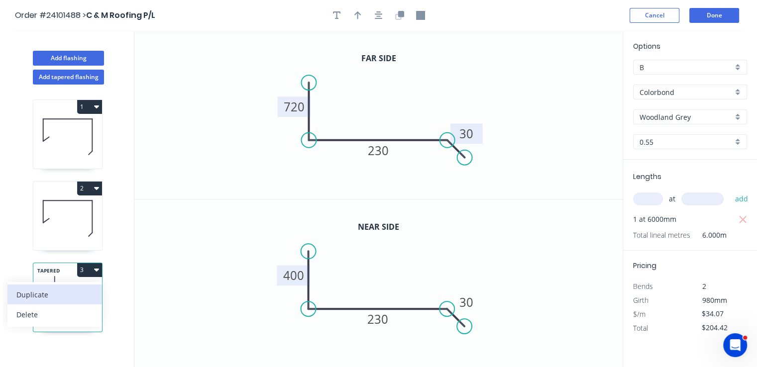
click at [75, 289] on div "Duplicate" at bounding box center [54, 295] width 77 height 14
type input "$0.00"
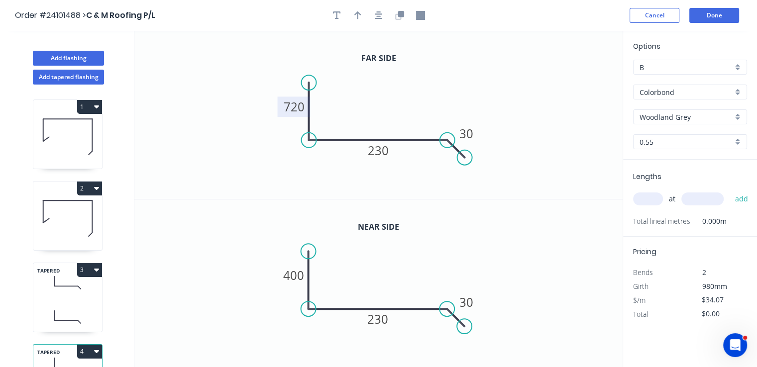
click at [285, 102] on tspan "720" at bounding box center [294, 106] width 21 height 16
click at [293, 278] on tspan "400" at bounding box center [293, 275] width 21 height 16
type input "$28.76"
click at [654, 196] on input "text" at bounding box center [648, 199] width 30 height 13
type input "1"
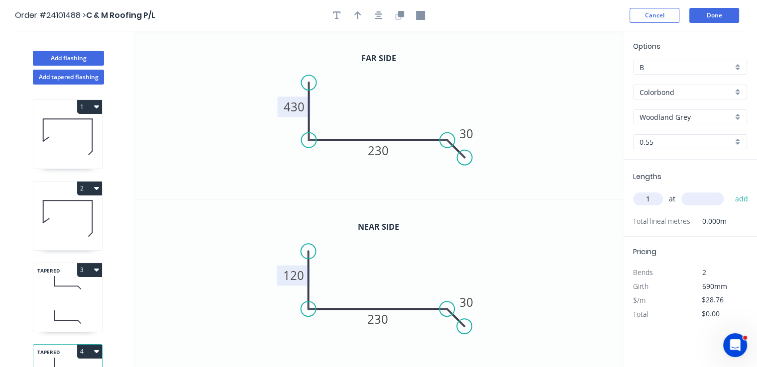
click at [695, 197] on input "text" at bounding box center [702, 199] width 42 height 13
type input "6000"
click at [729, 191] on button "add" at bounding box center [740, 199] width 23 height 17
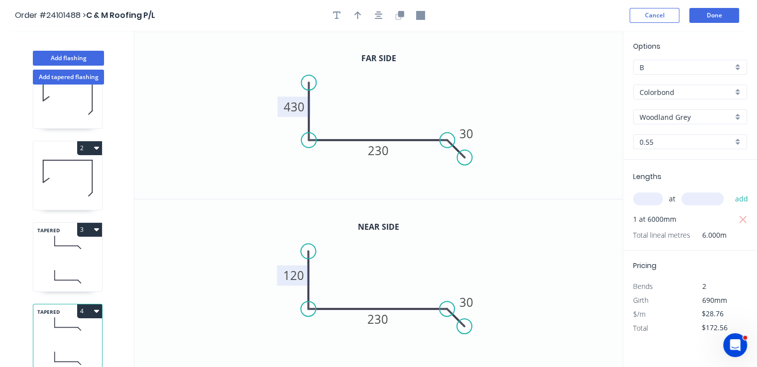
scroll to position [48, 0]
click at [94, 307] on button "4" at bounding box center [89, 311] width 25 height 14
click at [79, 329] on div "Duplicate" at bounding box center [54, 336] width 77 height 14
type input "$0.00"
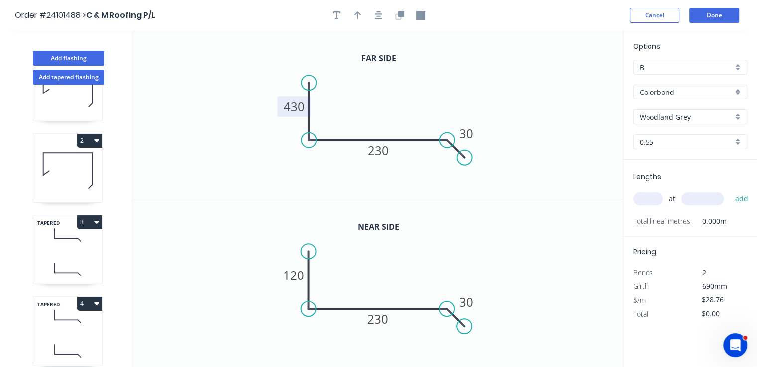
click at [297, 112] on tspan "430" at bounding box center [294, 106] width 21 height 16
click at [301, 275] on tspan "120" at bounding box center [293, 275] width 21 height 16
type input "$28.76"
click at [371, 319] on tspan "230" at bounding box center [378, 319] width 21 height 16
click at [383, 149] on tspan "230" at bounding box center [378, 150] width 21 height 16
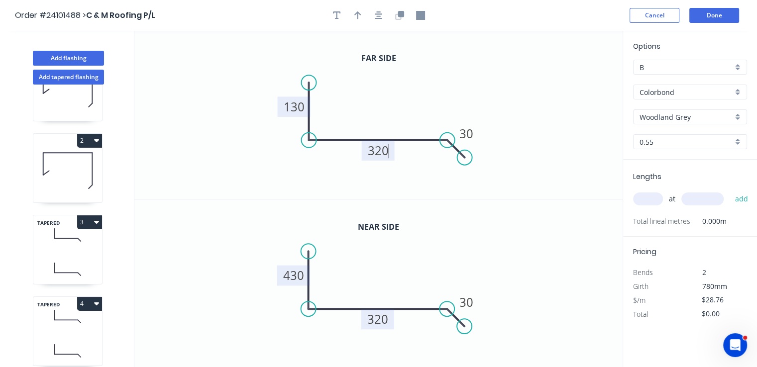
click at [643, 201] on input "text" at bounding box center [648, 199] width 30 height 13
type input "1"
click at [704, 195] on input "text" at bounding box center [702, 199] width 42 height 13
type input "6000"
click at [729, 191] on button "add" at bounding box center [740, 199] width 23 height 17
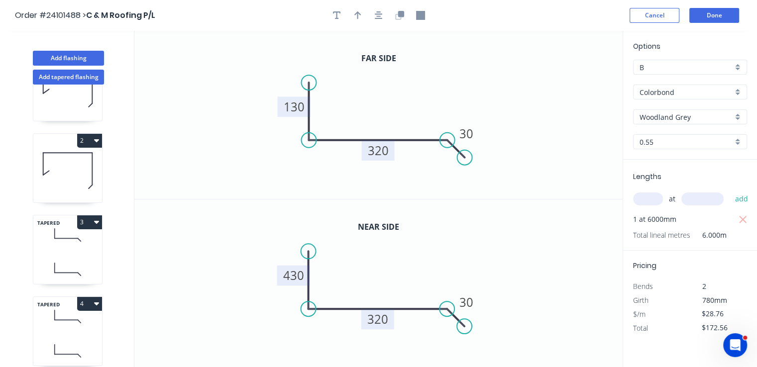
scroll to position [129, 0]
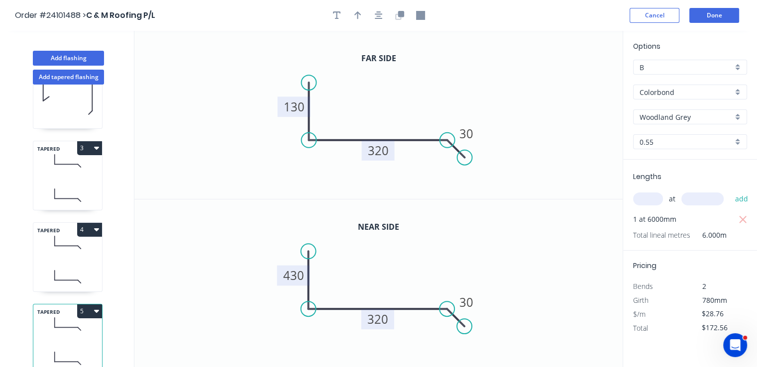
click at [100, 307] on button "5" at bounding box center [89, 311] width 25 height 14
click at [74, 329] on div "Duplicate" at bounding box center [54, 336] width 77 height 14
type input "$0.00"
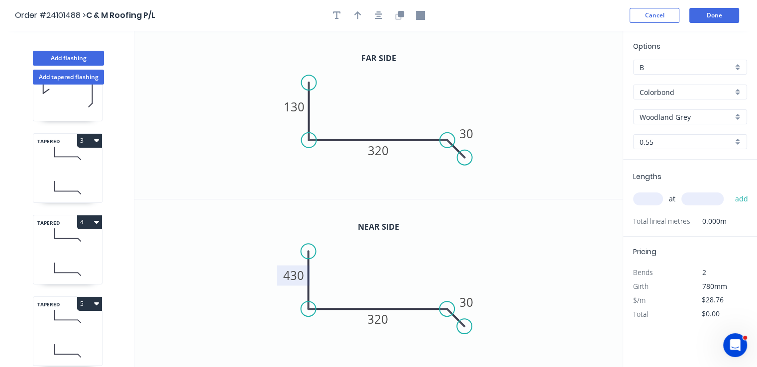
click at [299, 278] on tspan "430" at bounding box center [293, 275] width 21 height 16
click at [293, 111] on tspan "130" at bounding box center [294, 106] width 21 height 16
type input "$39.40"
click at [641, 201] on input "text" at bounding box center [648, 199] width 30 height 13
type input "1"
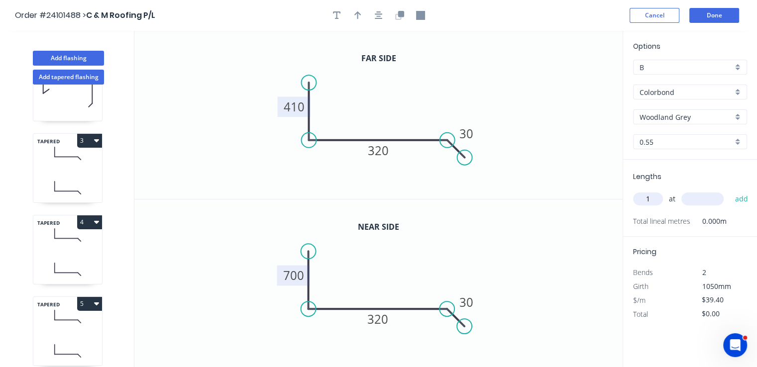
click at [696, 203] on input "text" at bounding box center [702, 199] width 42 height 13
type input "6000"
click at [729, 191] on button "add" at bounding box center [740, 199] width 23 height 17
type input "$236.40"
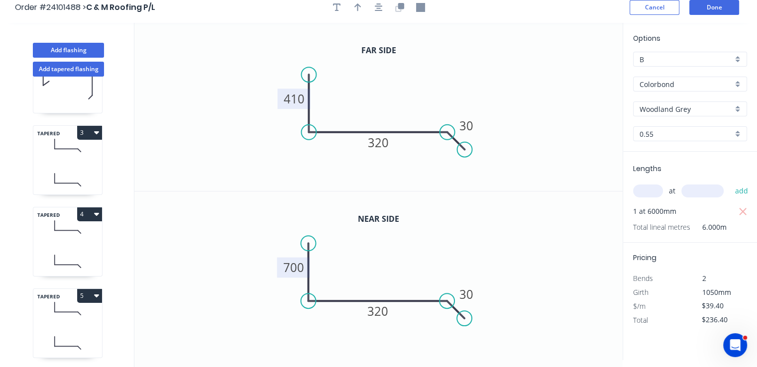
scroll to position [0, 0]
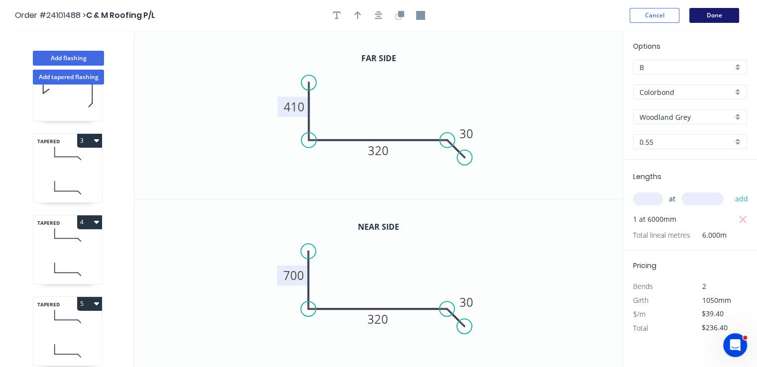
click at [721, 20] on button "Done" at bounding box center [714, 15] width 50 height 15
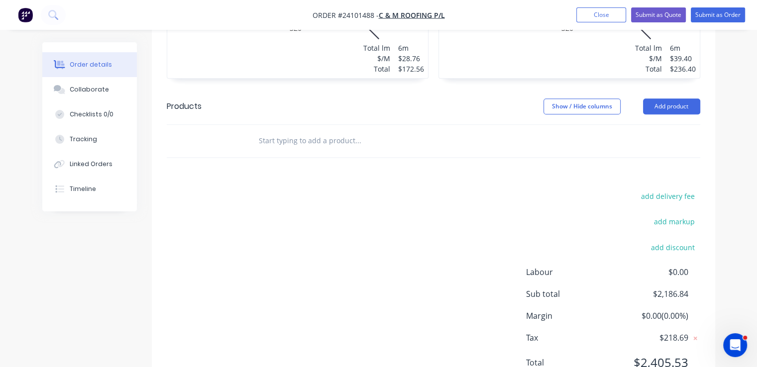
scroll to position [1152, 0]
click at [673, 189] on button "add delivery fee" at bounding box center [668, 195] width 64 height 13
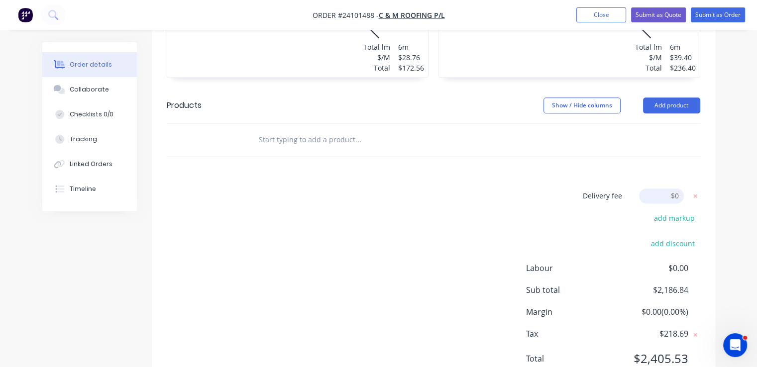
scroll to position [1149, 0]
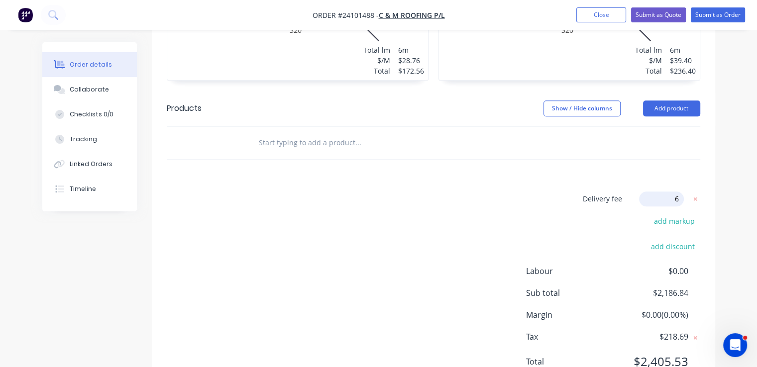
type input "60"
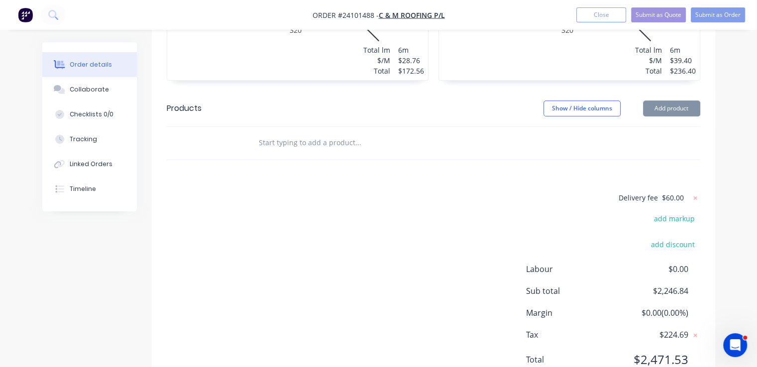
click at [527, 192] on div "Delivery fee $60.00 add markup add discount Labour $0.00 Sub total $2,246.84 Ma…" at bounding box center [433, 285] width 533 height 187
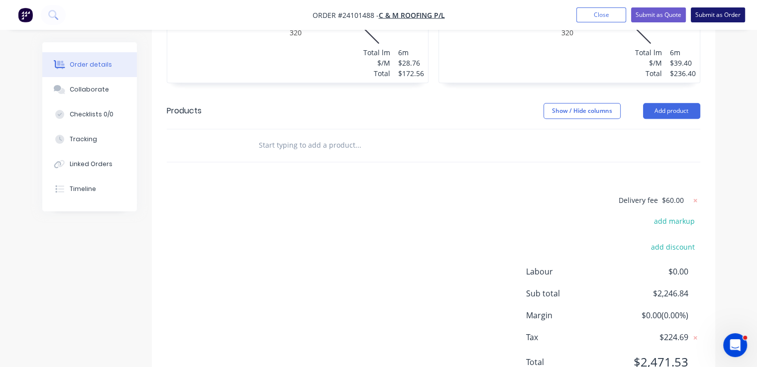
click at [719, 10] on button "Submit as Order" at bounding box center [717, 14] width 54 height 15
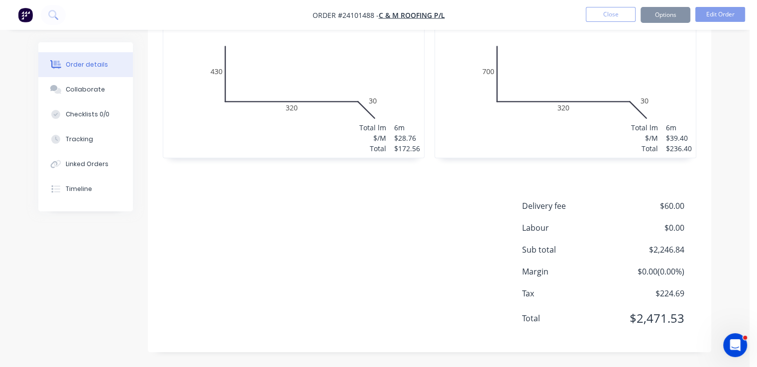
scroll to position [0, 0]
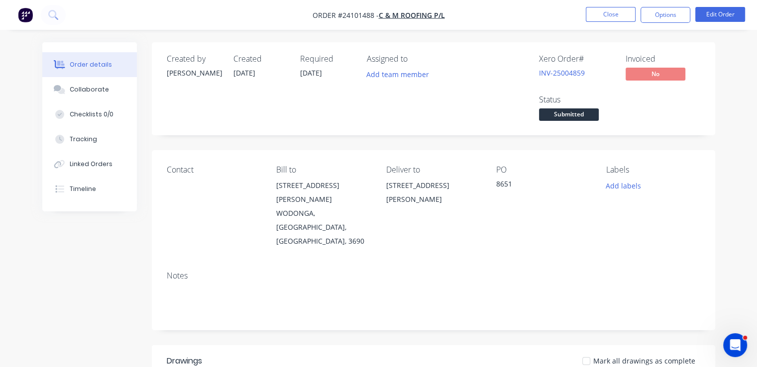
click at [27, 19] on img "button" at bounding box center [25, 14] width 15 height 15
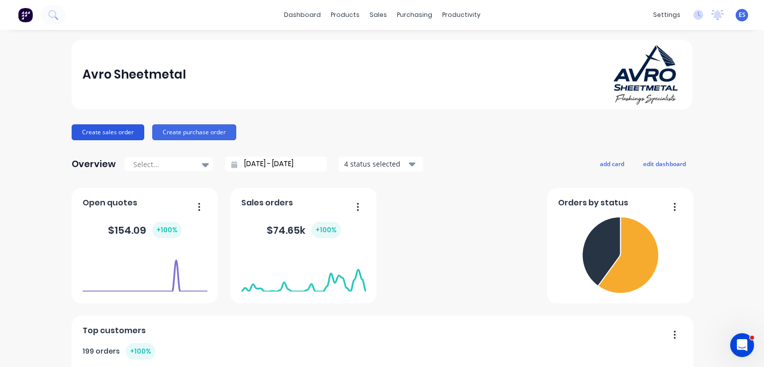
click at [124, 135] on button "Create sales order" at bounding box center [108, 132] width 73 height 16
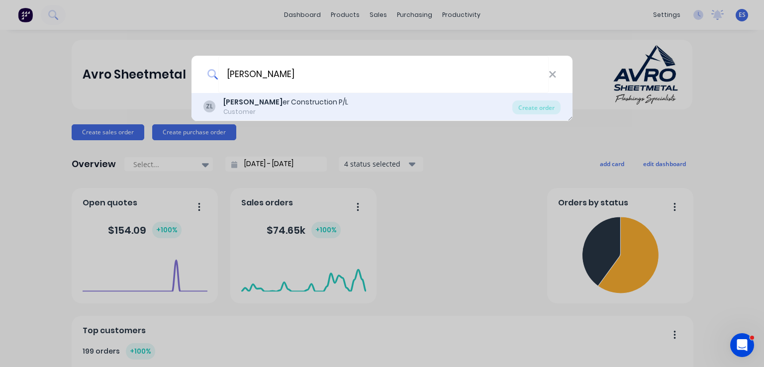
type input "zaun"
click at [281, 104] on div "Zaun er Construction P/L" at bounding box center [285, 102] width 125 height 10
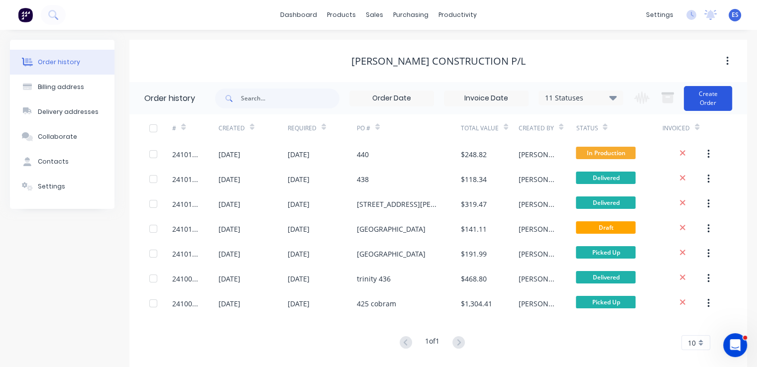
click at [712, 104] on button "Create Order" at bounding box center [708, 98] width 48 height 25
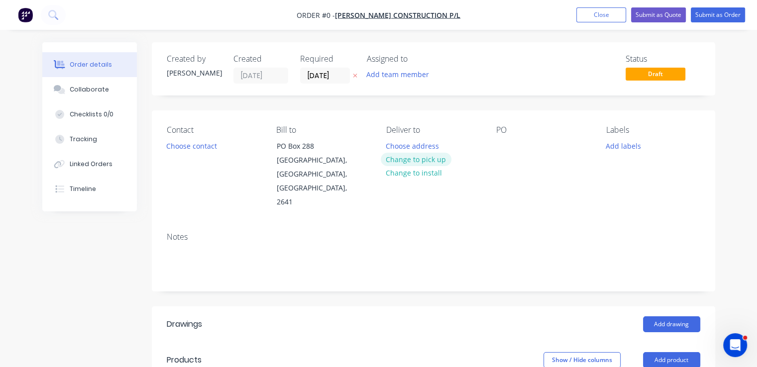
click at [419, 160] on button "Change to pick up" at bounding box center [416, 159] width 71 height 13
click at [499, 148] on div at bounding box center [504, 146] width 16 height 14
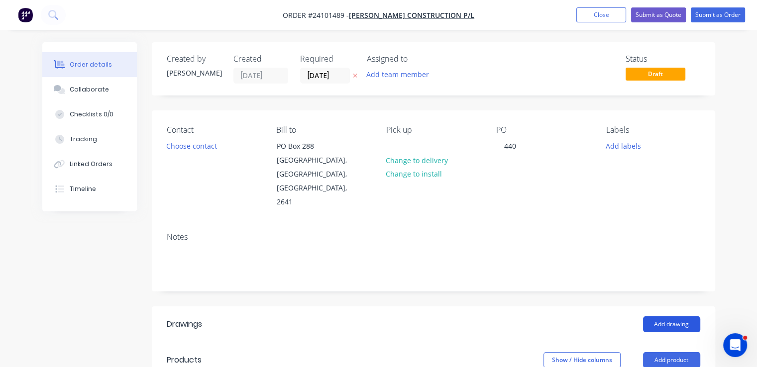
click at [677, 316] on button "Add drawing" at bounding box center [671, 324] width 57 height 16
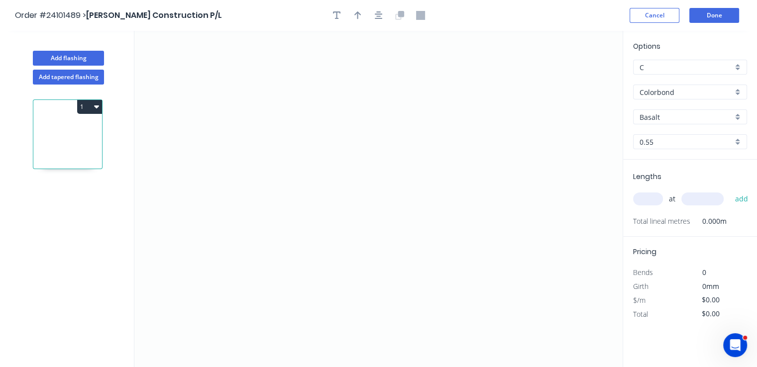
click at [683, 108] on div "Options C C Colorbond Colorbond Colorbond Matt Basalt Basalt 0.55 0.55" at bounding box center [690, 100] width 134 height 119
click at [679, 119] on input "Basalt" at bounding box center [685, 117] width 93 height 10
click at [677, 134] on div "Ironstone" at bounding box center [689, 135] width 113 height 17
type input "Ironstone"
click at [273, 143] on icon "0" at bounding box center [378, 199] width 488 height 336
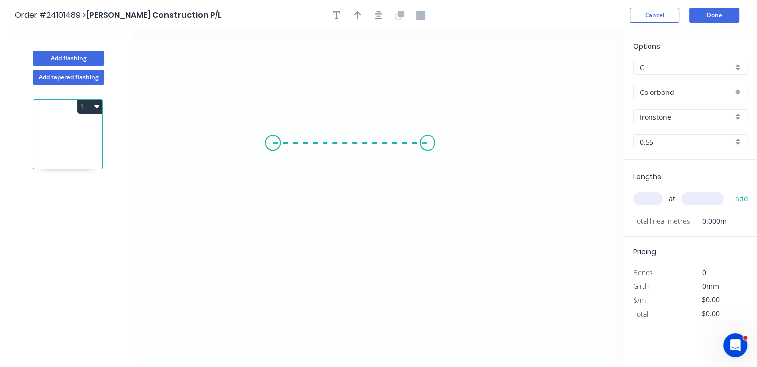
click at [427, 142] on icon "0" at bounding box center [378, 199] width 488 height 336
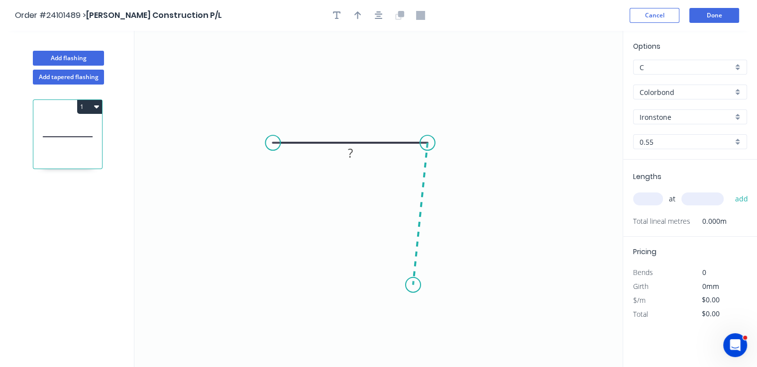
click at [413, 285] on icon "0 ?" at bounding box center [378, 199] width 488 height 336
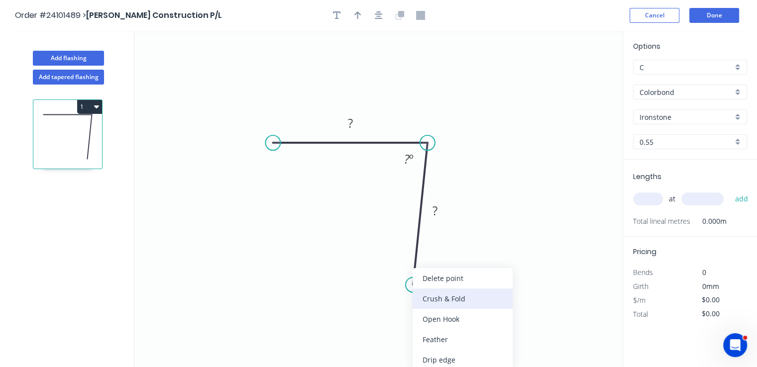
click at [423, 304] on div "Crush & Fold" at bounding box center [462, 299] width 100 height 20
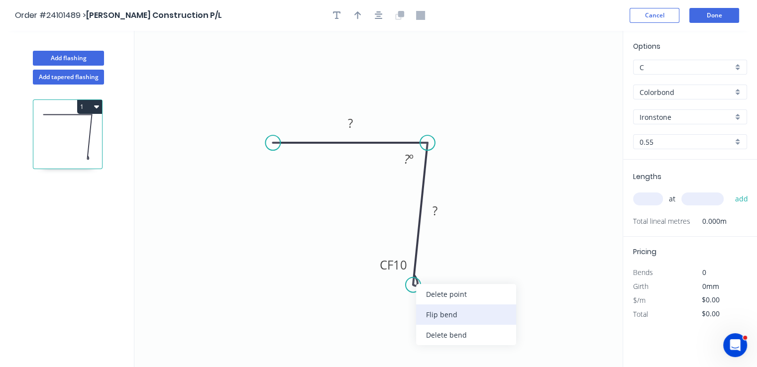
click at [430, 313] on div "Flip bend" at bounding box center [466, 314] width 100 height 20
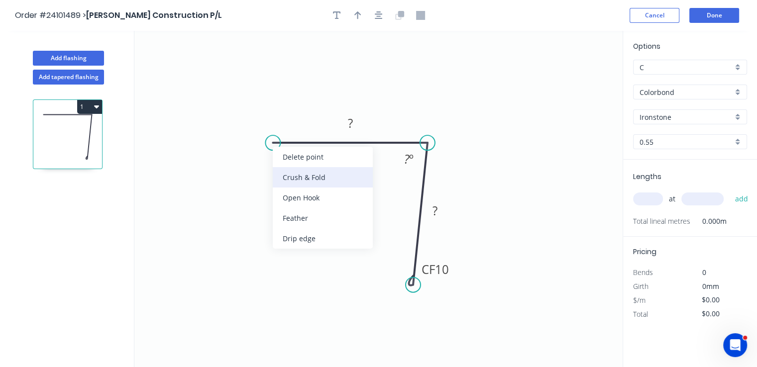
click at [303, 178] on div "Crush & Fold" at bounding box center [323, 177] width 100 height 20
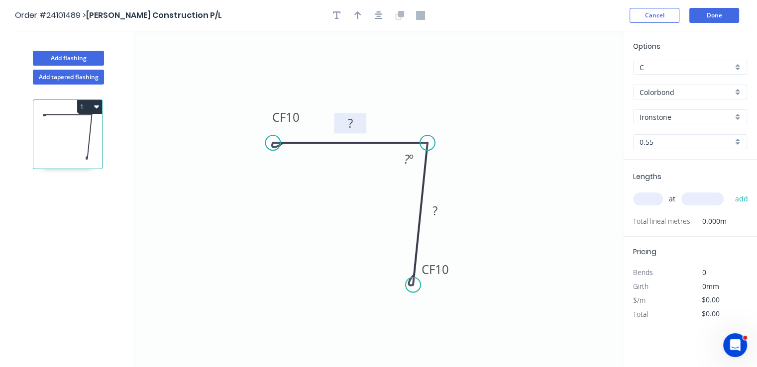
click at [340, 124] on rect at bounding box center [350, 124] width 20 height 14
click at [439, 209] on rect at bounding box center [435, 211] width 20 height 14
type input "$11.09"
click at [407, 159] on tspan "?" at bounding box center [406, 159] width 5 height 16
click at [647, 199] on input "text" at bounding box center [648, 199] width 30 height 13
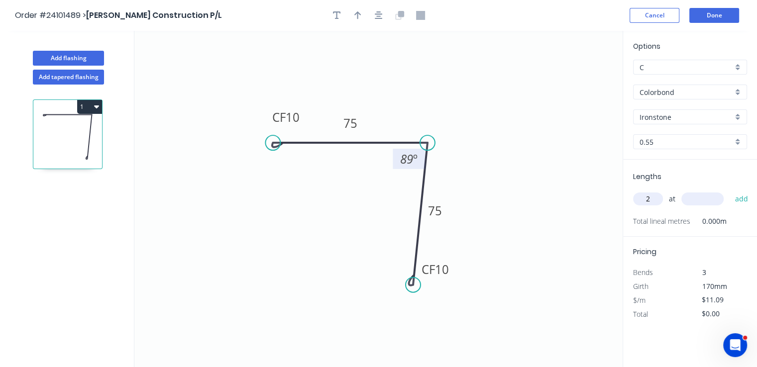
type input "2"
click at [708, 195] on input "text" at bounding box center [702, 199] width 42 height 13
type input "3000"
click at [729, 191] on button "add" at bounding box center [740, 199] width 23 height 17
type input "$66.54"
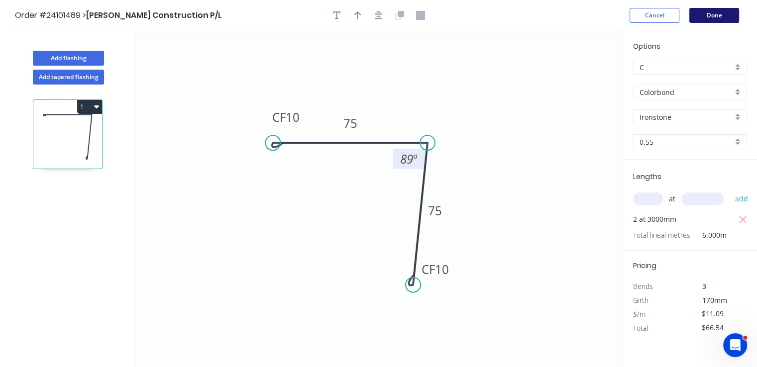
click at [705, 19] on button "Done" at bounding box center [714, 15] width 50 height 15
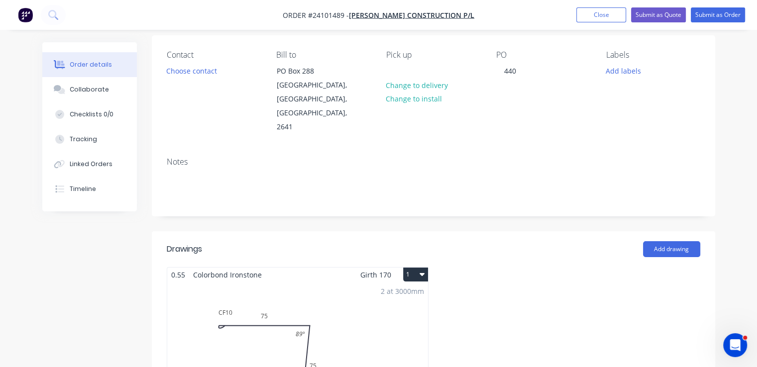
scroll to position [48, 0]
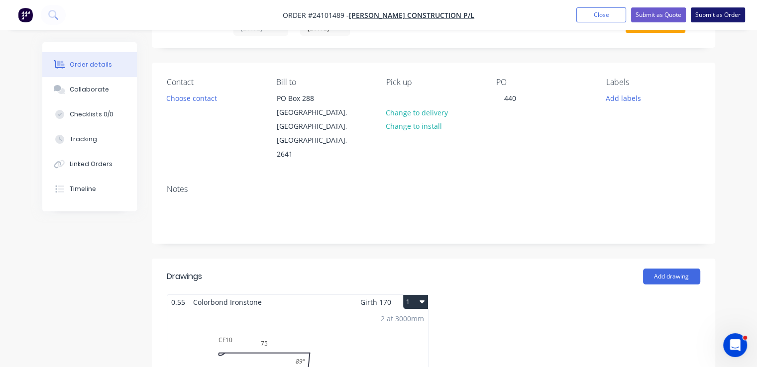
click at [716, 17] on button "Submit as Order" at bounding box center [717, 14] width 54 height 15
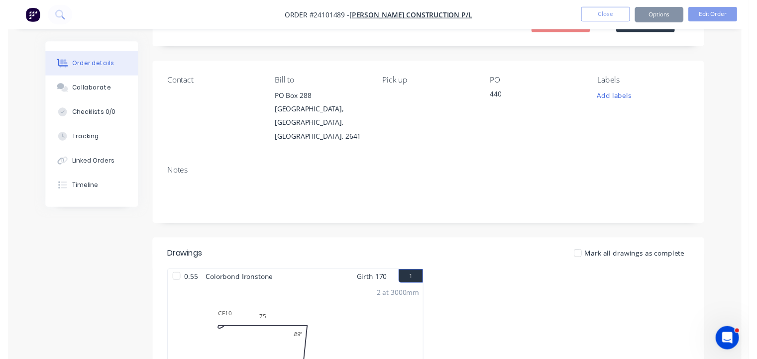
scroll to position [0, 0]
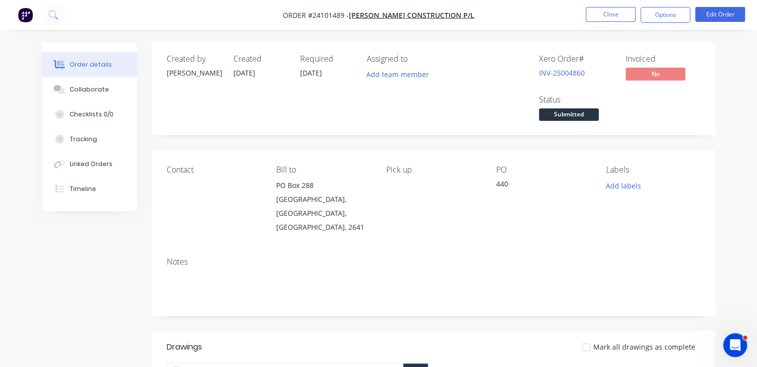
click at [29, 17] on img "button" at bounding box center [25, 14] width 15 height 15
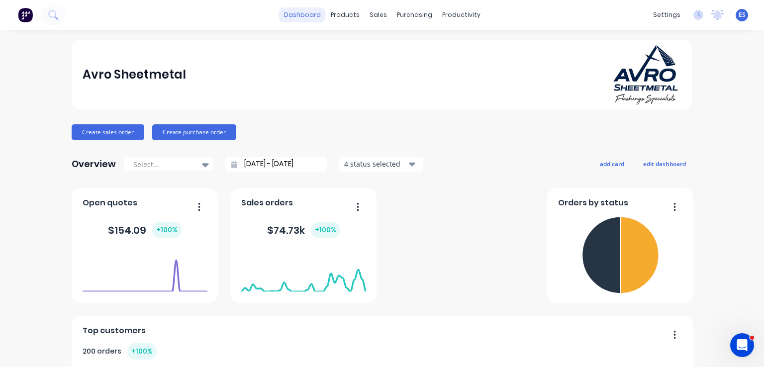
click at [306, 14] on link "dashboard" at bounding box center [302, 14] width 47 height 15
click at [296, 61] on div "Avro Sheetmetal" at bounding box center [382, 75] width 599 height 62
click at [301, 18] on link "dashboard" at bounding box center [302, 14] width 47 height 15
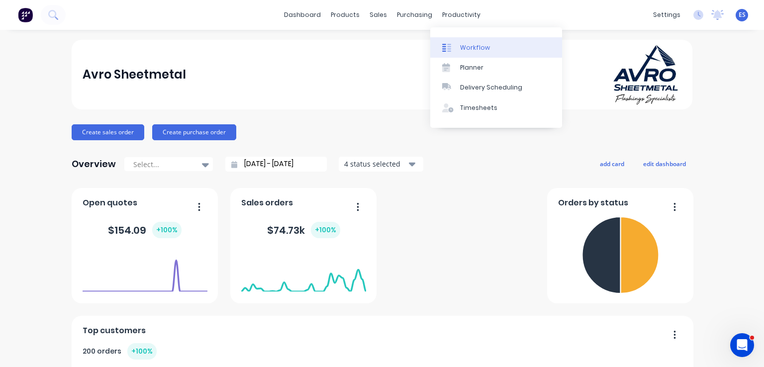
click at [460, 42] on link "Workflow" at bounding box center [496, 47] width 132 height 20
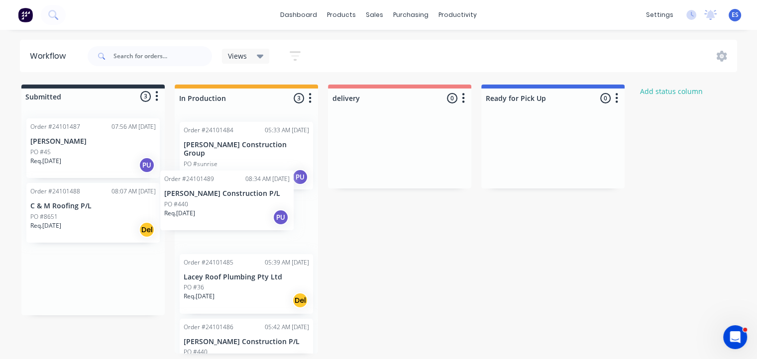
drag, startPoint x: 115, startPoint y: 285, endPoint x: 258, endPoint y: 207, distance: 162.7
click at [258, 207] on div "Submitted 3 Status colour #273444 hex #273444 Save Cancel Summaries Total order…" at bounding box center [462, 219] width 938 height 269
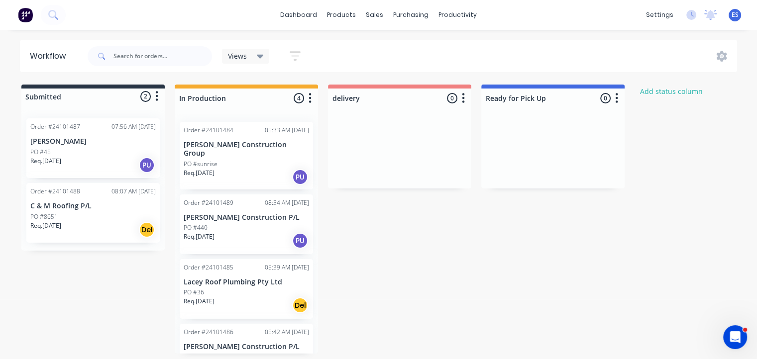
click at [26, 15] on img at bounding box center [25, 14] width 15 height 15
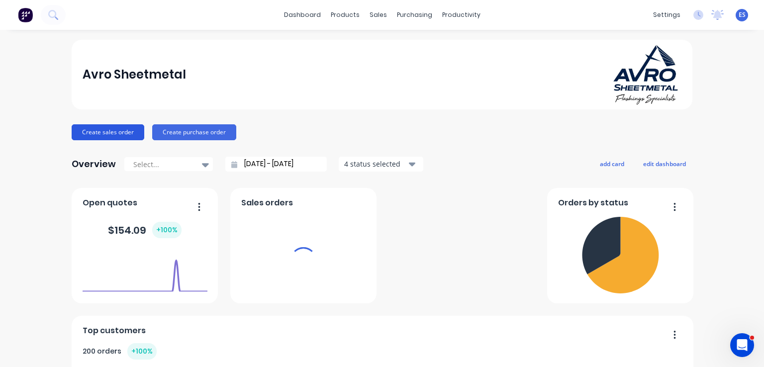
click at [117, 135] on button "Create sales order" at bounding box center [108, 132] width 73 height 16
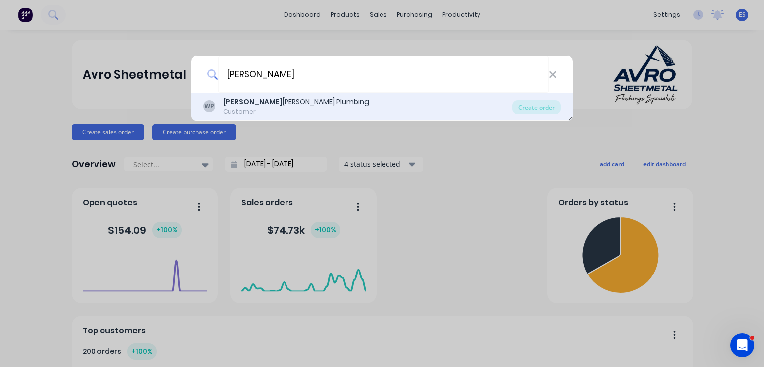
type input "wade"
click at [303, 110] on div "WP Wade Smith Plumbing Customer" at bounding box center [357, 106] width 309 height 19
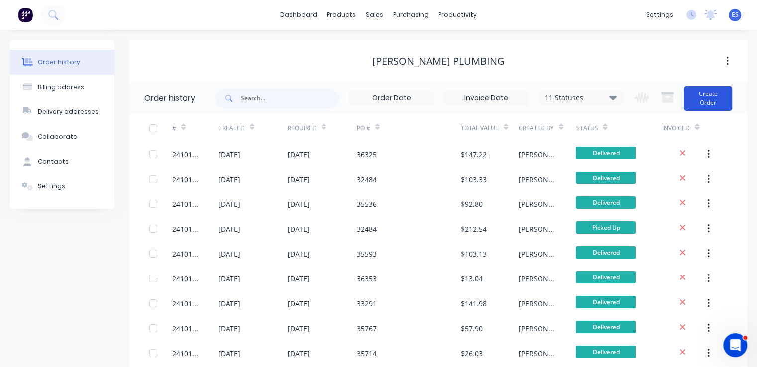
click at [705, 101] on button "Create Order" at bounding box center [708, 98] width 48 height 25
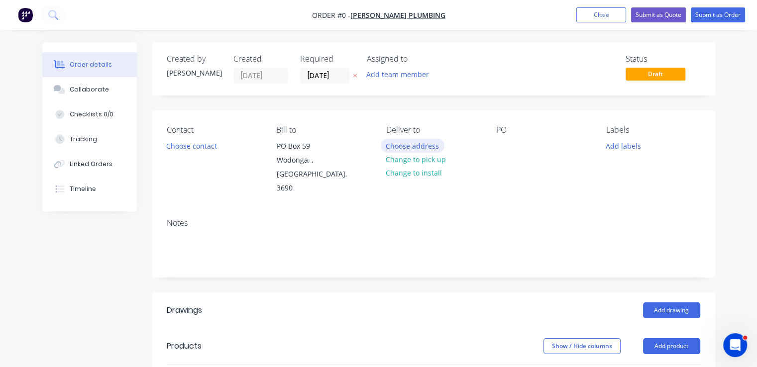
click at [418, 141] on button "Choose address" at bounding box center [413, 145] width 64 height 13
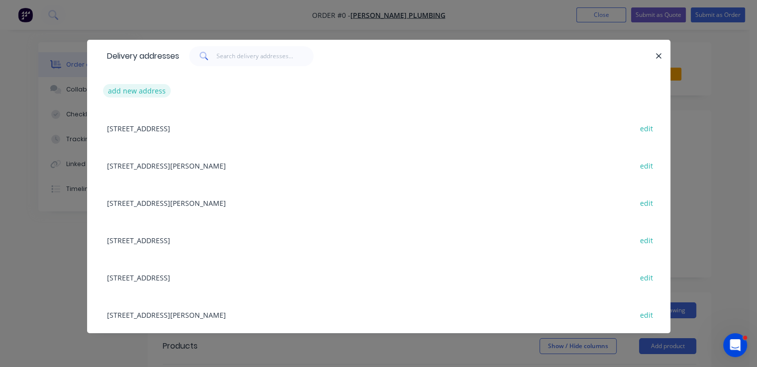
click at [148, 90] on button "add new address" at bounding box center [137, 90] width 68 height 13
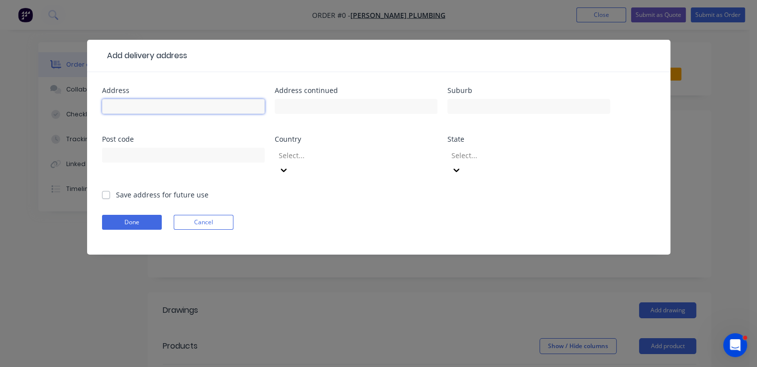
click at [146, 105] on input "text" at bounding box center [183, 106] width 163 height 15
type input "7 hamilton crt baranduda"
click at [116, 190] on label "Save address for future use" at bounding box center [162, 195] width 93 height 10
click at [107, 190] on input "Save address for future use" at bounding box center [106, 194] width 8 height 9
checkbox input "true"
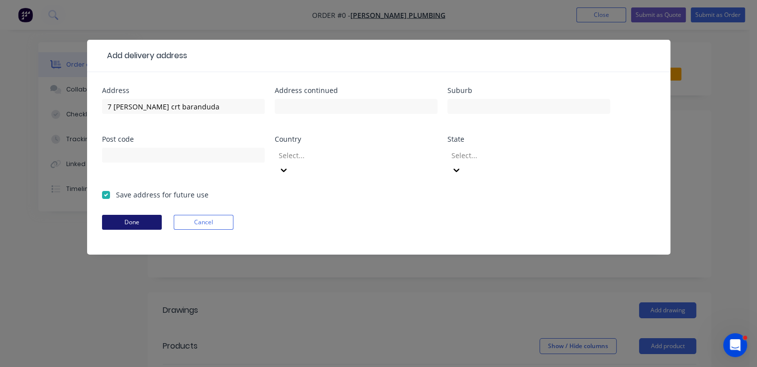
click at [128, 215] on button "Done" at bounding box center [132, 222] width 60 height 15
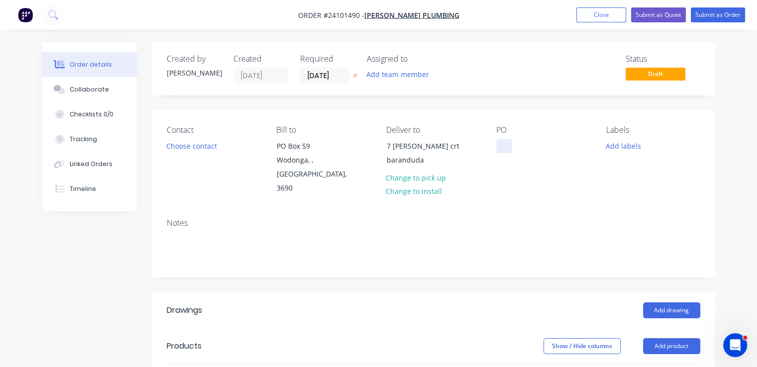
click at [499, 144] on div at bounding box center [504, 146] width 16 height 14
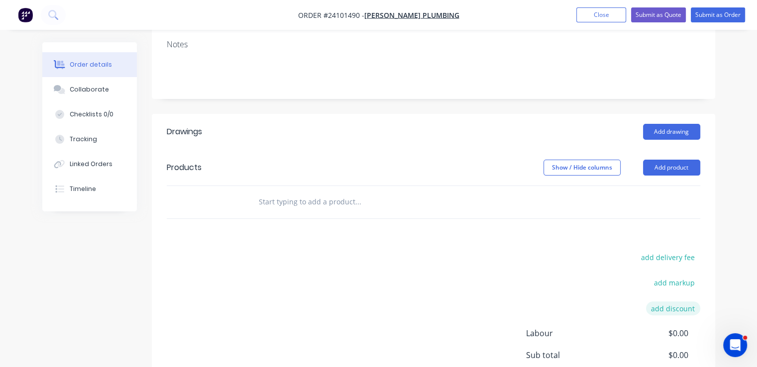
scroll to position [199, 0]
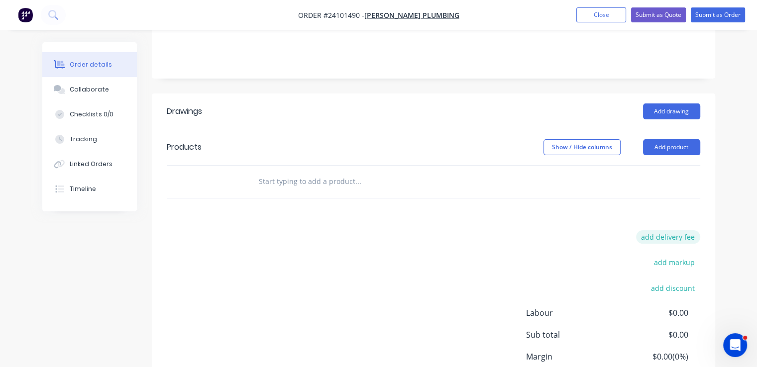
click at [659, 230] on button "add delivery fee" at bounding box center [668, 236] width 64 height 13
type input "60"
click input "submit" at bounding box center [0, 0] width 0 height 0
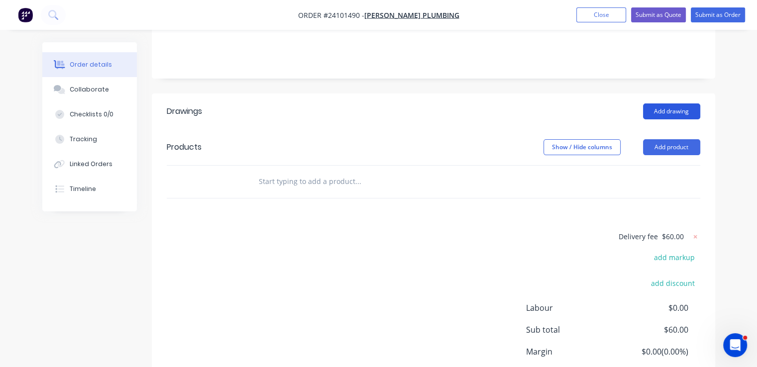
click at [664, 103] on button "Add drawing" at bounding box center [671, 111] width 57 height 16
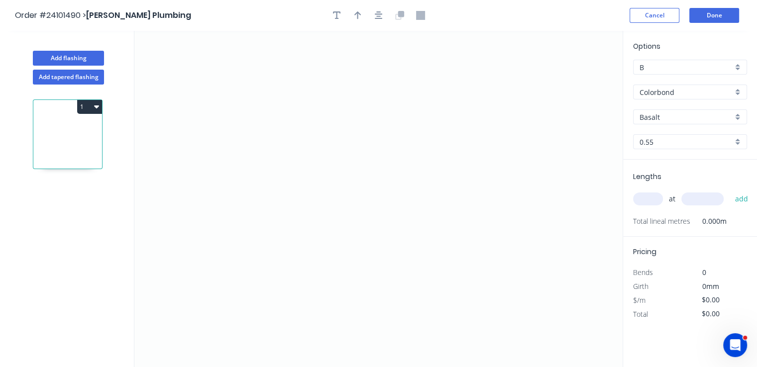
click at [665, 113] on input "Basalt" at bounding box center [685, 117] width 93 height 10
click at [659, 133] on div "Pale Eucalypt" at bounding box center [689, 135] width 113 height 17
type input "Pale Eucalypt"
click at [226, 186] on icon "0" at bounding box center [378, 199] width 488 height 336
click at [236, 173] on icon "0" at bounding box center [378, 199] width 488 height 336
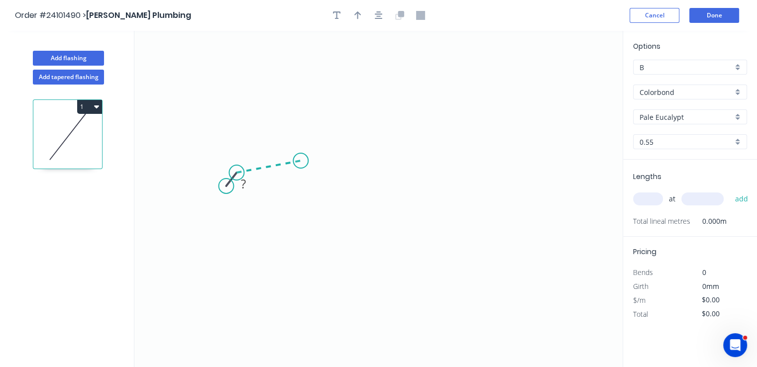
click at [300, 161] on icon "0 ?" at bounding box center [378, 199] width 488 height 336
click at [304, 146] on icon "0 ? ? ? º" at bounding box center [378, 199] width 488 height 336
click at [392, 128] on icon "0 ? ? ? ? º ? º" at bounding box center [378, 199] width 488 height 336
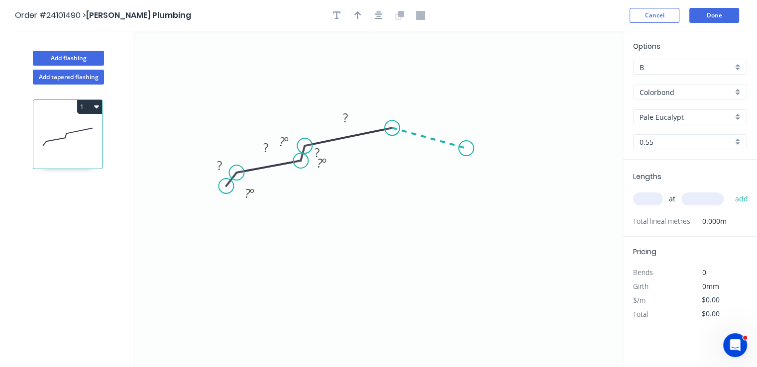
click at [466, 148] on icon "0 ? ? ? ? ? º ? º ? º" at bounding box center [378, 199] width 488 height 336
click at [470, 164] on icon "0 ? ? ? ? ? ? º ? º ? º ? º" at bounding box center [378, 199] width 488 height 336
click at [547, 182] on icon "0 ? ? ? ? ? ? ? º ? º ? º ? º ? º" at bounding box center [378, 199] width 488 height 336
click at [554, 195] on icon "0 ? ? ? ? ? ? ? ? º ? º ? º ? º ? º ? º" at bounding box center [378, 199] width 488 height 336
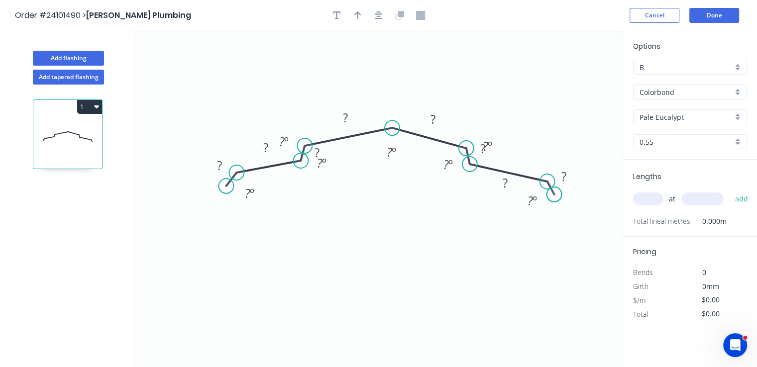
click at [554, 195] on circle at bounding box center [554, 194] width 15 height 15
click at [556, 178] on rect at bounding box center [564, 177] width 20 height 14
click at [220, 159] on tspan "?" at bounding box center [219, 165] width 5 height 16
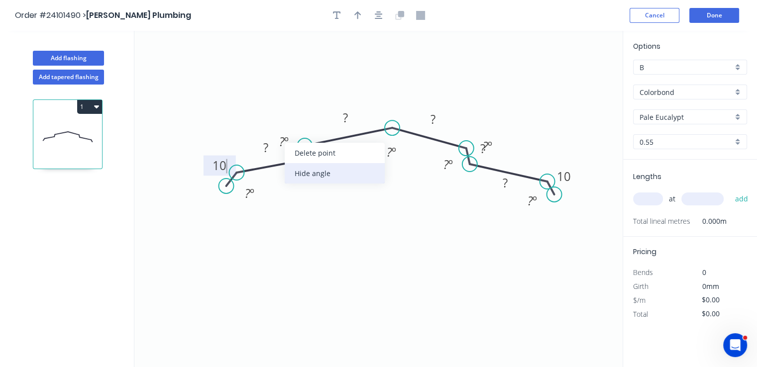
click at [300, 172] on div "Hide angle" at bounding box center [335, 173] width 100 height 20
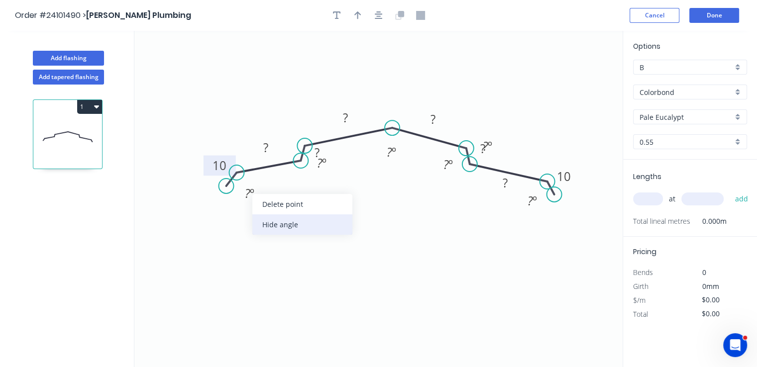
click at [284, 221] on div "Hide angle" at bounding box center [302, 224] width 100 height 20
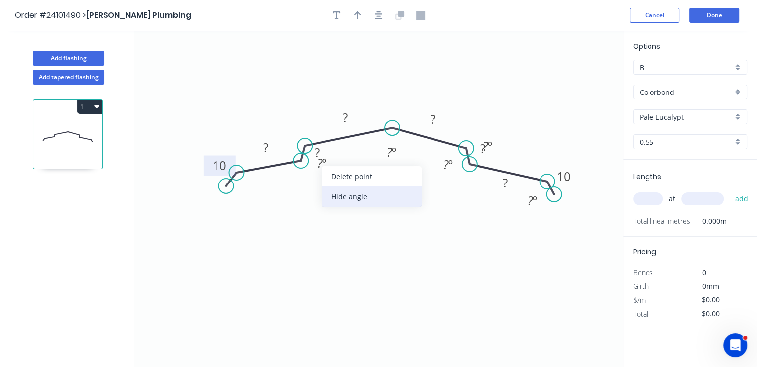
click at [342, 199] on div "Hide angle" at bounding box center [371, 197] width 100 height 20
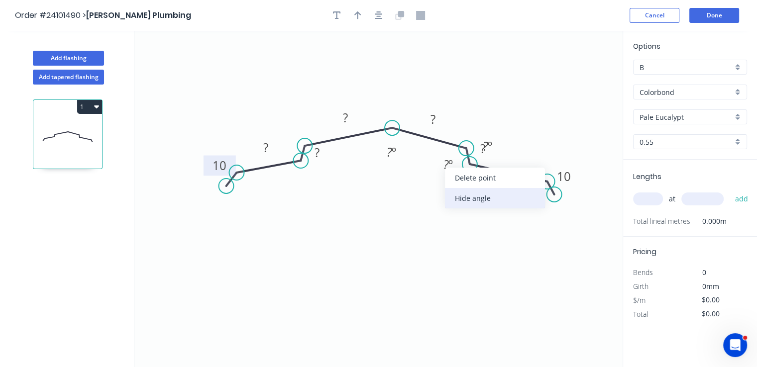
click at [470, 204] on div "Hide angle" at bounding box center [495, 198] width 100 height 20
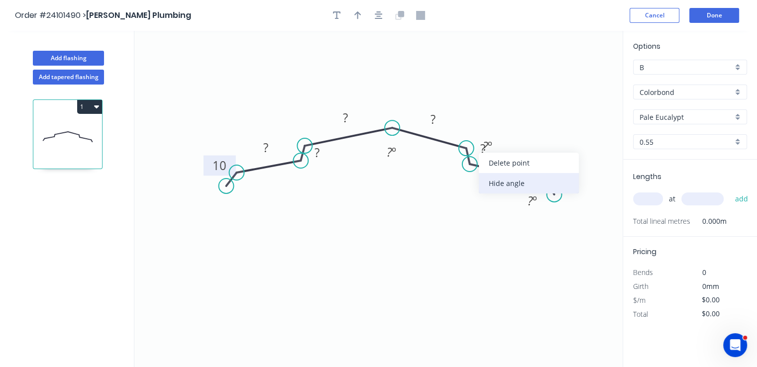
click at [493, 178] on div "Hide angle" at bounding box center [529, 183] width 100 height 20
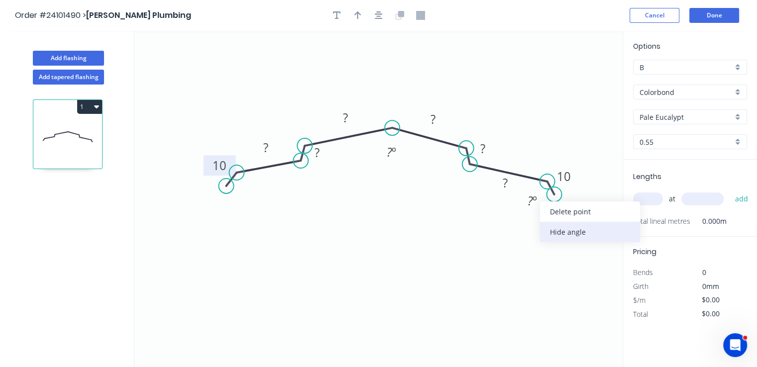
click at [553, 228] on div "Hide angle" at bounding box center [590, 232] width 100 height 20
click at [320, 158] on rect at bounding box center [317, 153] width 20 height 14
click at [484, 148] on tspan "?" at bounding box center [482, 148] width 5 height 16
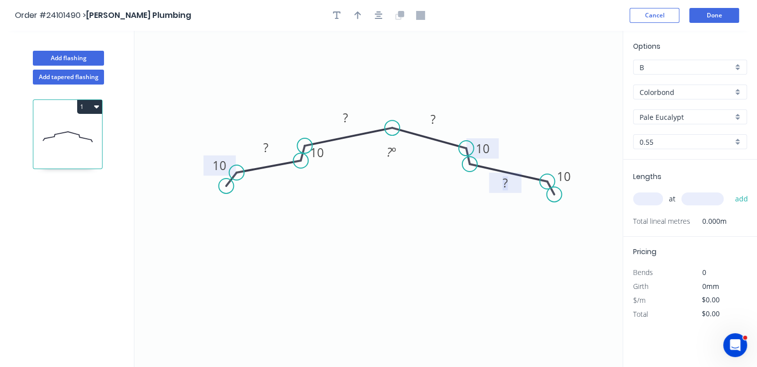
click at [497, 186] on rect at bounding box center [505, 184] width 20 height 14
click at [436, 117] on rect at bounding box center [433, 120] width 20 height 14
click at [341, 117] on rect at bounding box center [345, 118] width 20 height 14
click at [269, 148] on rect at bounding box center [266, 148] width 20 height 14
type input "$21.18"
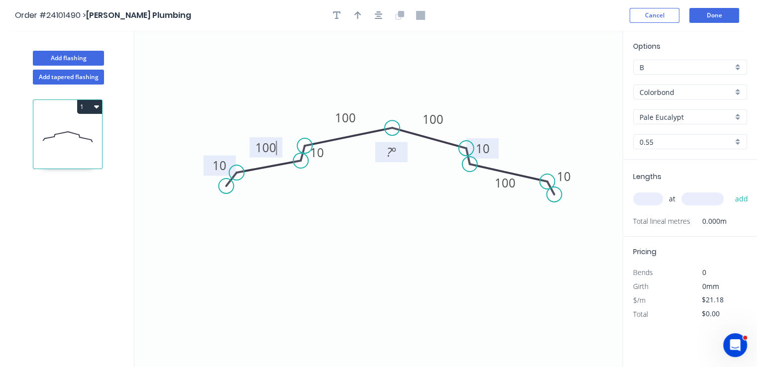
click at [387, 152] on tspan "?" at bounding box center [389, 152] width 5 height 16
click at [468, 248] on icon "0 10 100 10 100 100 10 100 10 12 º" at bounding box center [378, 199] width 488 height 336
click at [651, 197] on input "text" at bounding box center [648, 199] width 30 height 13
type input "5"
click at [702, 202] on input "text" at bounding box center [702, 199] width 42 height 13
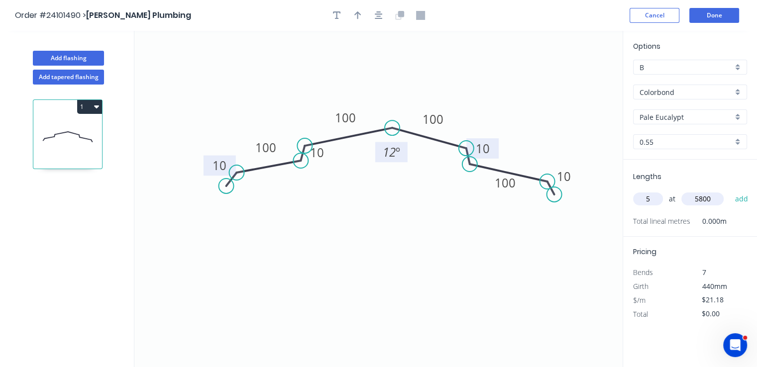
type input "5800"
click at [729, 191] on button "add" at bounding box center [740, 199] width 23 height 17
type input "$614.22"
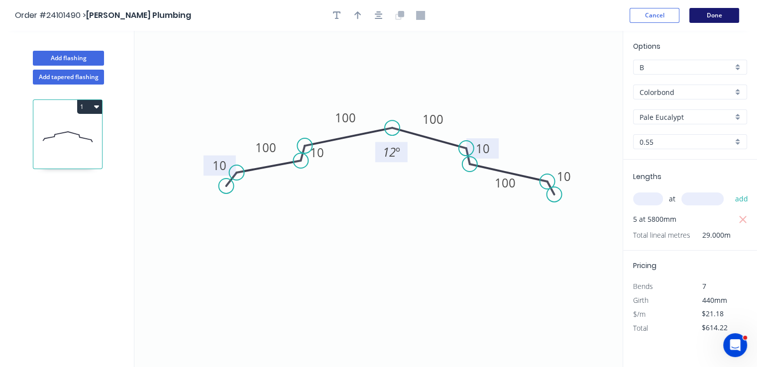
click at [714, 19] on button "Done" at bounding box center [714, 15] width 50 height 15
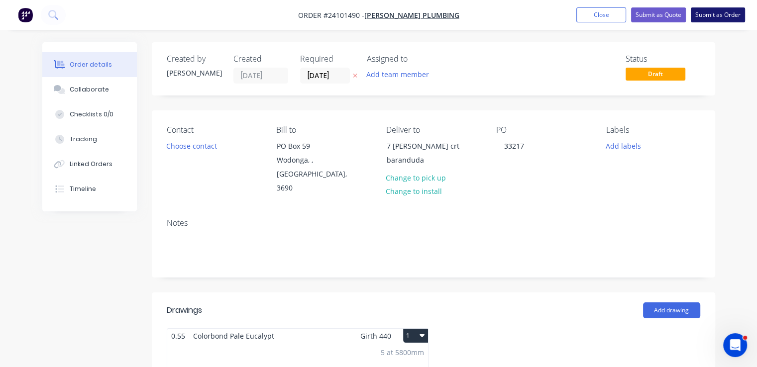
click at [722, 16] on button "Submit as Order" at bounding box center [717, 14] width 54 height 15
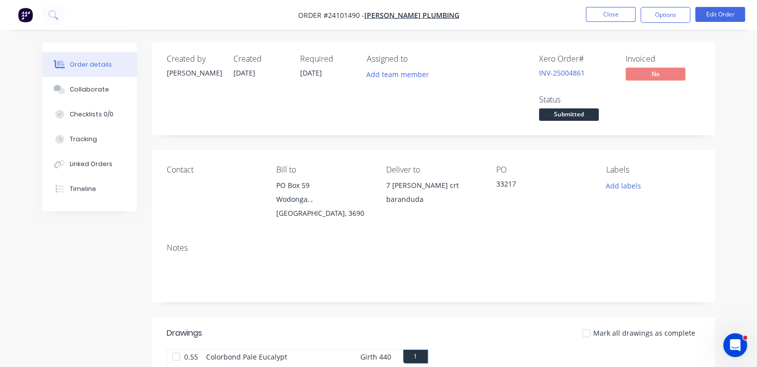
click at [30, 18] on img "button" at bounding box center [25, 14] width 15 height 15
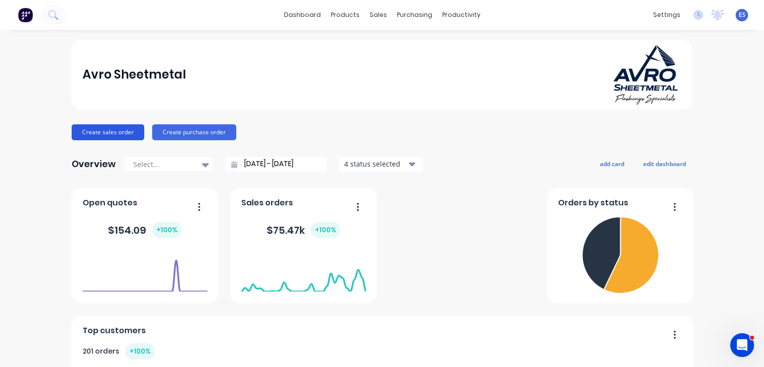
click at [88, 132] on button "Create sales order" at bounding box center [108, 132] width 73 height 16
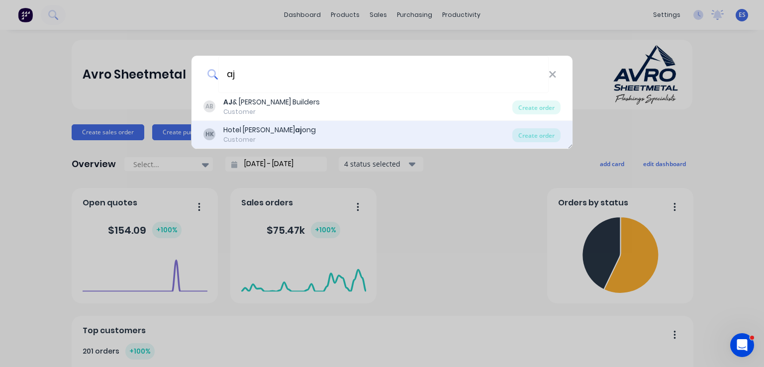
type input "a"
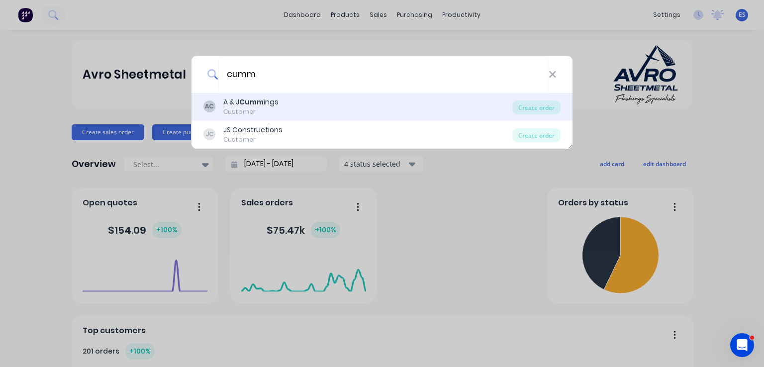
type input "cumm"
click at [273, 100] on div "A & J Cumm ings" at bounding box center [250, 102] width 55 height 10
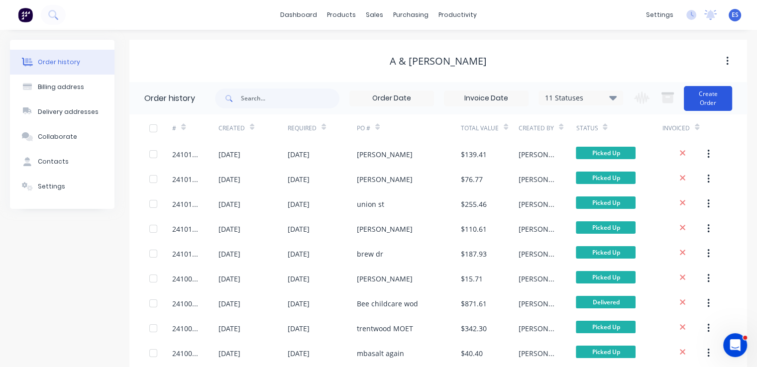
click at [703, 103] on button "Create Order" at bounding box center [708, 98] width 48 height 25
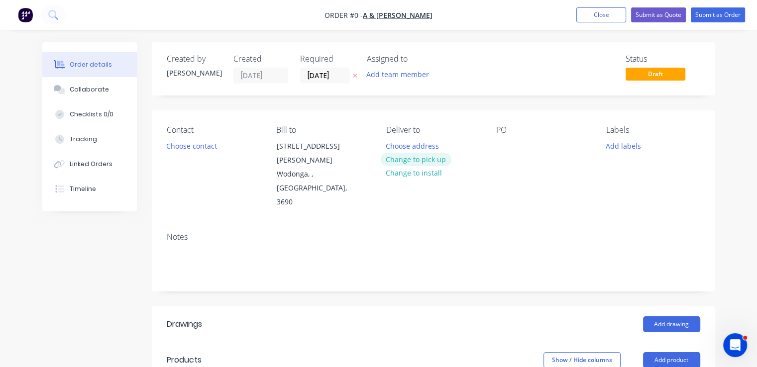
click at [418, 161] on button "Change to pick up" at bounding box center [416, 159] width 71 height 13
click at [498, 144] on div at bounding box center [504, 146] width 16 height 14
click at [197, 145] on button "Choose contact" at bounding box center [191, 145] width 61 height 13
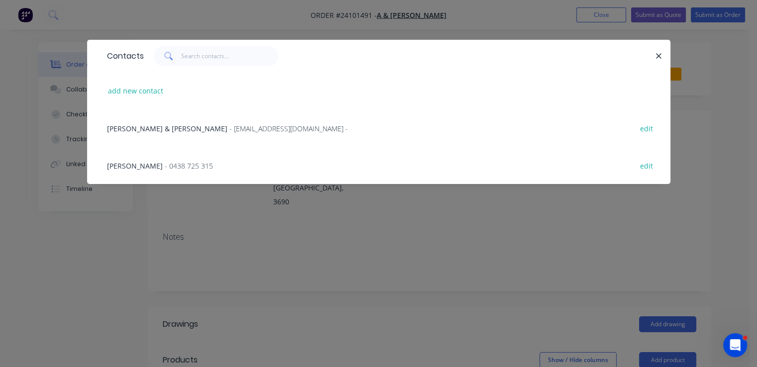
click at [165, 161] on span "- 0438 725 315" at bounding box center [189, 165] width 48 height 9
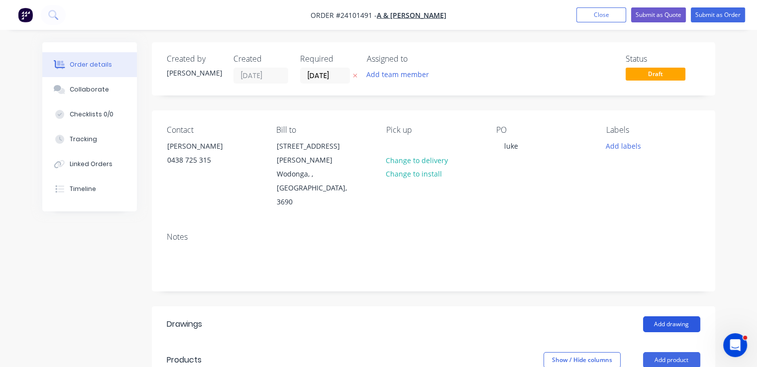
click at [673, 316] on button "Add drawing" at bounding box center [671, 324] width 57 height 16
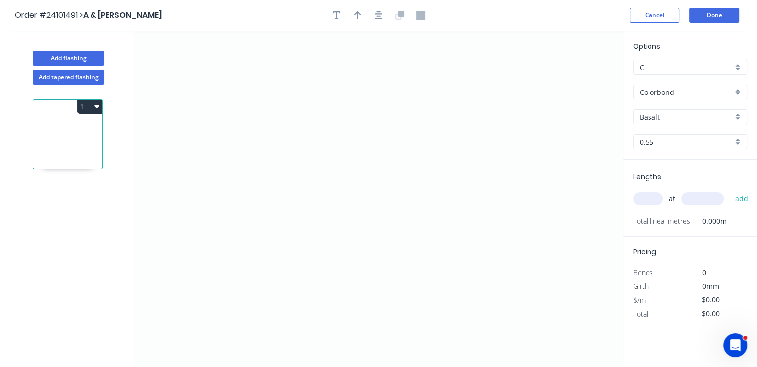
click at [660, 116] on input "Basalt" at bounding box center [685, 117] width 93 height 10
click at [655, 140] on div "Dune" at bounding box center [689, 135] width 113 height 17
type input "Dune"
click at [301, 186] on icon "0" at bounding box center [378, 199] width 488 height 336
click at [302, 136] on icon "0" at bounding box center [378, 199] width 488 height 336
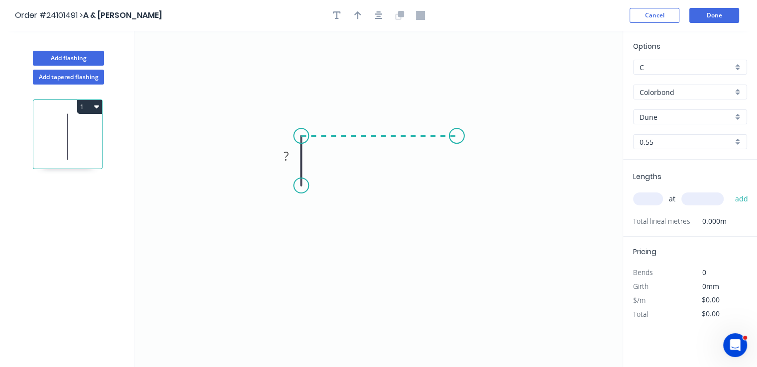
click at [457, 134] on icon "0 ?" at bounding box center [378, 199] width 488 height 336
click at [483, 160] on icon "0 ? ?" at bounding box center [378, 199] width 488 height 336
click at [483, 160] on circle at bounding box center [482, 161] width 15 height 15
click at [482, 134] on tspan "?" at bounding box center [480, 133] width 5 height 16
click at [285, 157] on tspan "?" at bounding box center [286, 156] width 5 height 16
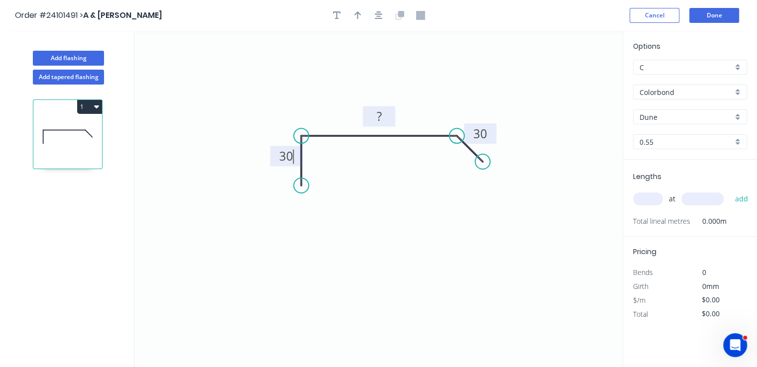
click at [372, 117] on rect at bounding box center [379, 117] width 20 height 14
click at [644, 197] on input "text" at bounding box center [648, 199] width 30 height 13
type input "$33.42"
type input "1"
click at [718, 194] on input "text" at bounding box center [702, 199] width 42 height 13
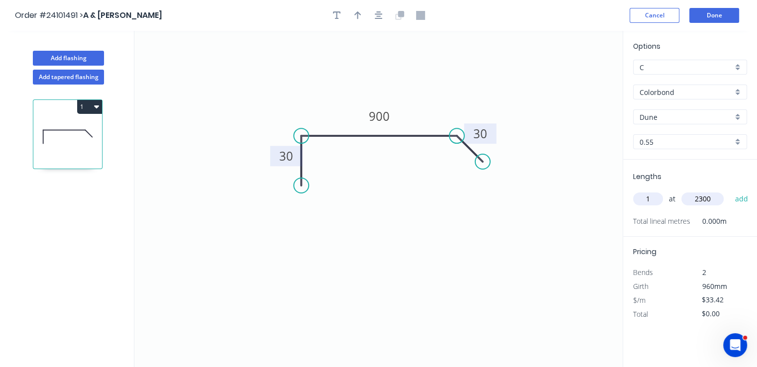
type input "2300"
click at [729, 191] on button "add" at bounding box center [740, 199] width 23 height 17
type input "$76.87"
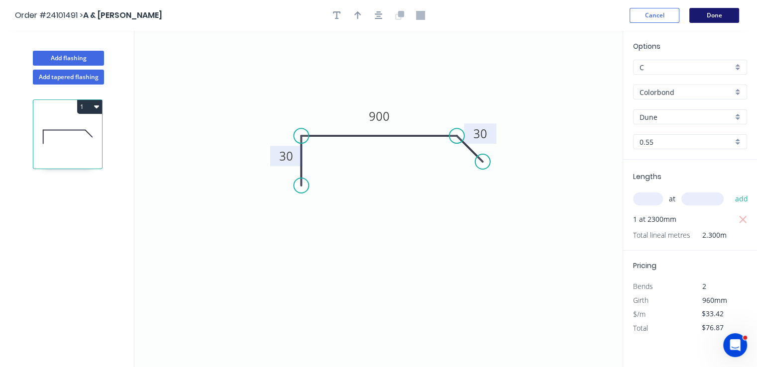
click at [720, 10] on button "Done" at bounding box center [714, 15] width 50 height 15
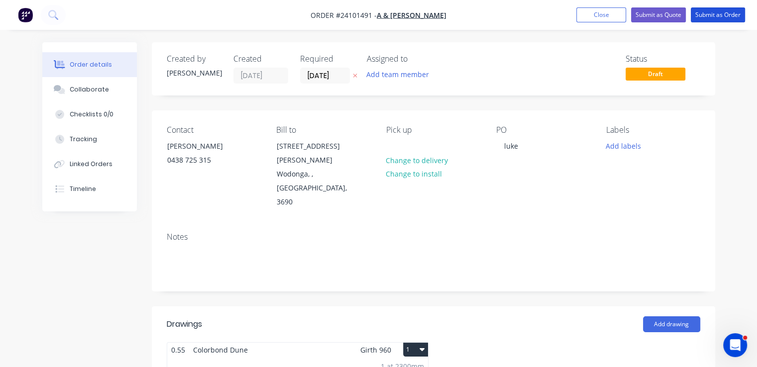
click at [720, 10] on button "Submit as Order" at bounding box center [717, 14] width 54 height 15
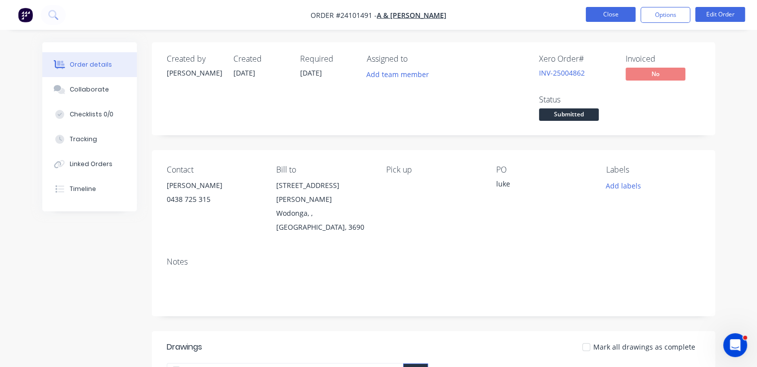
click at [627, 16] on button "Close" at bounding box center [611, 14] width 50 height 15
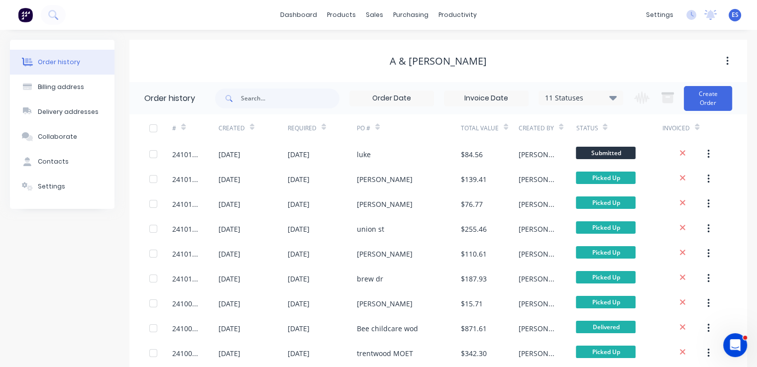
click at [26, 21] on img at bounding box center [25, 14] width 15 height 15
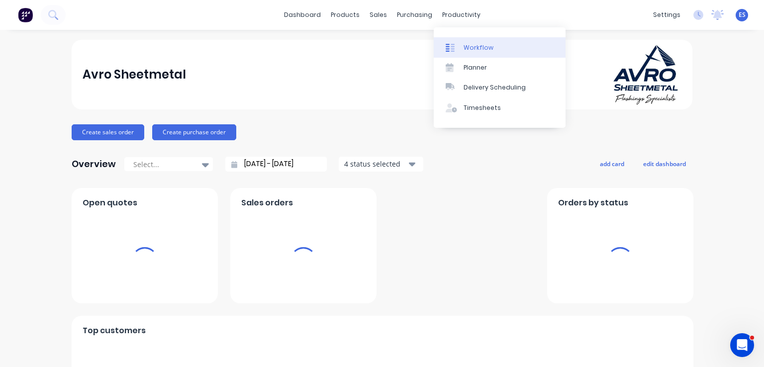
click at [482, 44] on div "Workflow" at bounding box center [479, 47] width 30 height 9
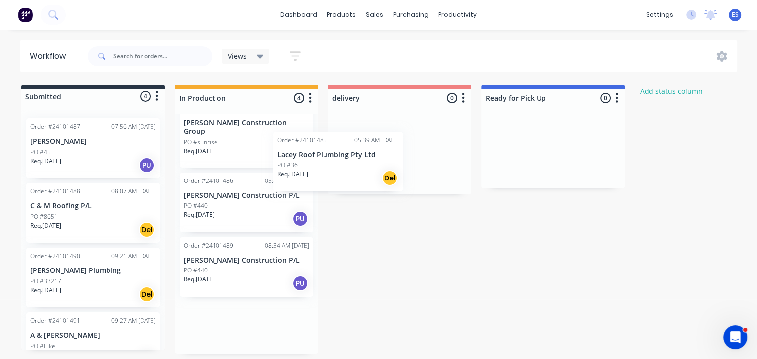
scroll to position [20, 0]
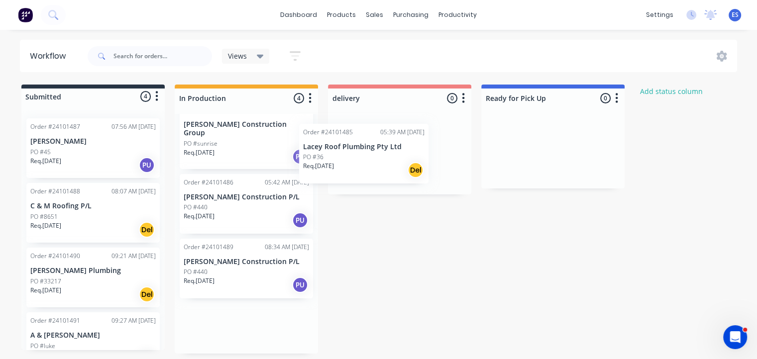
drag, startPoint x: 252, startPoint y: 193, endPoint x: 375, endPoint y: 152, distance: 129.0
click at [375, 152] on div "Submitted 4 Status colour #273444 hex #273444 Save Cancel Summaries Total order…" at bounding box center [462, 219] width 938 height 269
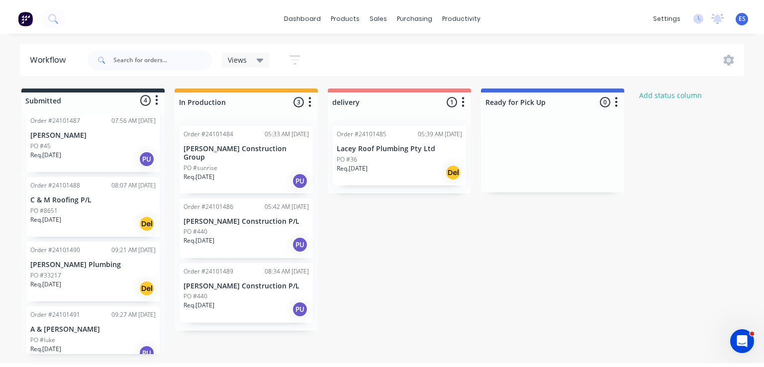
scroll to position [0, 0]
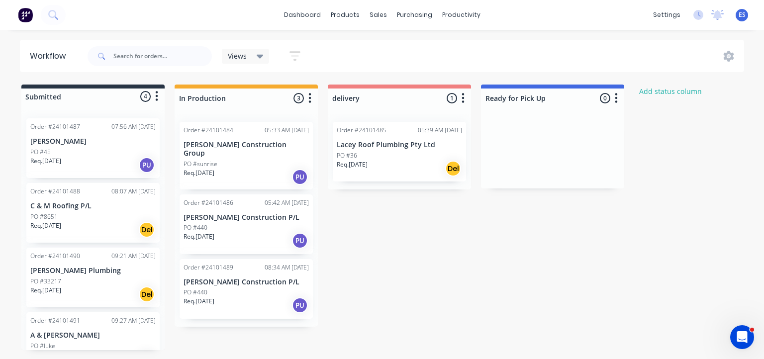
click at [26, 9] on img at bounding box center [25, 14] width 15 height 15
